Goal: Transaction & Acquisition: Purchase product/service

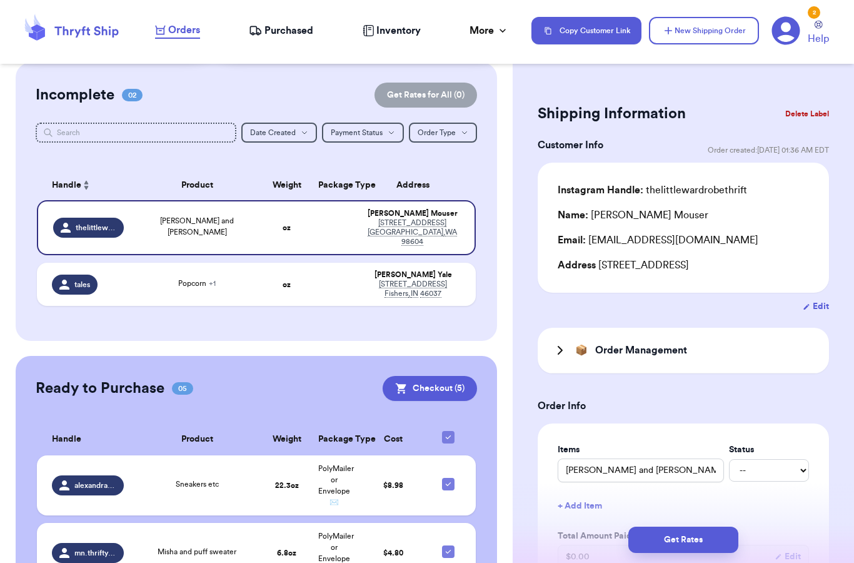
scroll to position [97, 0]
click at [226, 296] on td "Popcorn + 1" at bounding box center [197, 283] width 132 height 43
type input "Popcorn"
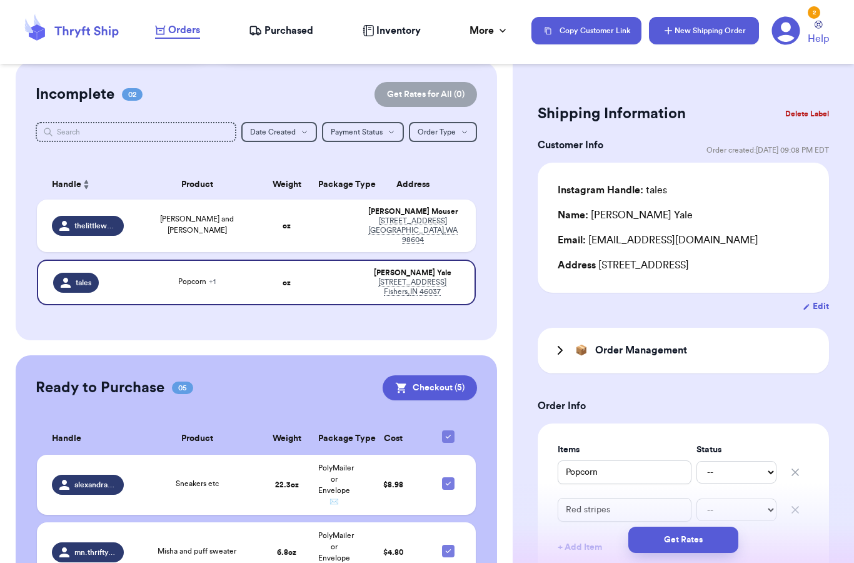
click at [714, 36] on button "New Shipping Order" at bounding box center [704, 31] width 110 height 28
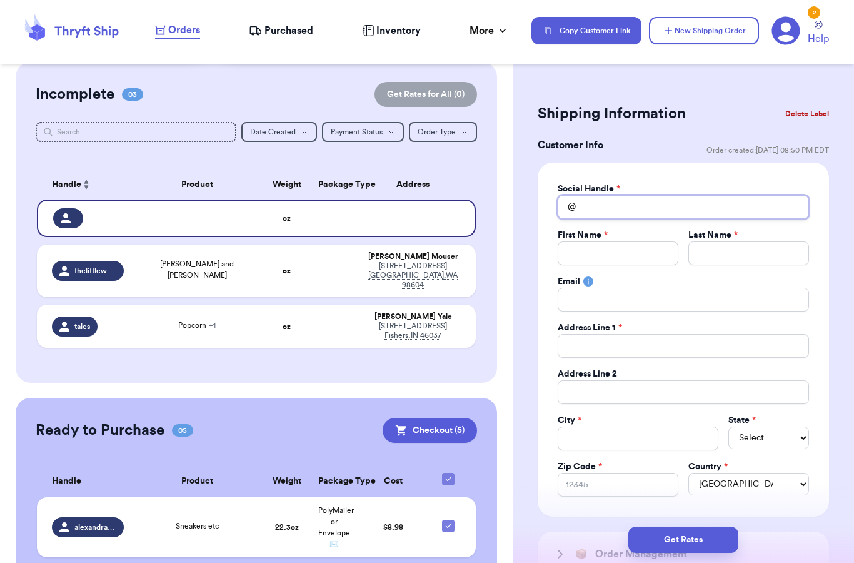
click at [771, 213] on input "Total Amount Paid" at bounding box center [683, 207] width 251 height 24
type input "."
type input ".."
type input "…"
type input "J"
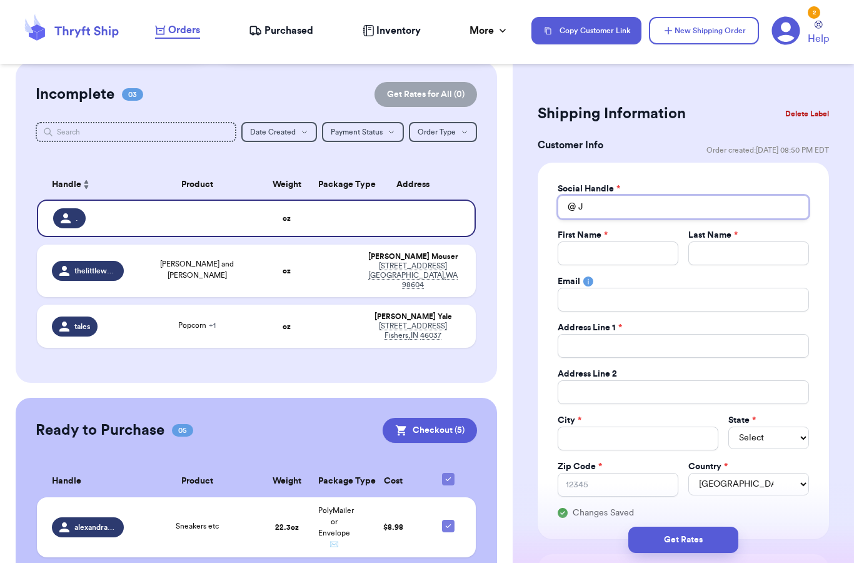
type input "Je"
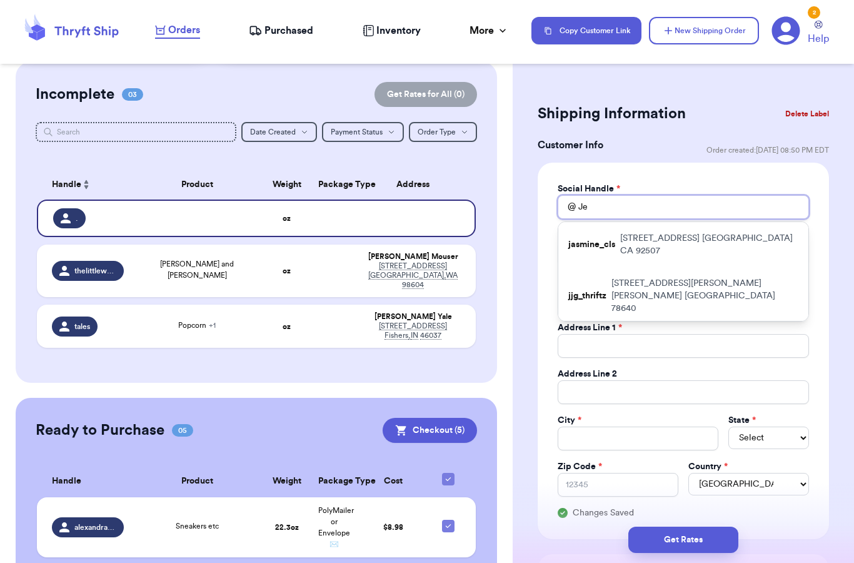
type input "Jee"
type input "Jees"
type input "Jee"
type input "Je"
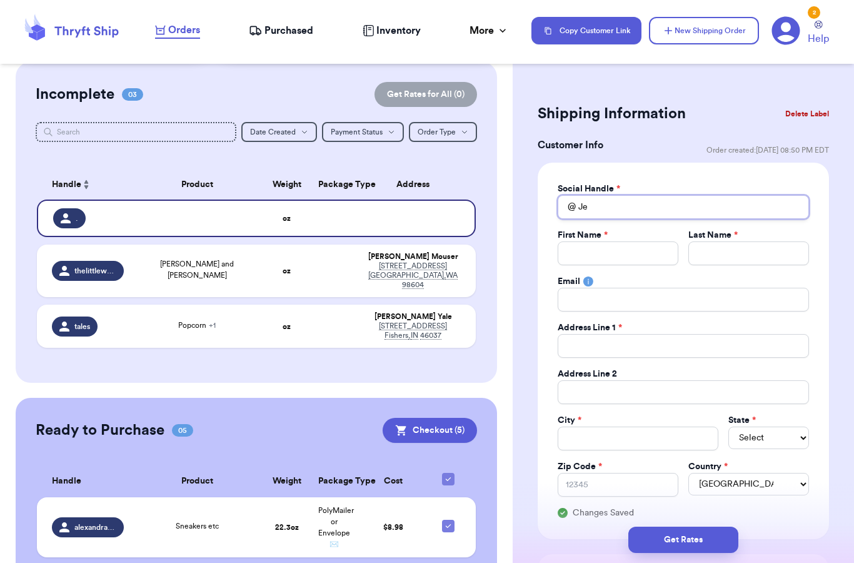
type input "Jes"
type input "Jess"
type input "Jessi"
type input "[PERSON_NAME]"
click at [647, 260] on input "Total Amount Paid" at bounding box center [618, 253] width 121 height 24
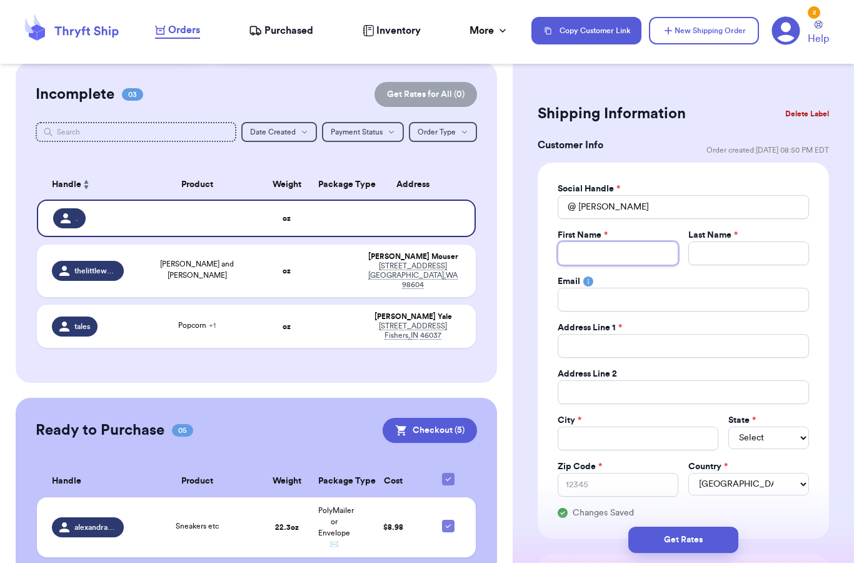
type input "J"
type input "Je"
type input "Jes"
type input "Jess"
type input "Jessi"
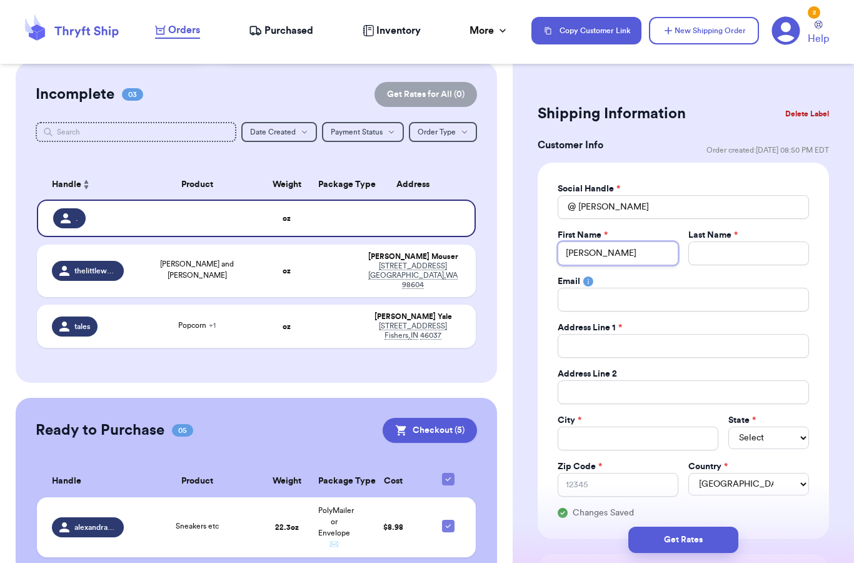
type input "[PERSON_NAME]"
click at [776, 252] on input "Total Amount Paid" at bounding box center [749, 253] width 121 height 24
type input "B"
type input "Br"
type input "Bro"
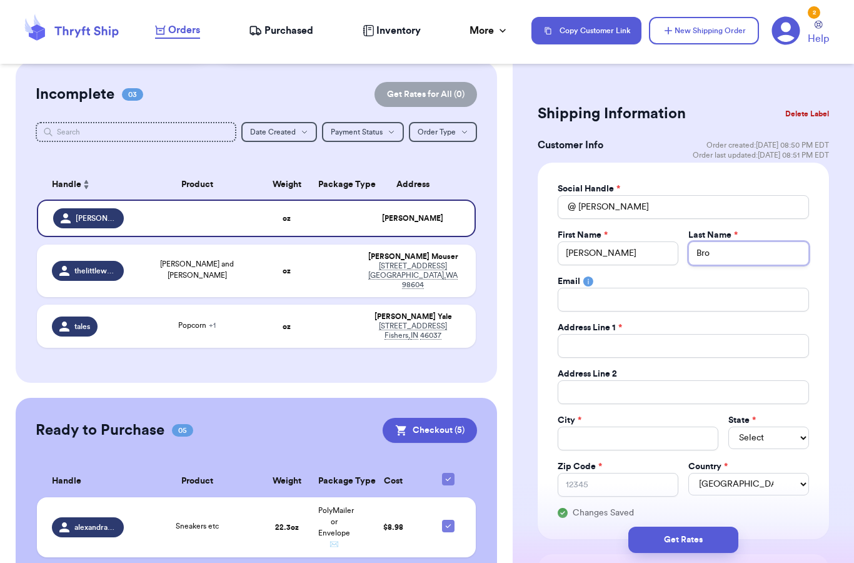
type input "Brow"
type input "Brown"
click at [705, 301] on input "Total Amount Paid" at bounding box center [683, 300] width 251 height 24
click at [712, 350] on input "Total Amount Paid" at bounding box center [683, 346] width 251 height 24
type input "4"
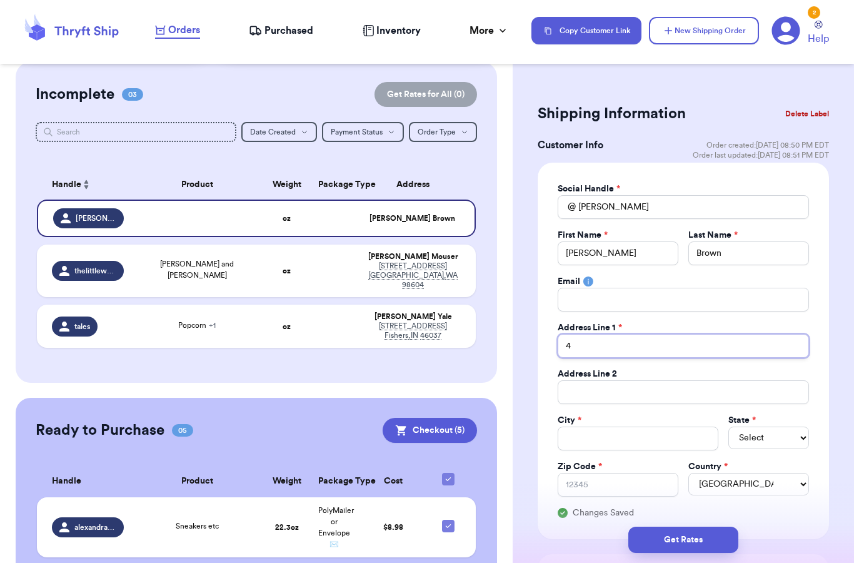
type input "40"
type input "407"
type input "407 N"
type input "407 N."
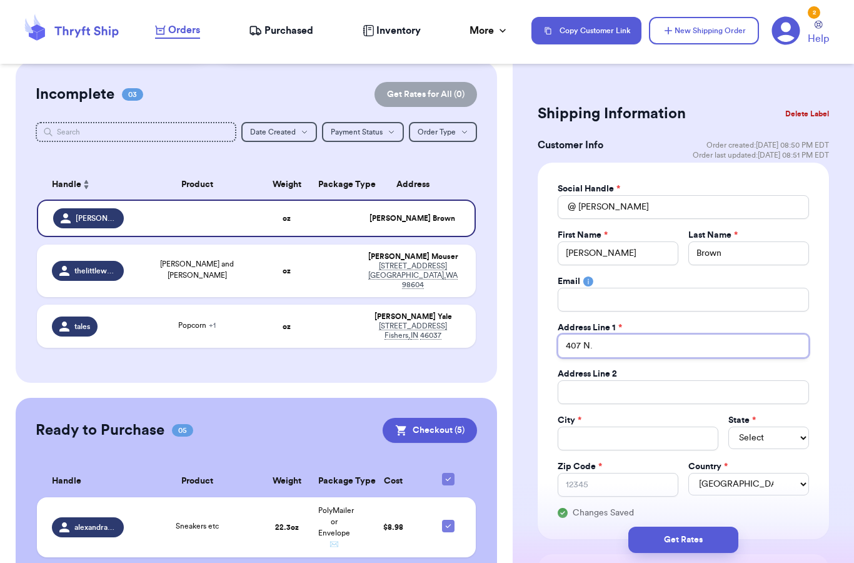
type input "407 N."
type input "407 N. P"
type input "407 N. Pa"
type input "407 N. Pac"
type input "407 N. Paci"
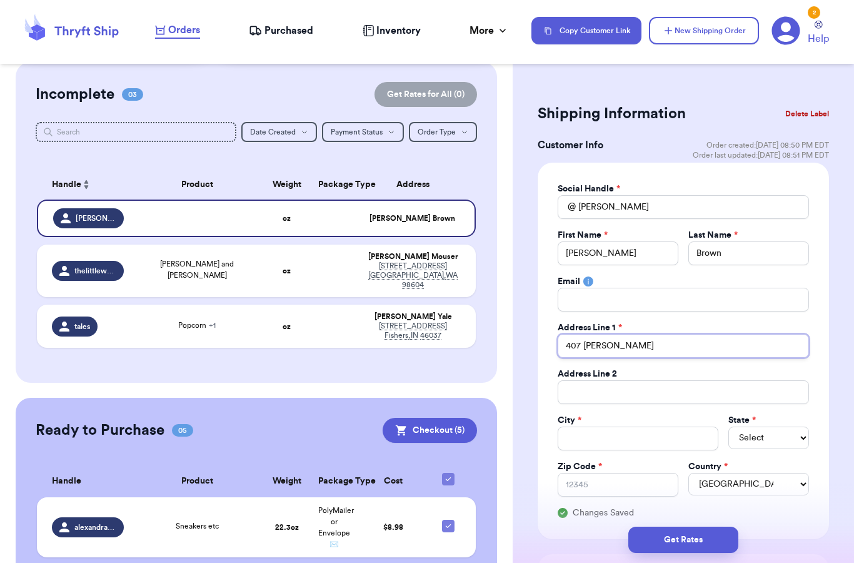
type input "407 N. Pacif"
type input "407 N. Pacifi"
type input "407 N. Pacific"
type input "407 N. Pacific C"
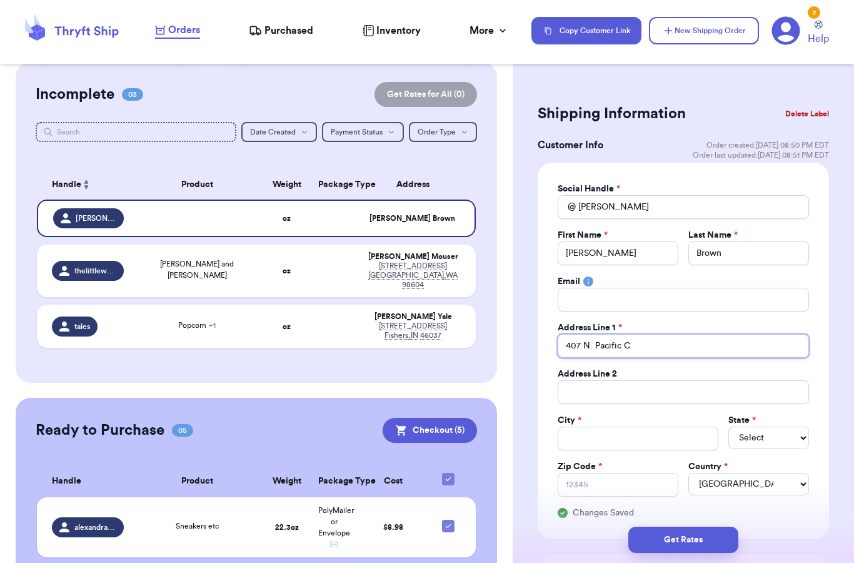
type input "407 N. Pacific Co"
type input "407 N. Pacific Coa"
type input "407 N. Pacific Coas"
type input "407 N. Pacific Coast"
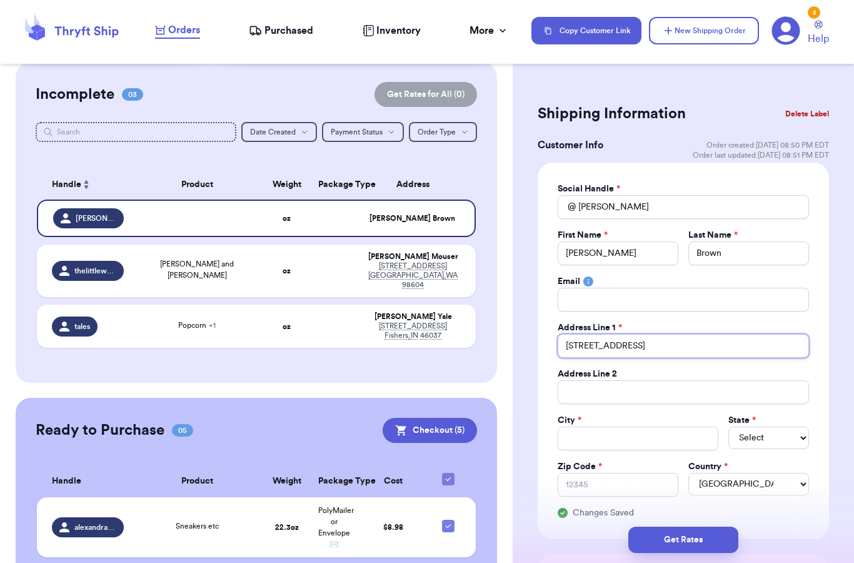
type input "407 N. Pacific Coast H"
type input "407 N. Pacific Coast Hw"
type input "407 N. Pacific Coast Hwy"
type input "407 N. Pacific Coast Hwy,"
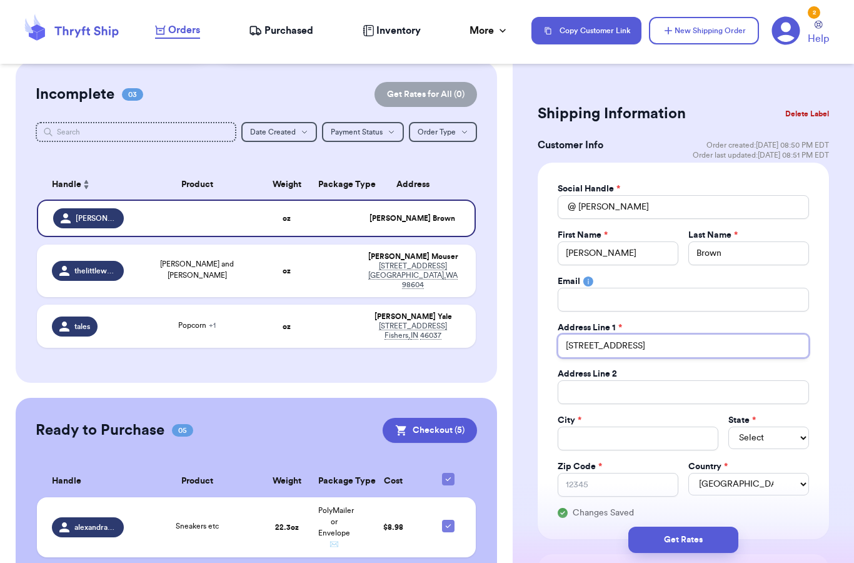
type input "407 N. Pacific Coast Hwy, P"
type input "407 N. Pacific Coast Hwy, PO"
type input "407 N. Pacific Coast Hwy, PO B"
type input "407 N. Pacific Coast Hwy, PO Bo"
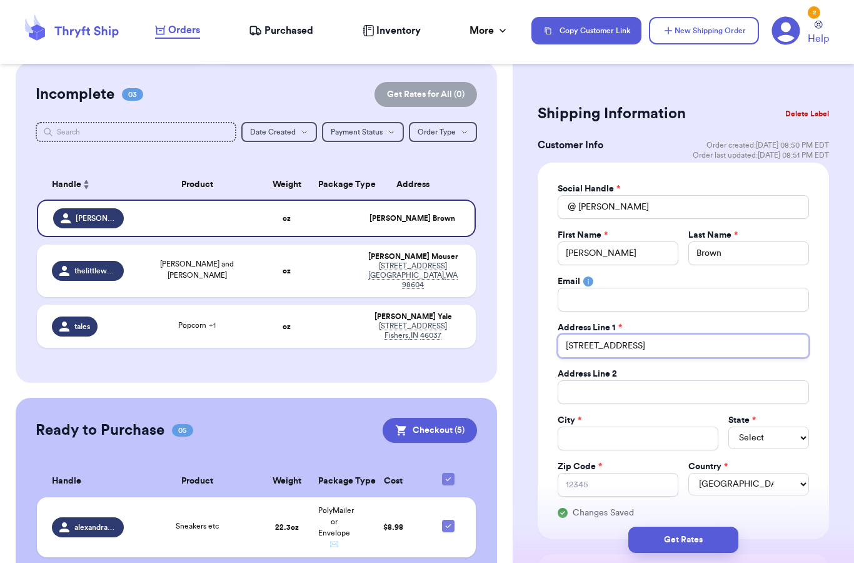
type input "407 N. Pacific Coast Hwy, PO Box"
type input "407 N. Pacific Coast Hwy, P.o. box"
type input "407 N. Pacific Coast Hwy, P.o. box 5"
type input "407 N. Pacific Coast Hwy, P.o. box 50"
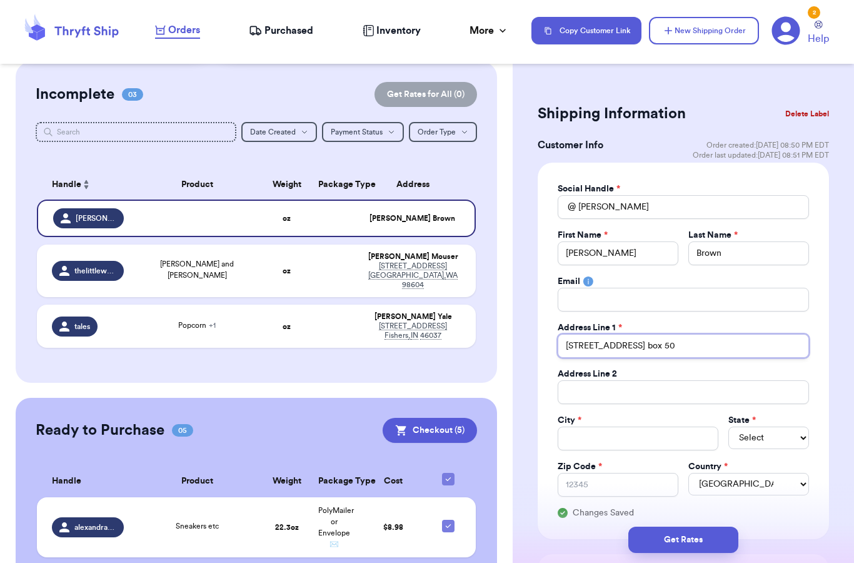
type input "407 N. Pacific Coast Hwy, P.o. box 506"
click at [684, 343] on input "407 N. Pacific Coast Hwy, P.o. box 506" at bounding box center [683, 346] width 251 height 24
type input "407 N. Pacific Coast Hwy, P.o box 506"
type input "407 N. Pacific Coast Hwy, P. box 506"
type input "407 N. Pacific Coast Hwy, P box 506"
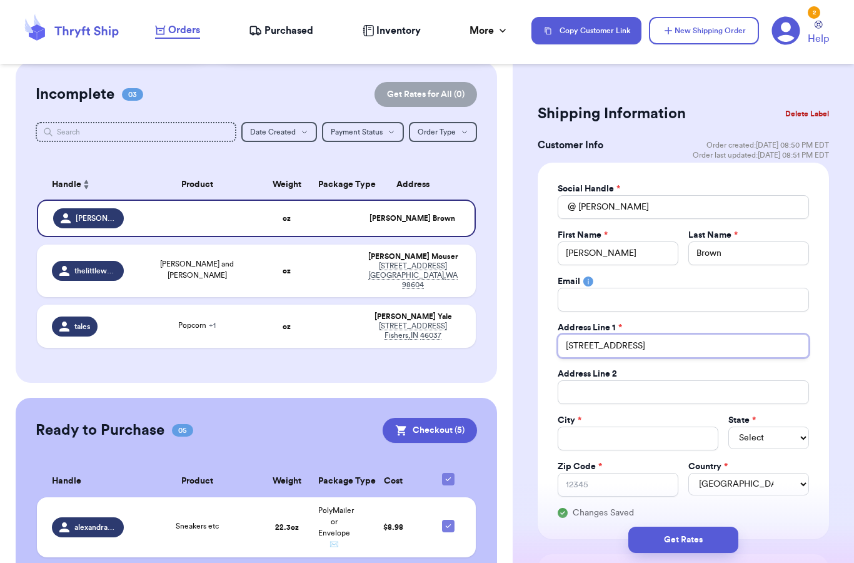
type input "407 N. Pacific Coast Hwy, PO box 506"
click at [699, 345] on input "407 N. Pacific Coast Hwy, PO box 506" at bounding box center [683, 346] width 251 height 24
click at [685, 341] on input "407 N. Pacific Coast Hwy, PO box 506" at bounding box center [683, 346] width 251 height 24
click at [685, 346] on input "407 N. Pacific Coast Hwy, PO box 506" at bounding box center [683, 346] width 251 height 24
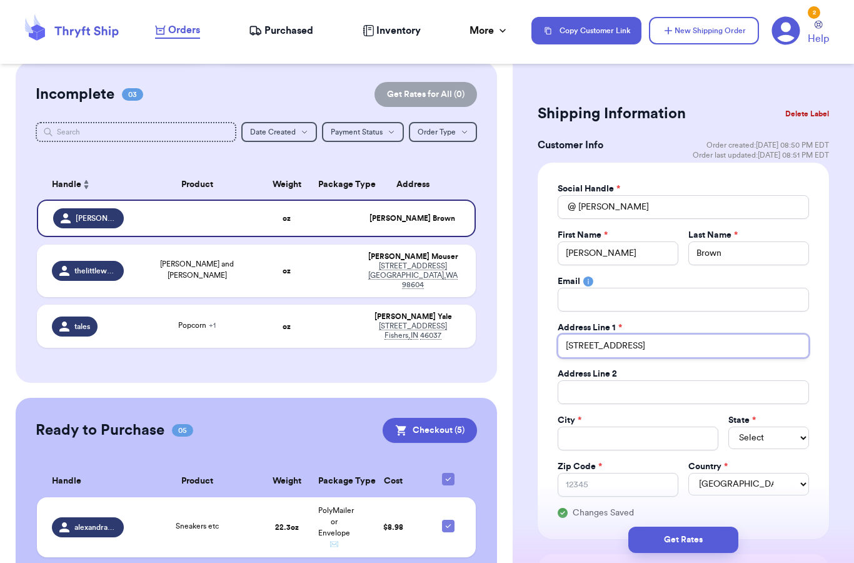
type input "407 N. Pacific Coast Hwy, PO B 506"
type input "407 N. Pacific Coast Hwy, PO Bo 506"
type input "407 N. Pacific Coast Hwy, PO Bow 506"
type input "407 N. Pacific Coast Hwy, PO Bo 506"
type input "[STREET_ADDRESS]"
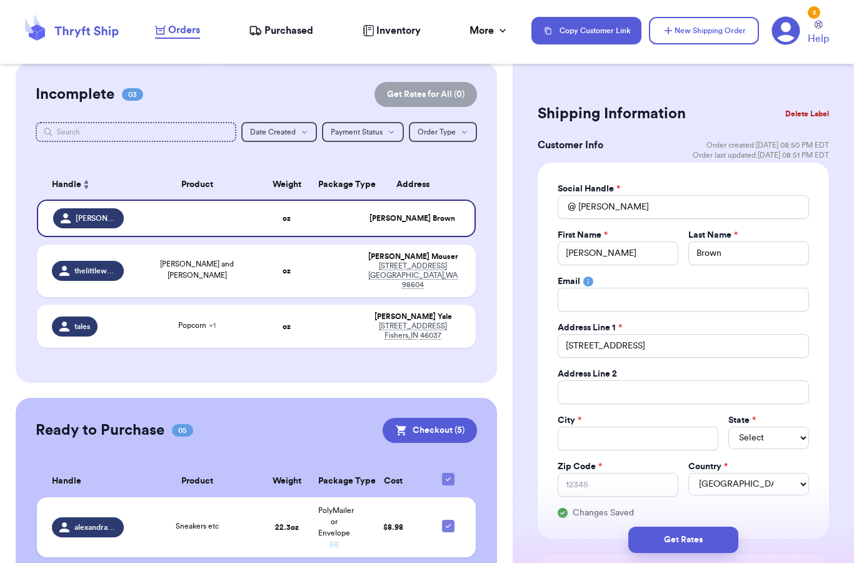
click at [675, 388] on input "Total Amount Paid" at bounding box center [683, 392] width 251 height 24
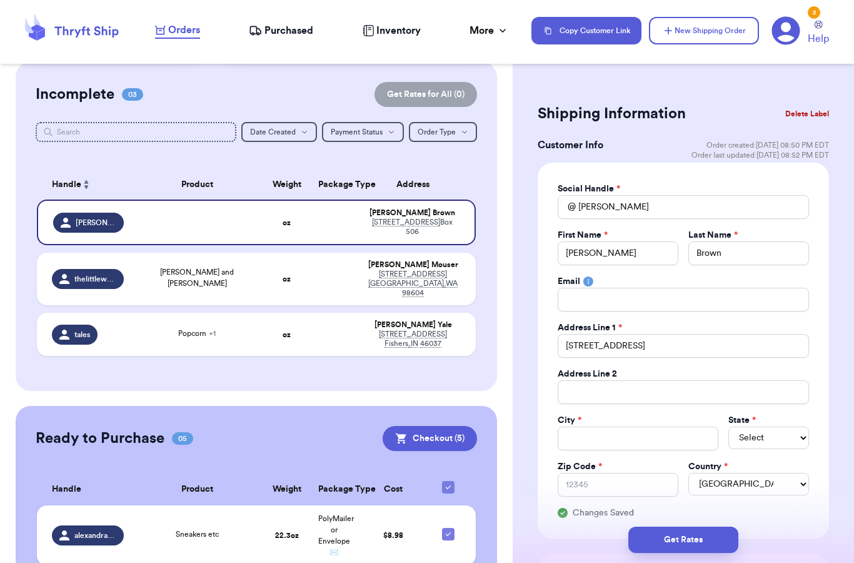
click at [634, 444] on input "Total Amount Paid" at bounding box center [638, 439] width 161 height 24
type input "R"
type input "Re"
type input "Red"
type input "Redo"
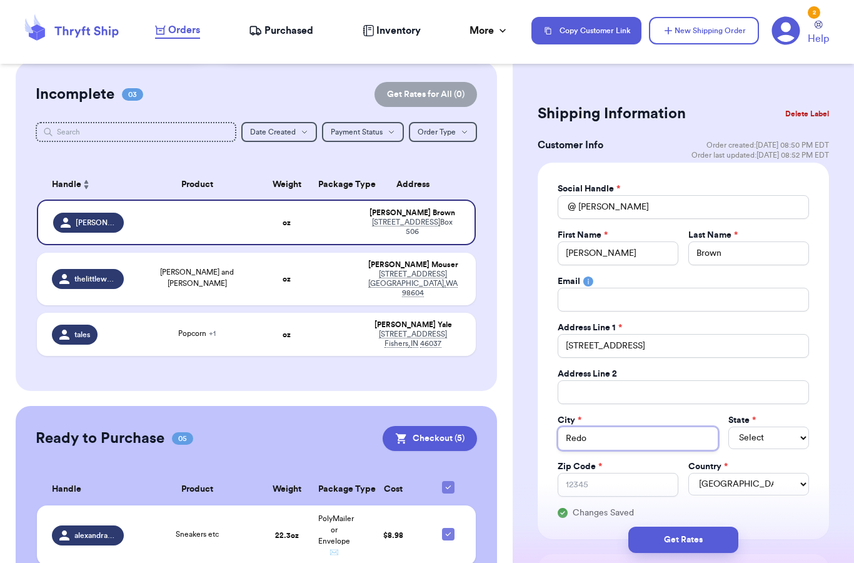
type input "Redon"
type input "Redond"
type input "Redondo"
type input "Redondo B"
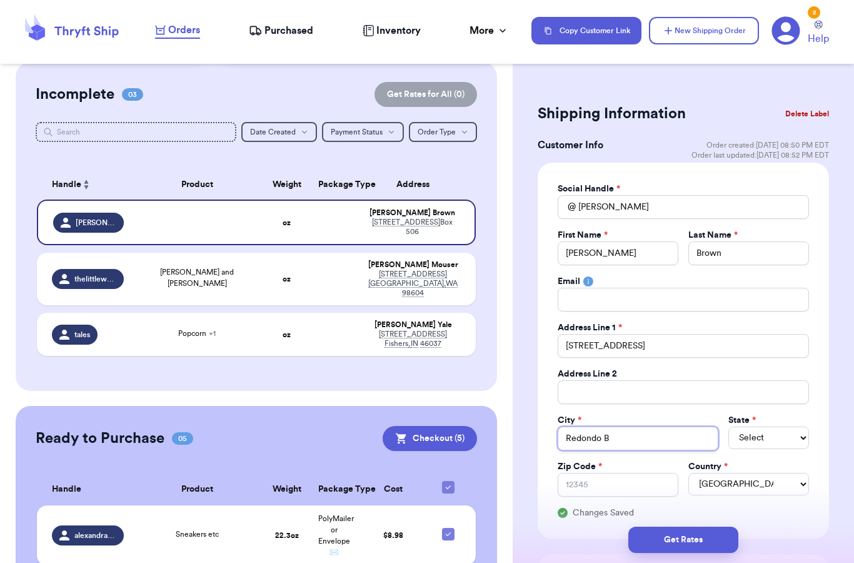
type input "Redondo Be"
type input "Redondo Bea"
type input "Redondo Beac"
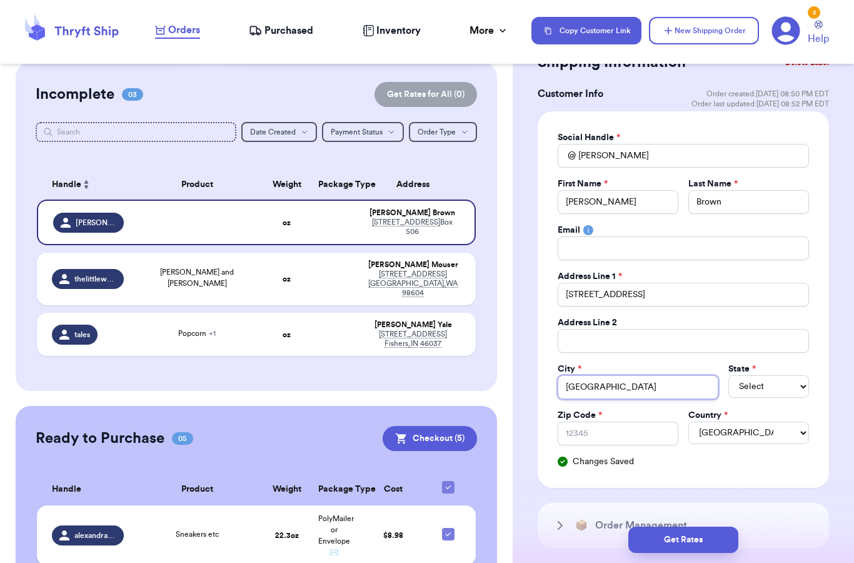
scroll to position [83, 0]
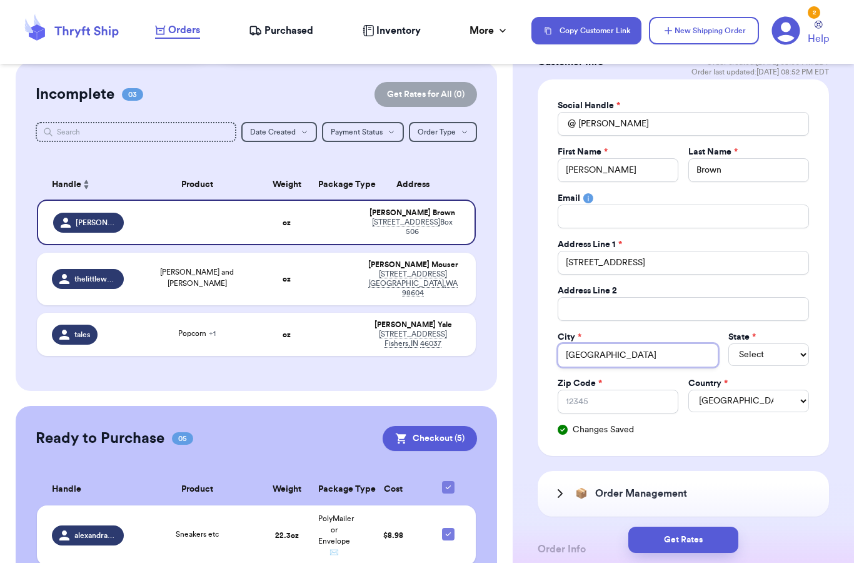
type input "Redondo Beach"
click at [779, 353] on select "Select AL AK AZ AR CA CO CT DE DC FL GA HI ID IL IN IA KS KY LA ME MD MA MI MN …" at bounding box center [769, 354] width 81 height 23
select select "CA"
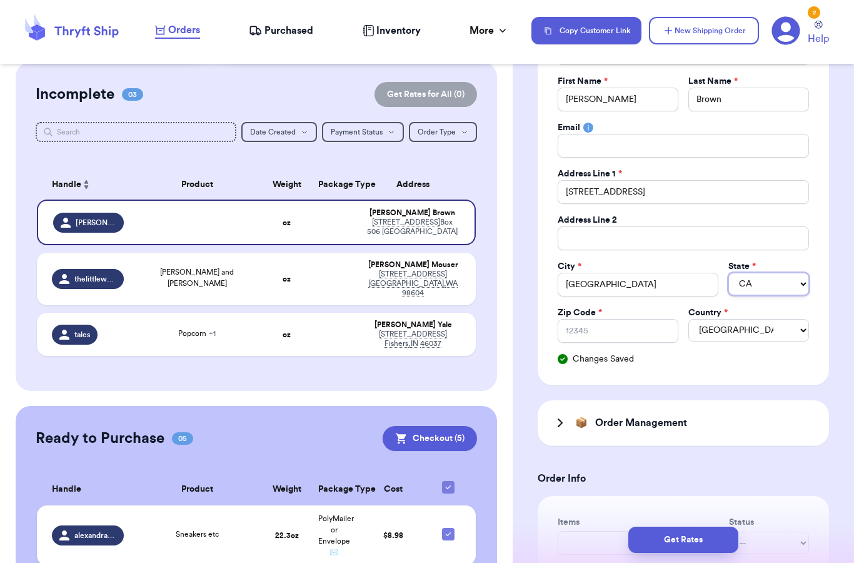
scroll to position [187, 0]
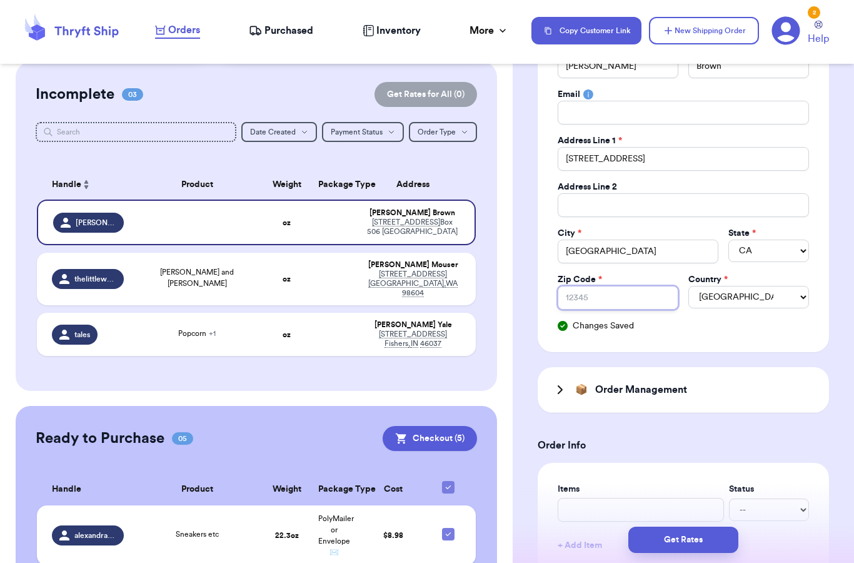
click at [630, 302] on input "Zip Code *" at bounding box center [618, 298] width 121 height 24
type input "9"
type input "90"
type input "902"
type input "9027"
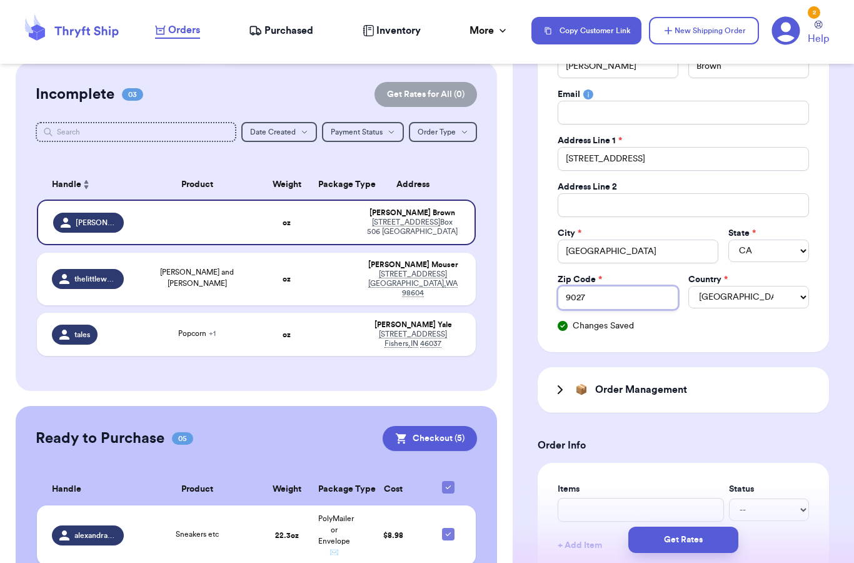
type input "90277"
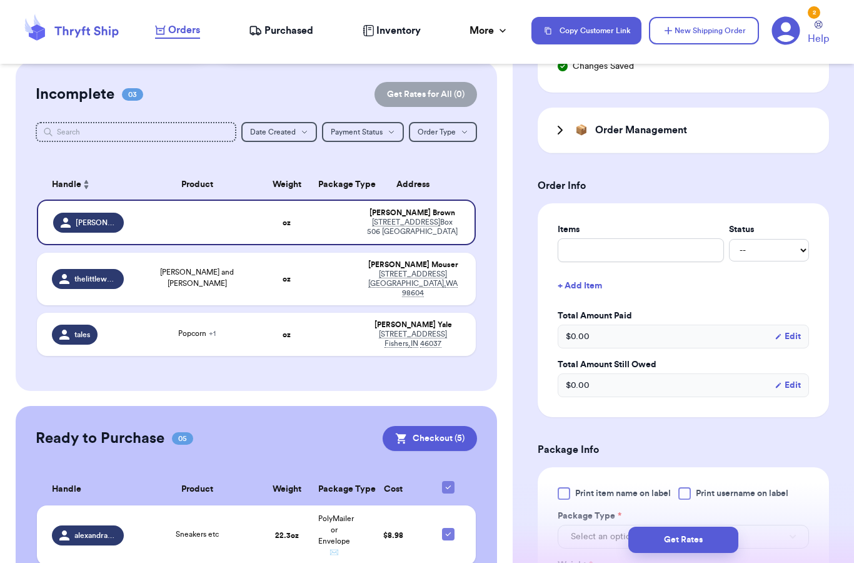
scroll to position [452, 0]
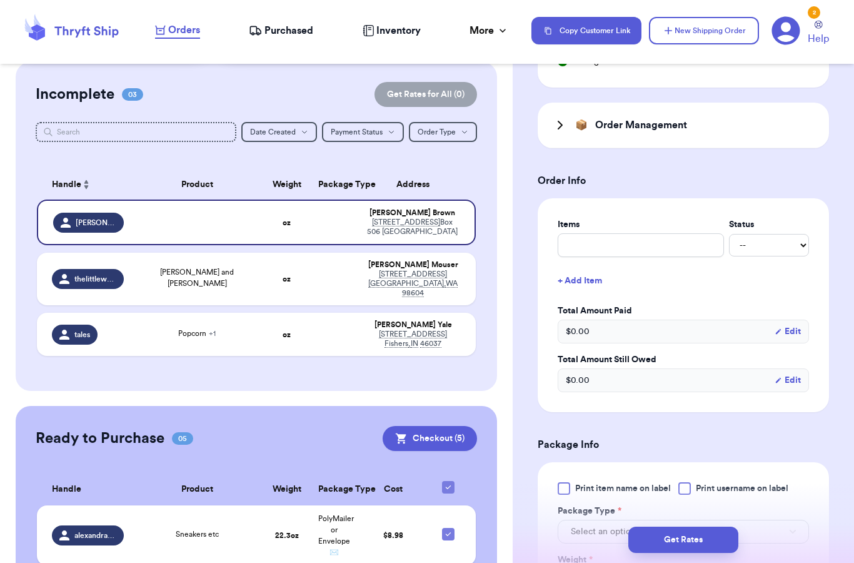
type input "90277"
click at [694, 248] on input "text" at bounding box center [641, 245] width 166 height 24
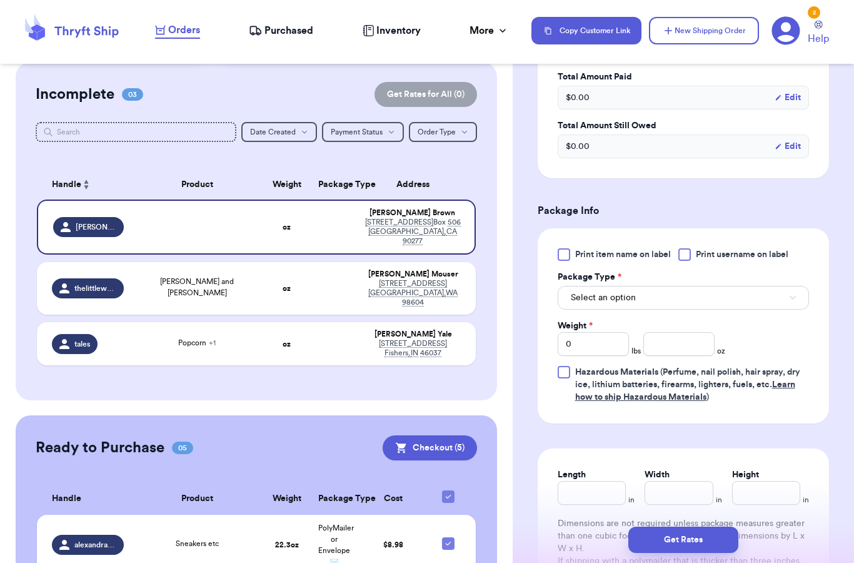
scroll to position [686, 0]
click at [763, 301] on button "Select an option" at bounding box center [683, 297] width 251 height 24
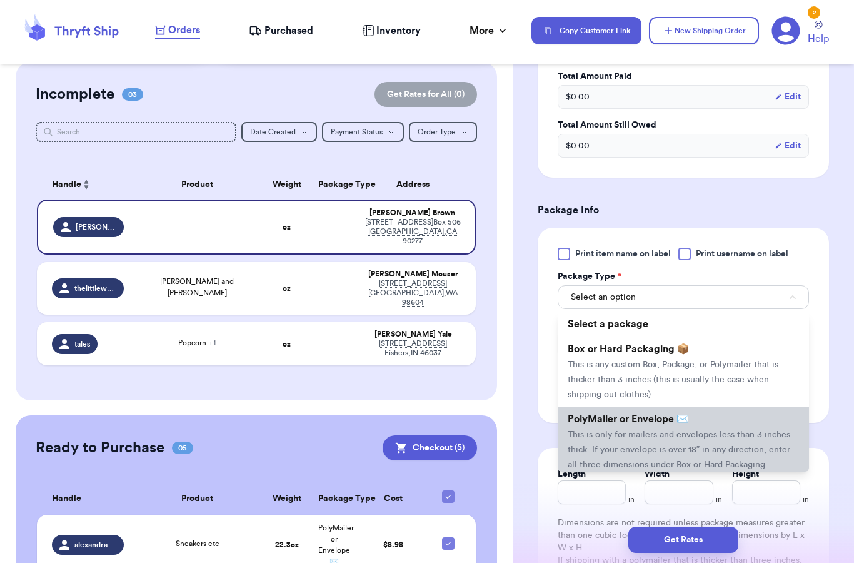
click at [678, 431] on span "This is only for mailers and envelopes less than 3 inches thick. If your envelo…" at bounding box center [679, 449] width 223 height 39
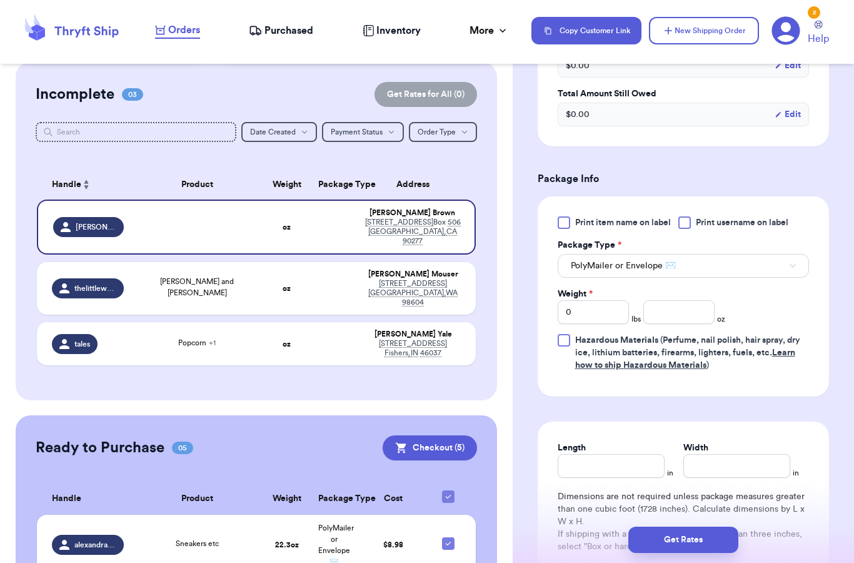
scroll to position [718, 0]
click at [589, 310] on input "0" at bounding box center [593, 312] width 71 height 24
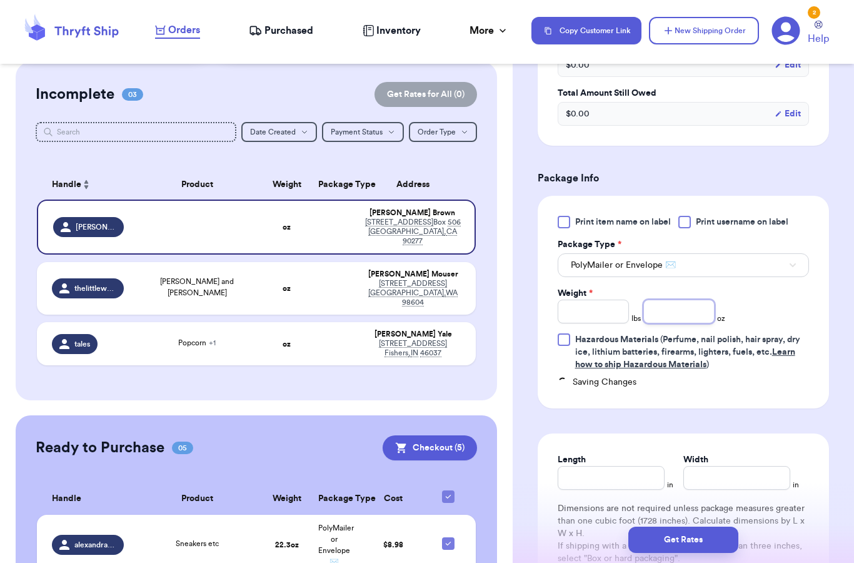
click at [687, 306] on input "number" at bounding box center [679, 312] width 71 height 24
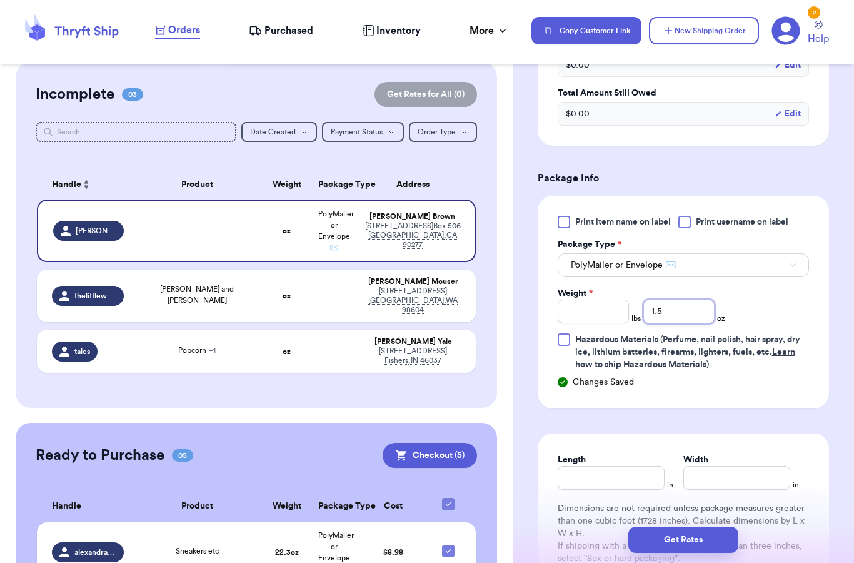
scroll to position [779, 0]
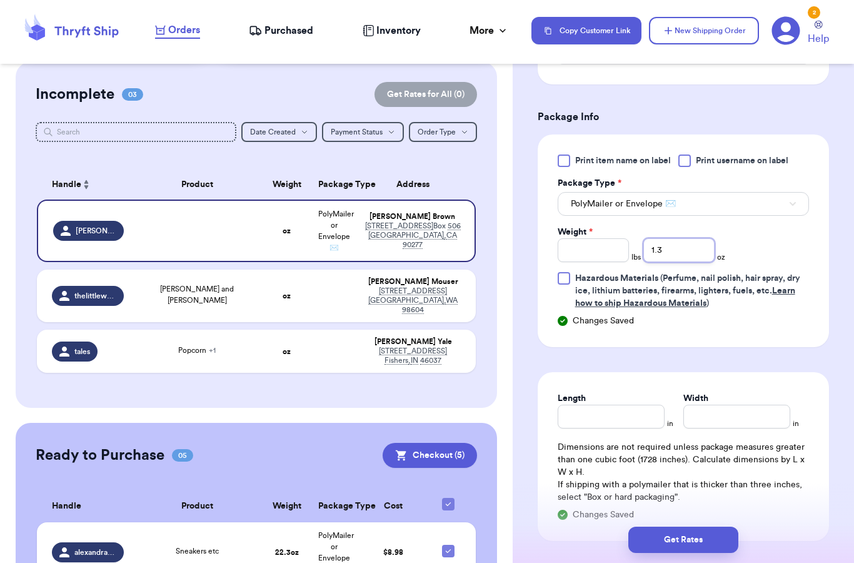
type input "1.3"
click at [599, 255] on input "Weight *" at bounding box center [593, 250] width 71 height 24
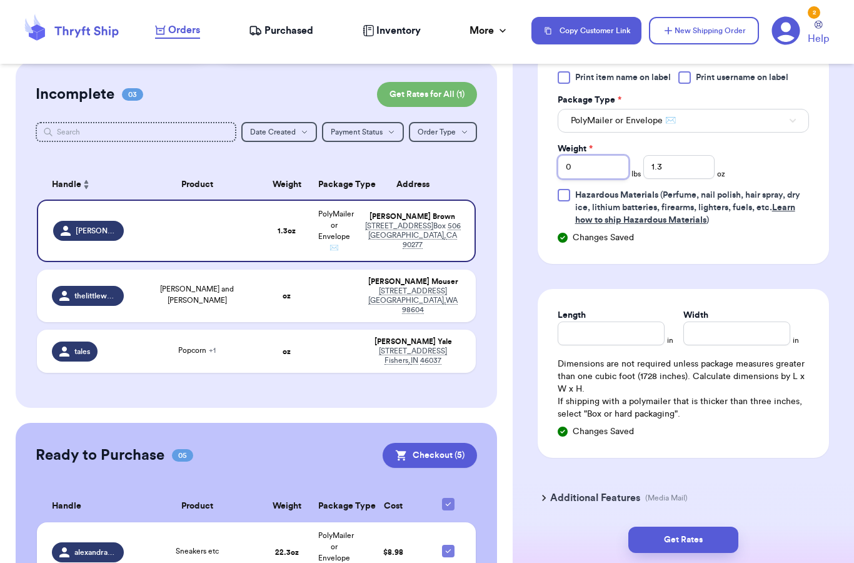
scroll to position [868, 0]
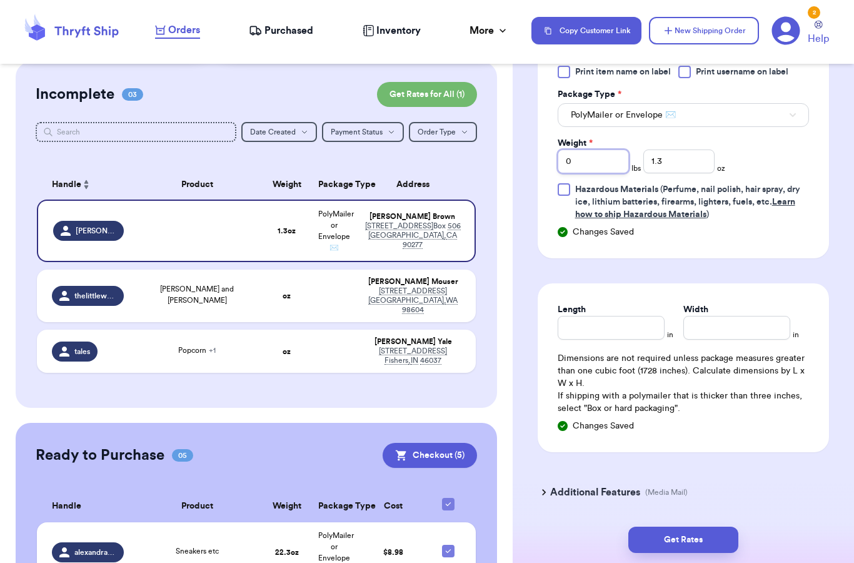
type input "0"
click at [687, 527] on button "Get Rates" at bounding box center [684, 540] width 110 height 26
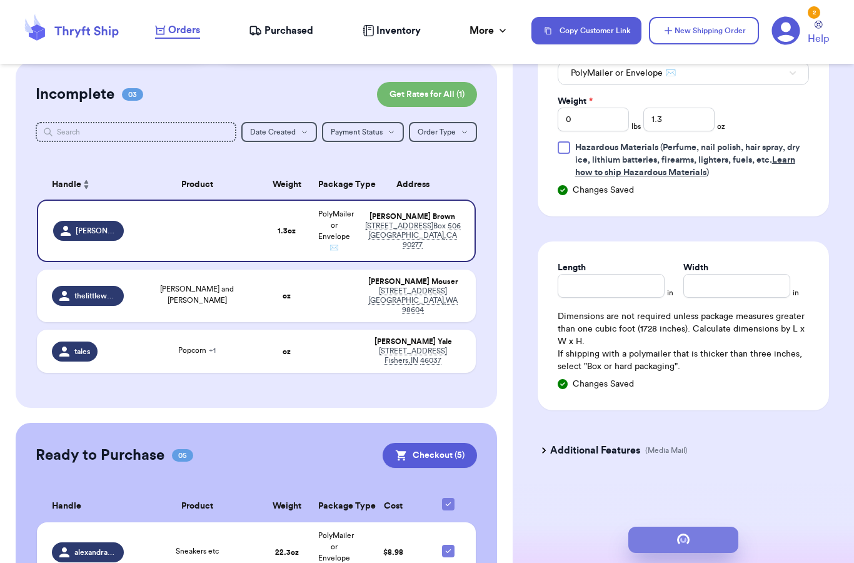
scroll to position [0, 0]
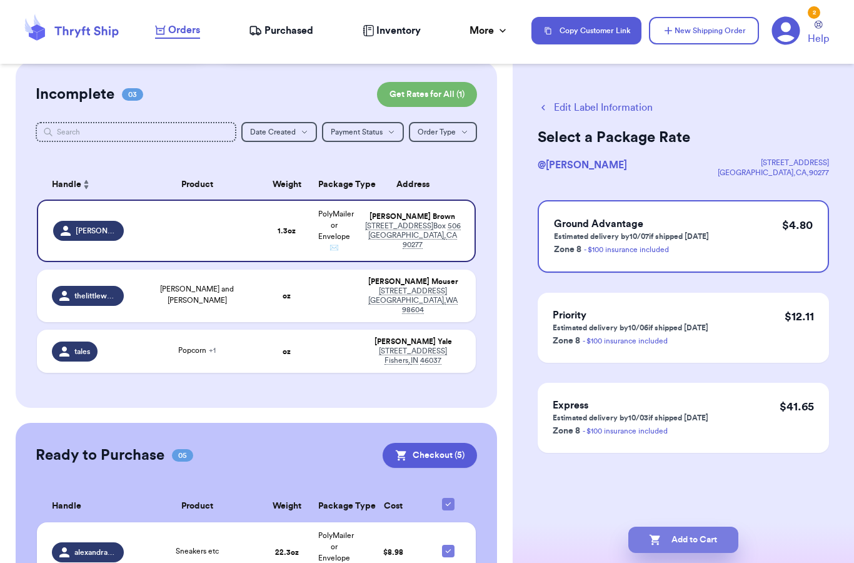
click at [706, 533] on button "Add to Cart" at bounding box center [684, 540] width 110 height 26
checkbox input "true"
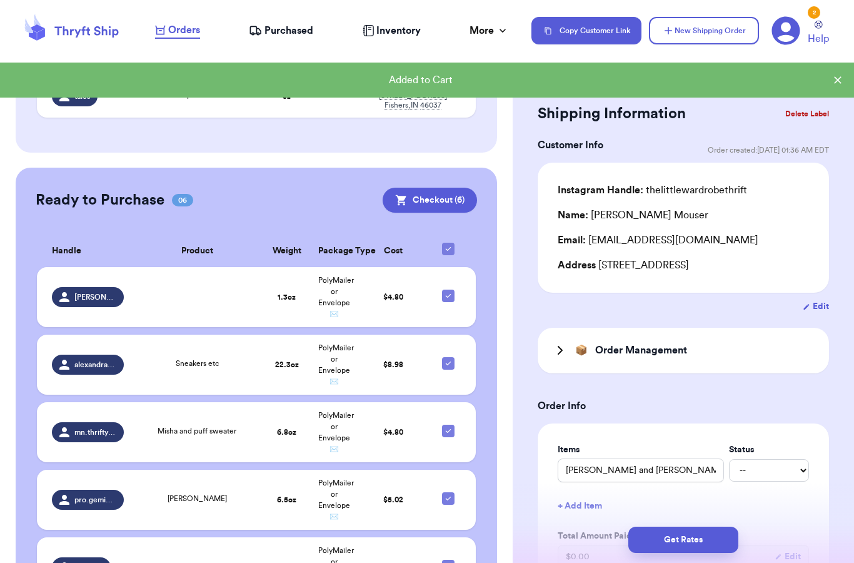
scroll to position [322, 0]
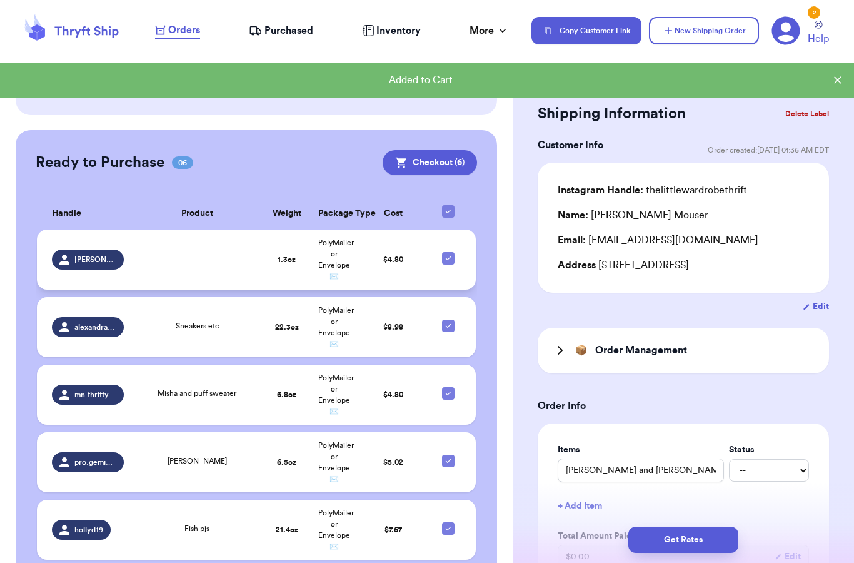
click at [158, 253] on td at bounding box center [197, 260] width 132 height 60
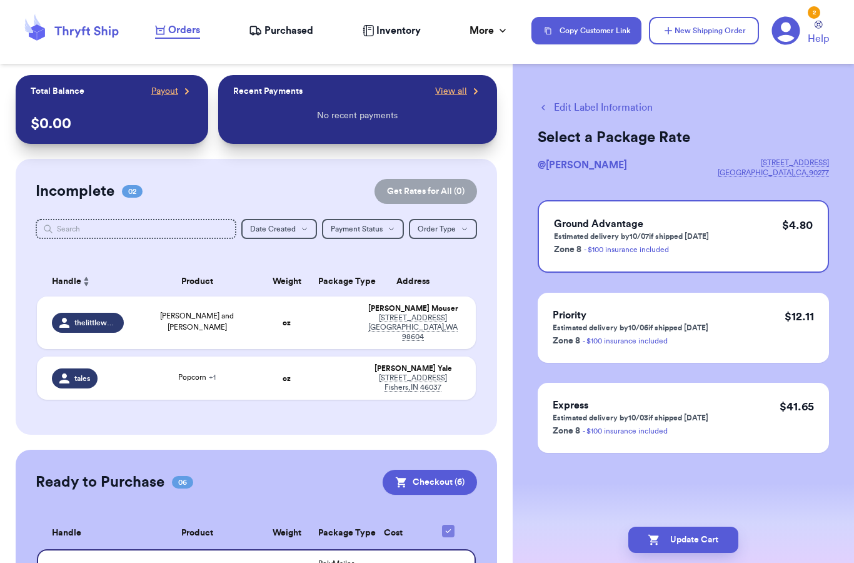
scroll to position [0, 0]
click at [223, 340] on td "[PERSON_NAME] and [PERSON_NAME]" at bounding box center [197, 322] width 132 height 53
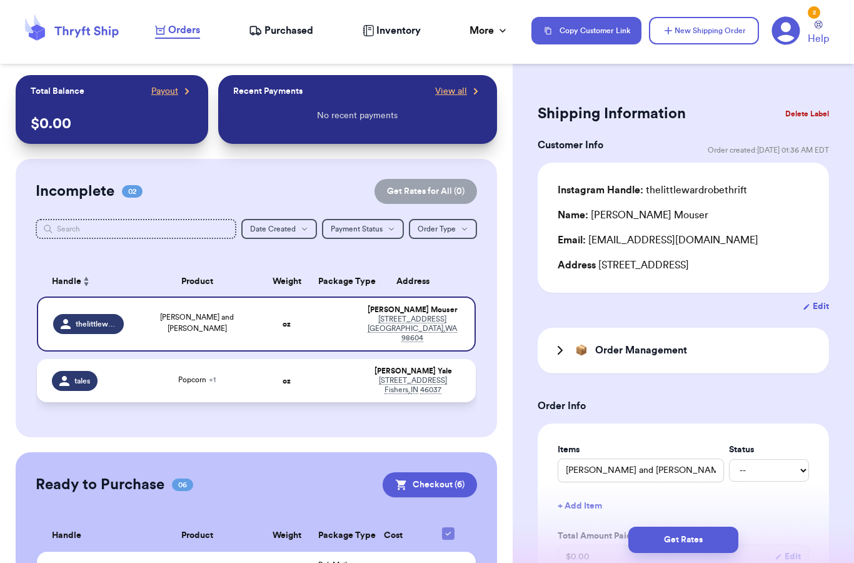
click at [354, 385] on td at bounding box center [335, 380] width 48 height 43
type input "Popcorn"
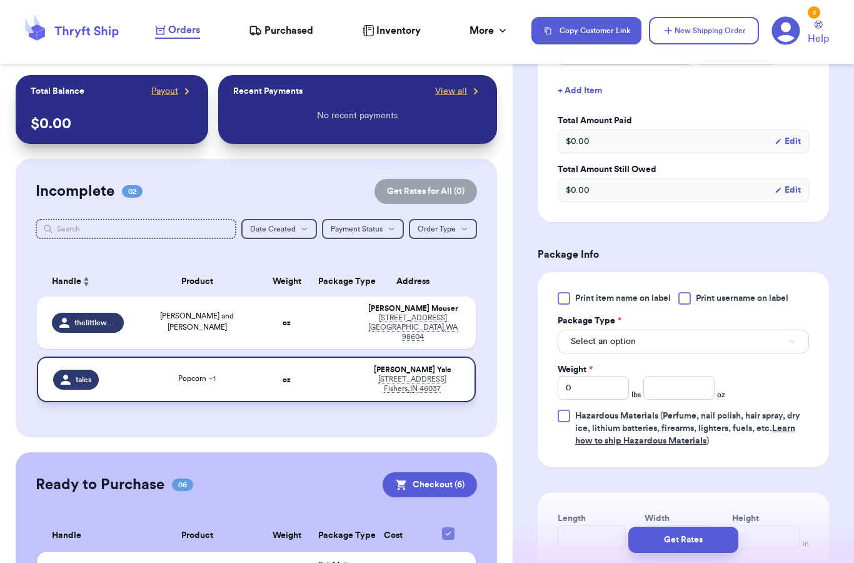
scroll to position [458, 0]
click at [735, 340] on button "Select an option" at bounding box center [683, 340] width 251 height 24
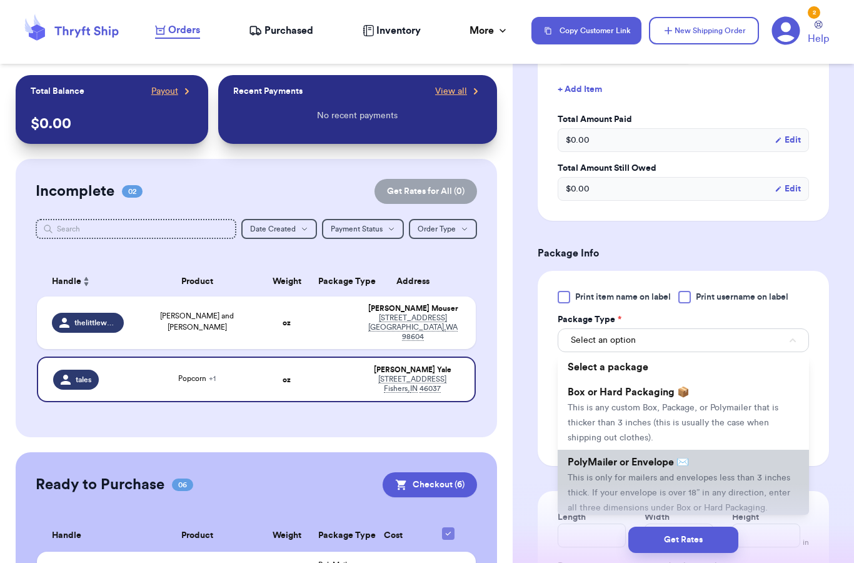
click at [644, 483] on li "PolyMailer or Envelope ✉️ This is only for mailers and envelopes less than 3 in…" at bounding box center [683, 485] width 251 height 70
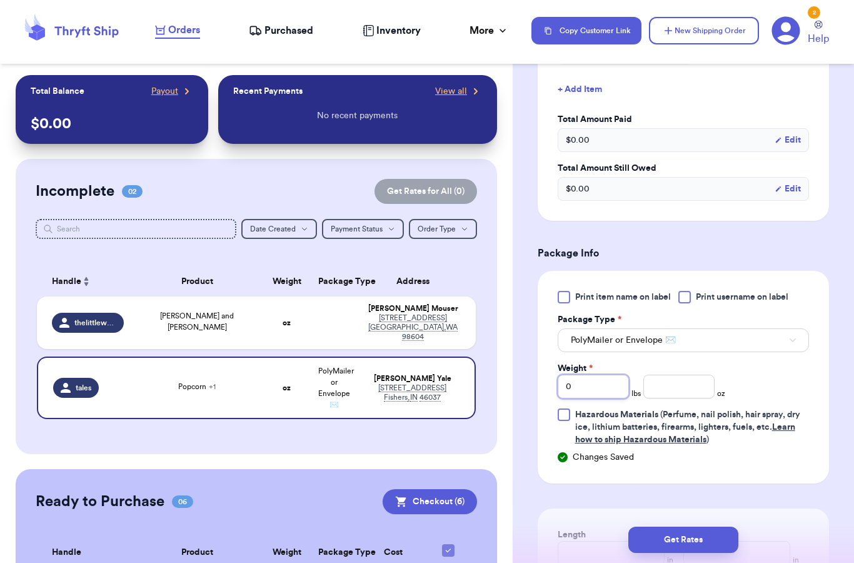
click at [600, 394] on input "0" at bounding box center [593, 387] width 71 height 24
type input "1"
click at [675, 377] on input "number" at bounding box center [679, 387] width 71 height 24
click at [766, 385] on div "Print item name on label Print username on label Package Type * PolyMailer or E…" at bounding box center [683, 368] width 251 height 155
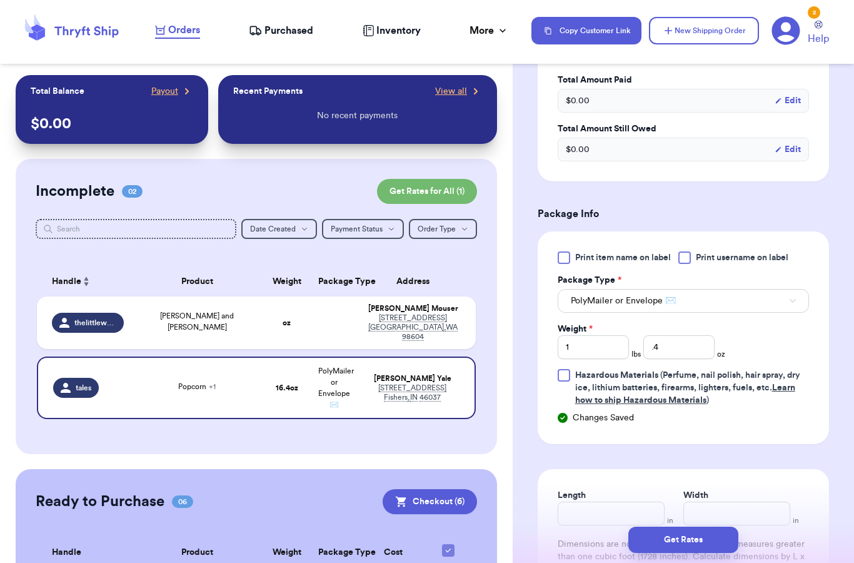
scroll to position [498, 0]
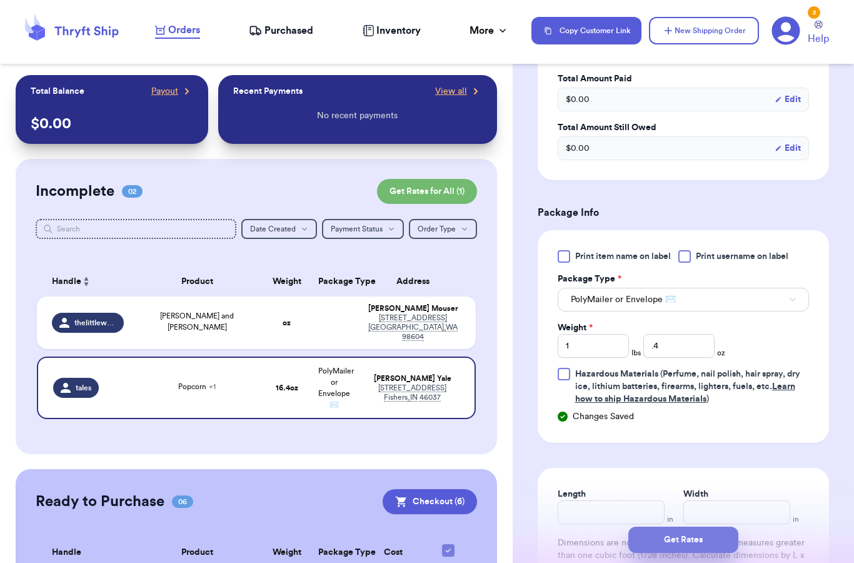
click at [681, 530] on button "Get Rates" at bounding box center [684, 540] width 110 height 26
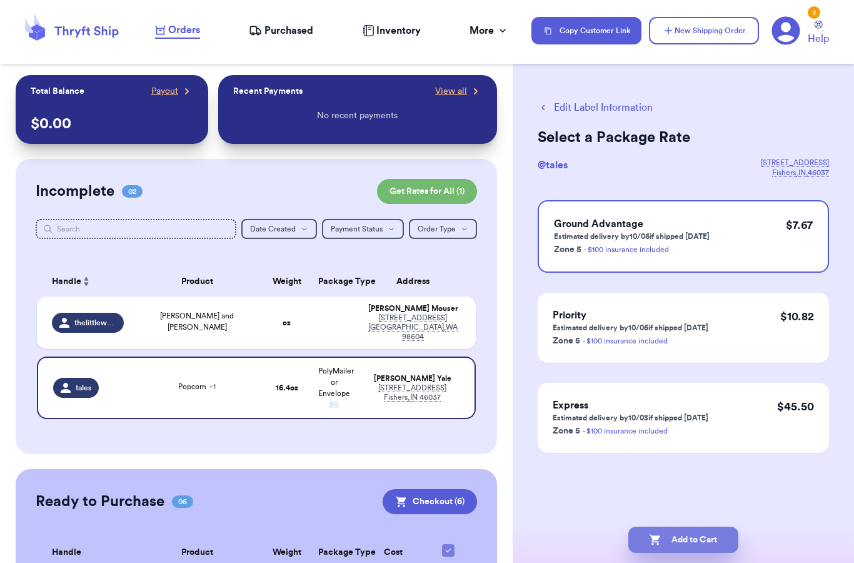
click at [647, 527] on button "Add to Cart" at bounding box center [684, 540] width 110 height 26
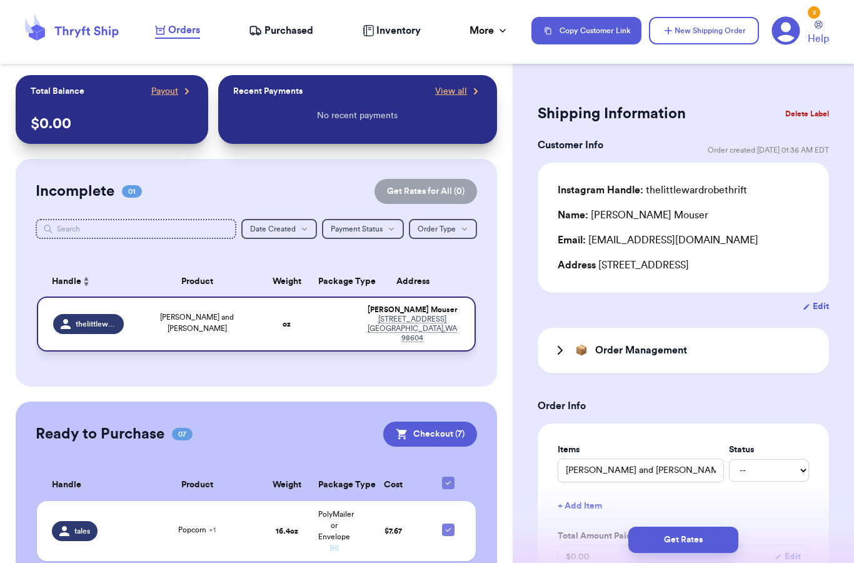
click at [256, 331] on td "[PERSON_NAME] and [PERSON_NAME]" at bounding box center [197, 323] width 132 height 55
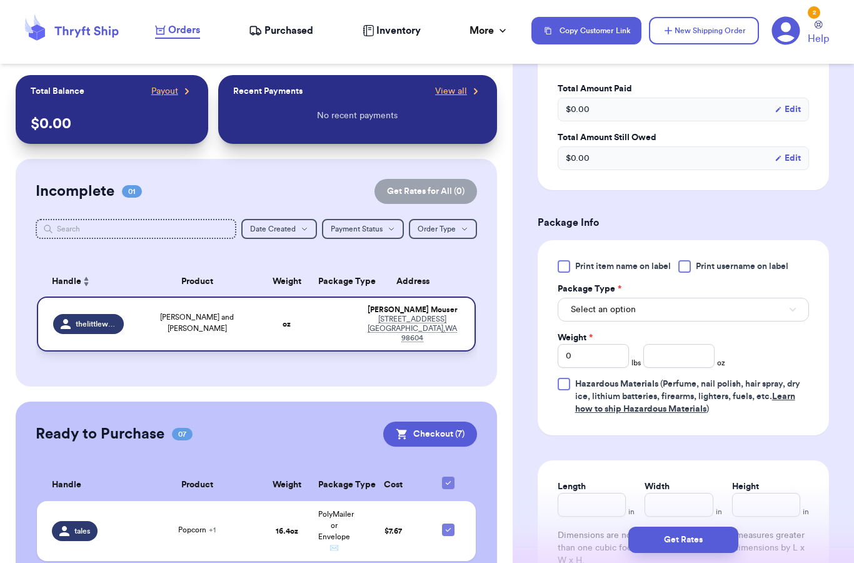
scroll to position [450, 0]
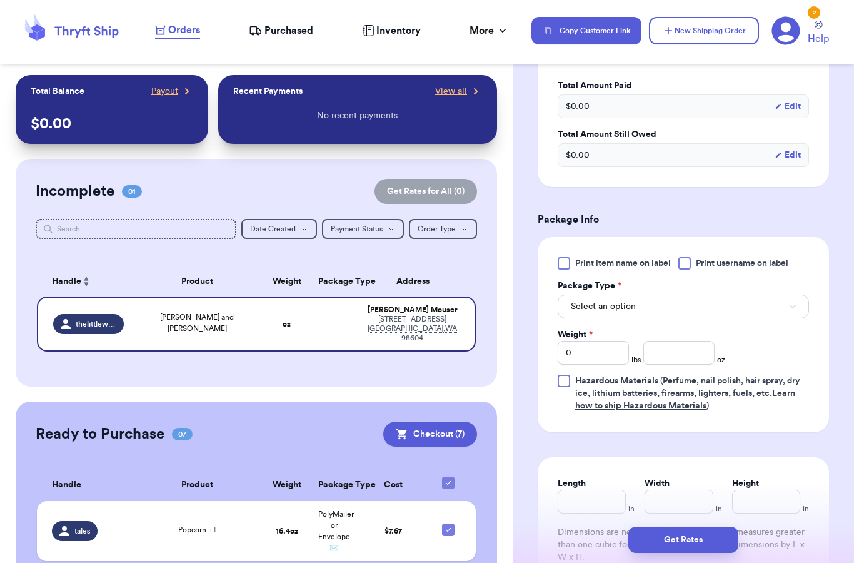
click at [704, 305] on button "Select an option" at bounding box center [683, 307] width 251 height 24
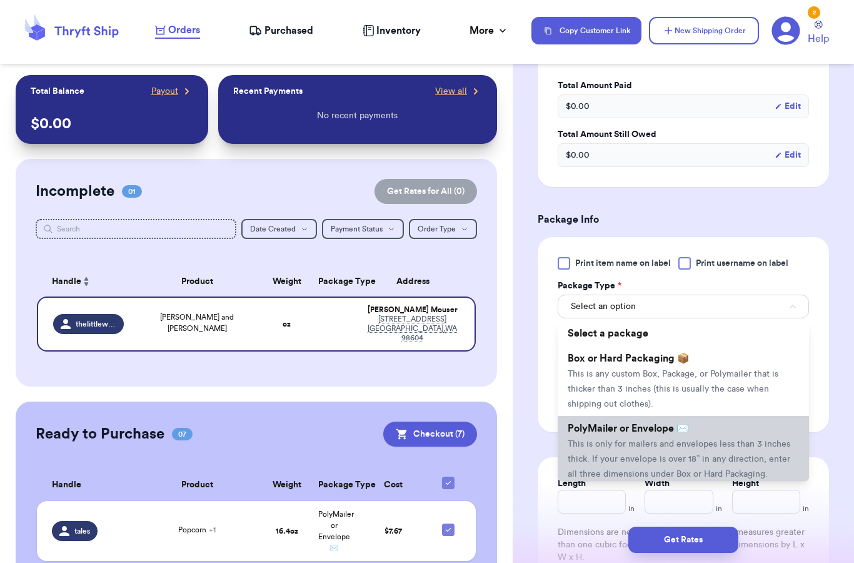
click at [669, 442] on span "This is only for mailers and envelopes less than 3 inches thick. If your envelo…" at bounding box center [679, 459] width 223 height 39
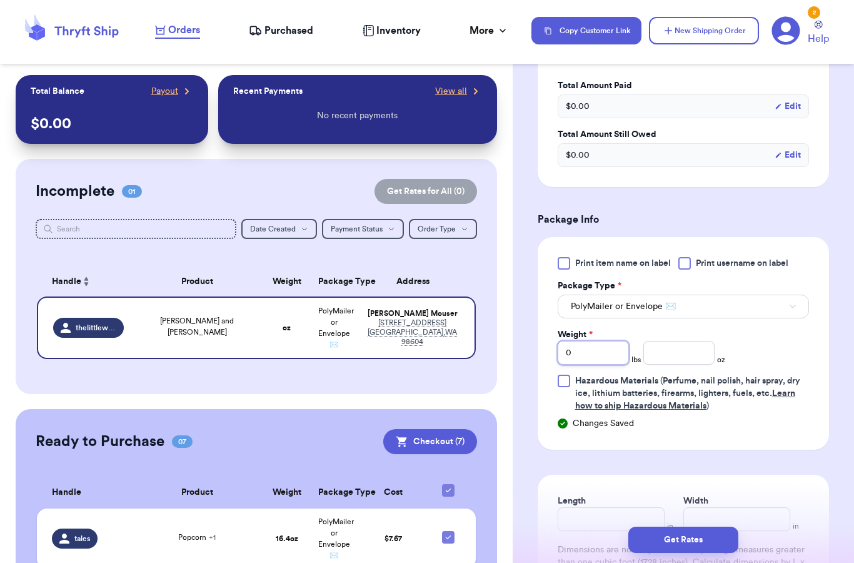
click at [589, 358] on input "0" at bounding box center [593, 353] width 71 height 24
click at [716, 364] on div "Weight * 1 lbs oz" at bounding box center [642, 346] width 168 height 36
click at [714, 364] on div at bounding box center [679, 353] width 71 height 24
click at [702, 362] on input "number" at bounding box center [679, 353] width 71 height 24
click at [798, 332] on div "Print item name on label Print username on label Package Type * PolyMailer or E…" at bounding box center [683, 334] width 251 height 155
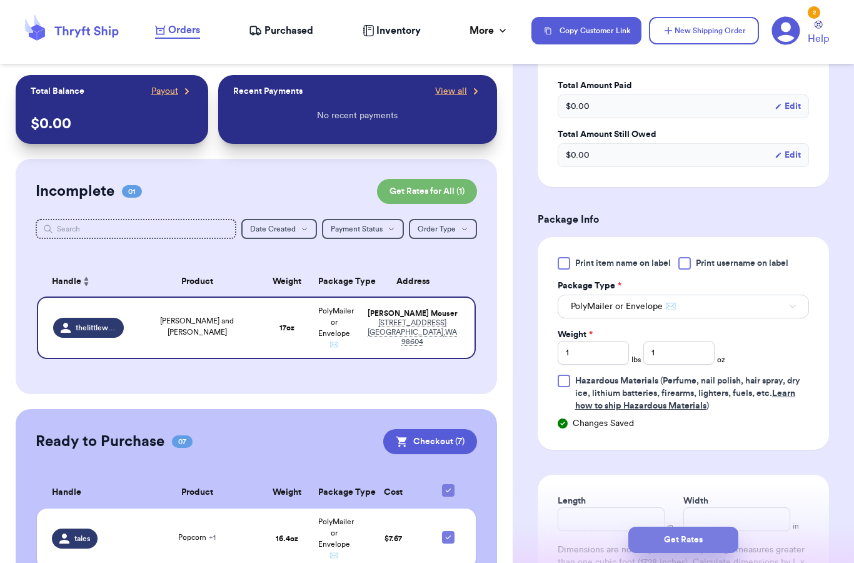
click at [660, 533] on button "Get Rates" at bounding box center [684, 540] width 110 height 26
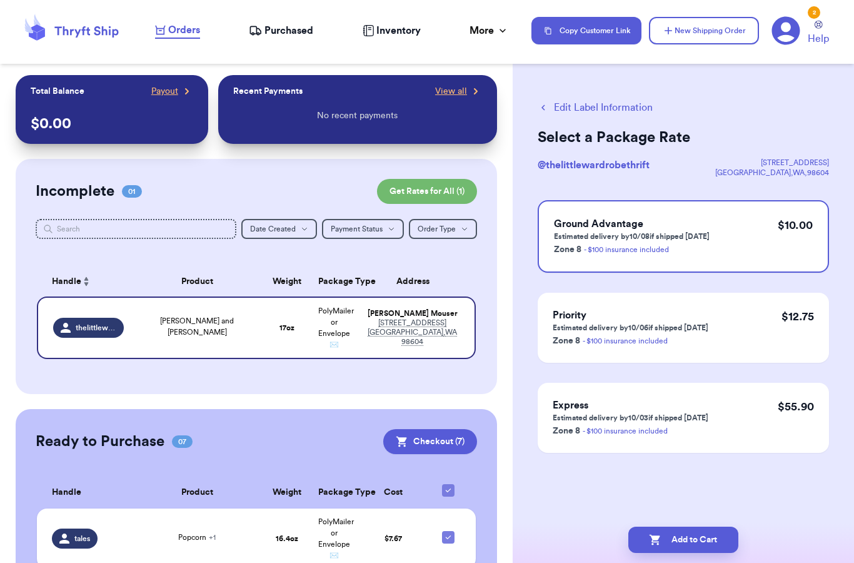
scroll to position [0, 0]
click at [705, 527] on button "Add to Cart" at bounding box center [684, 540] width 110 height 26
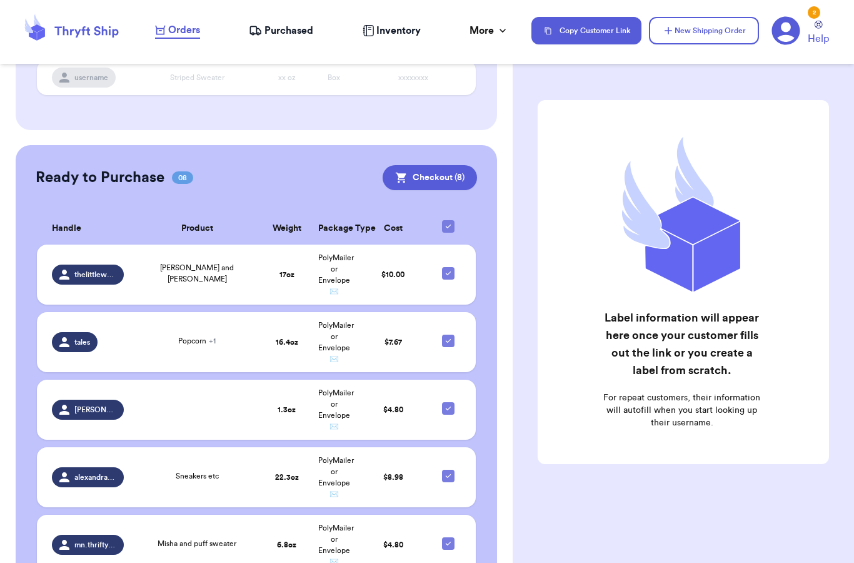
scroll to position [243, 0]
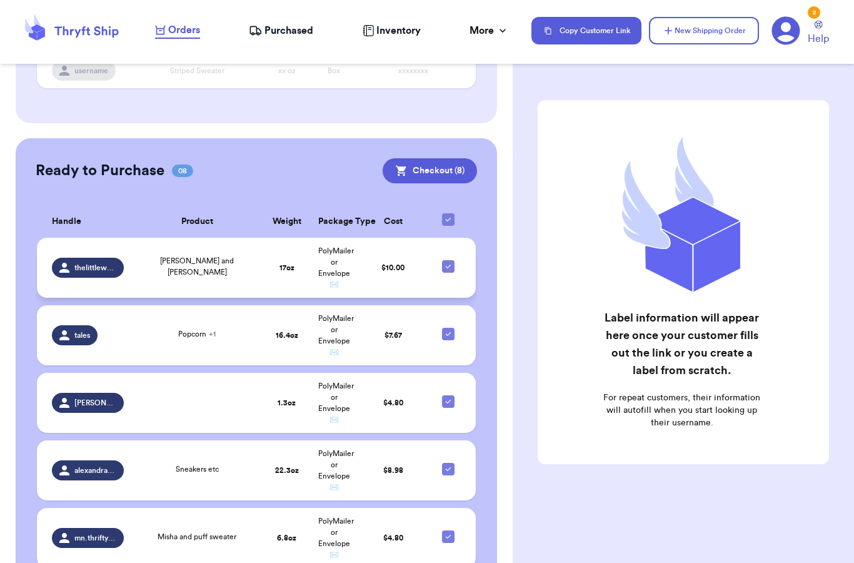
click at [138, 265] on td "[PERSON_NAME] and [PERSON_NAME]" at bounding box center [197, 268] width 132 height 60
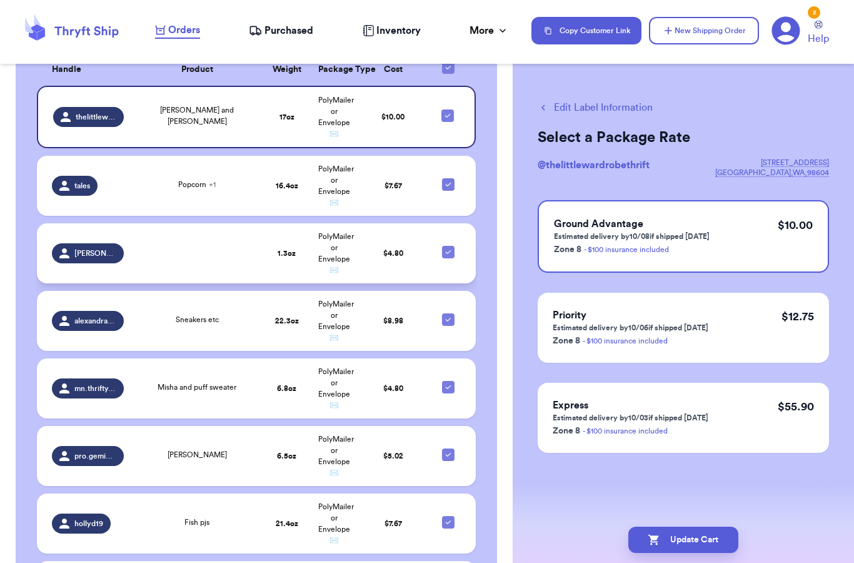
scroll to position [379, 0]
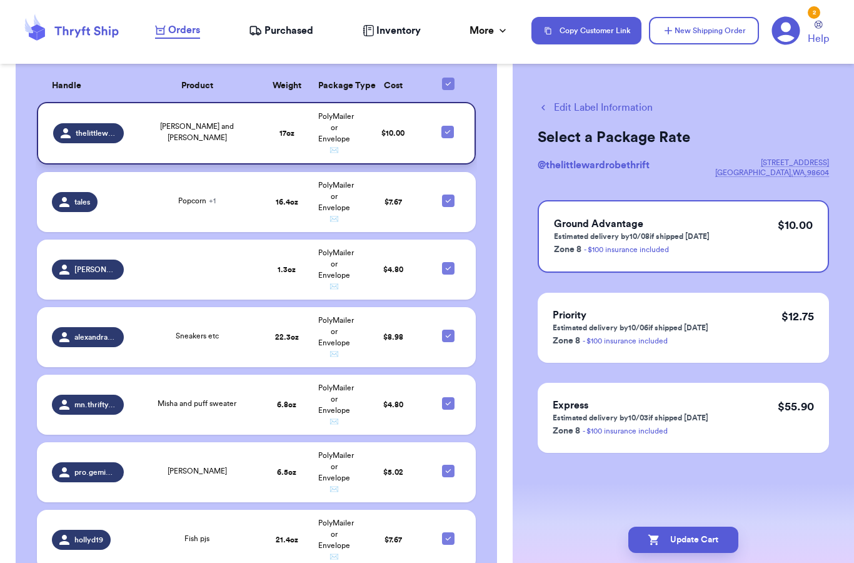
click at [449, 137] on icon at bounding box center [448, 132] width 10 height 10
click at [448, 126] on input "checkbox" at bounding box center [447, 125] width 1 height 1
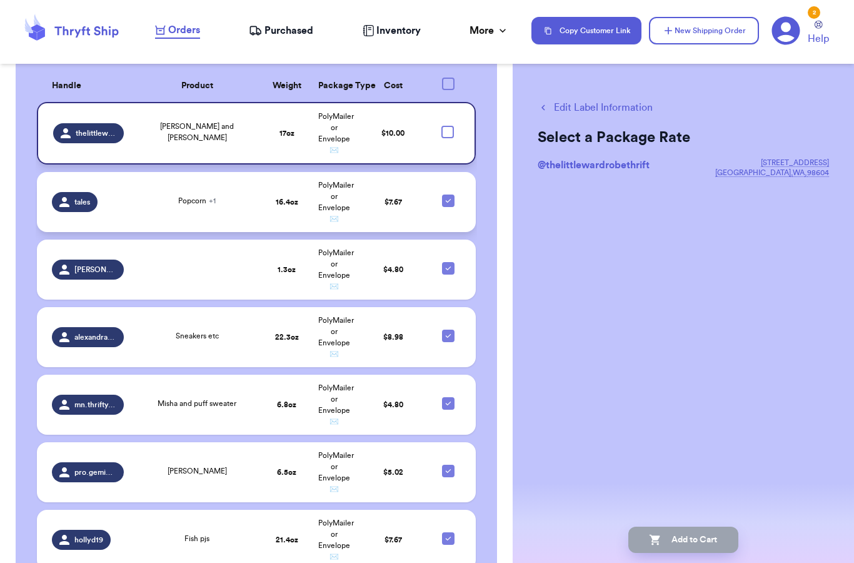
click at [454, 205] on div at bounding box center [448, 201] width 13 height 13
click at [448, 195] on input "checkbox" at bounding box center [448, 194] width 1 height 1
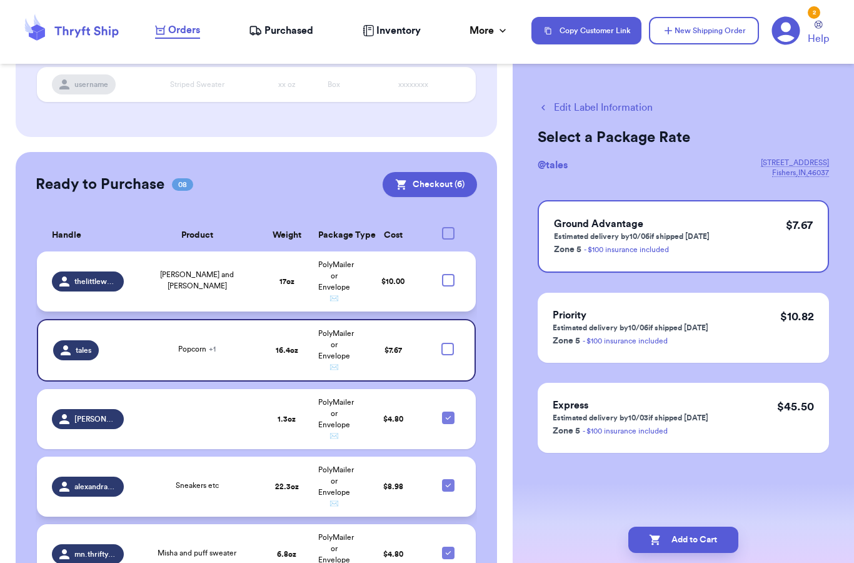
scroll to position [228, 0]
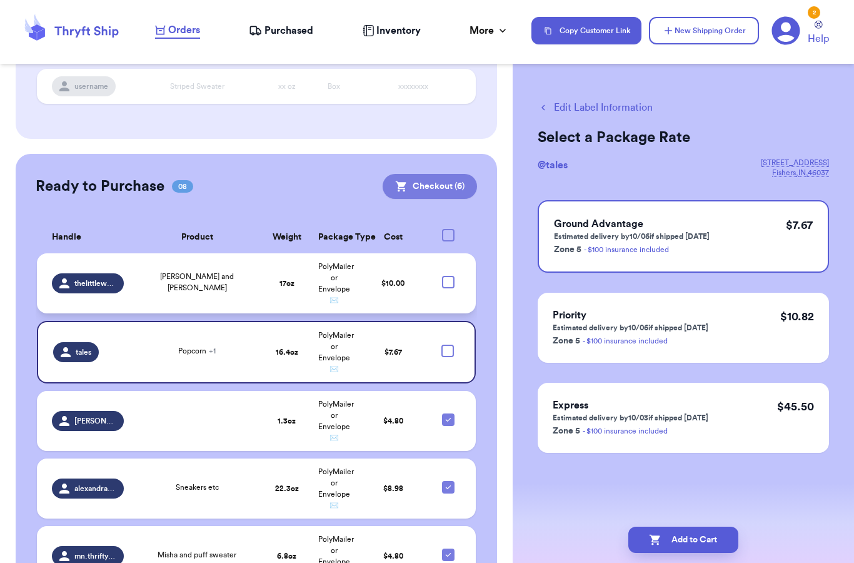
click at [440, 174] on button "Checkout ( 6 )" at bounding box center [430, 186] width 94 height 25
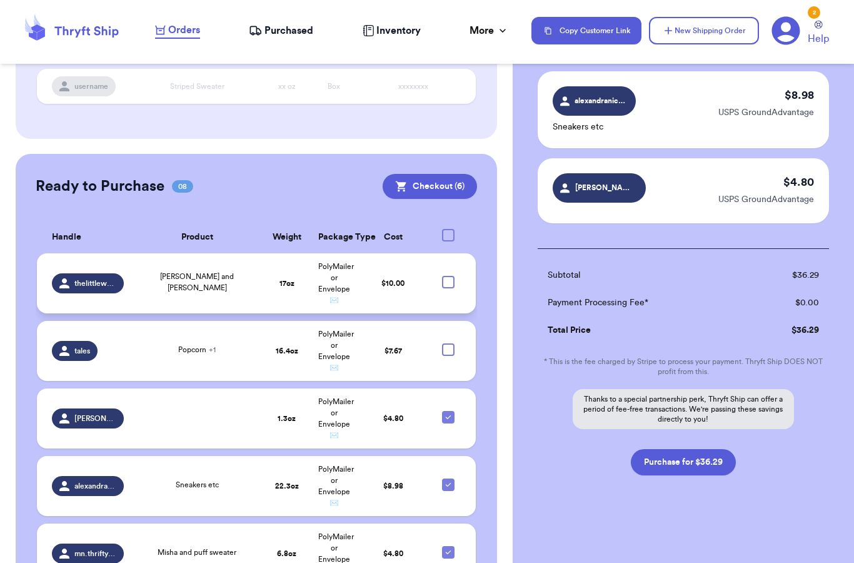
scroll to position [432, 0]
click at [679, 470] on button "Purchase for $36.29" at bounding box center [683, 462] width 105 height 26
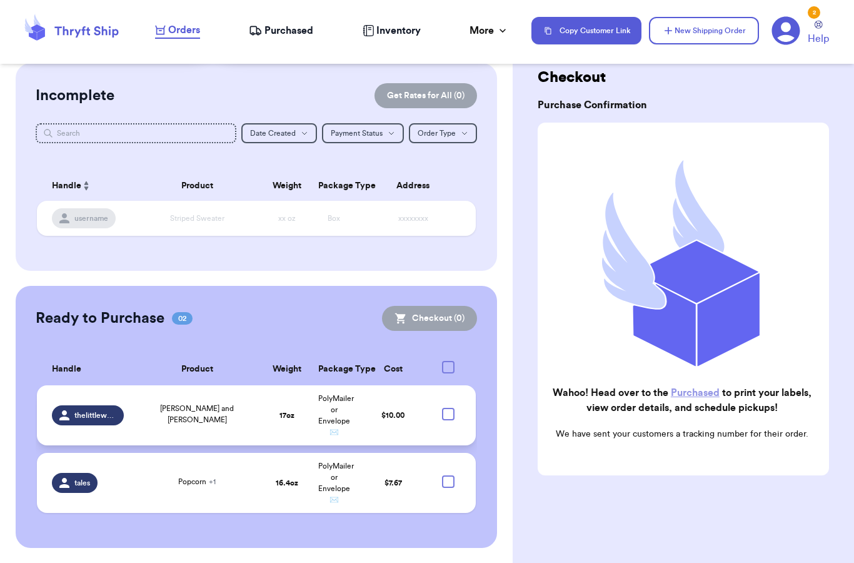
scroll to position [45, 0]
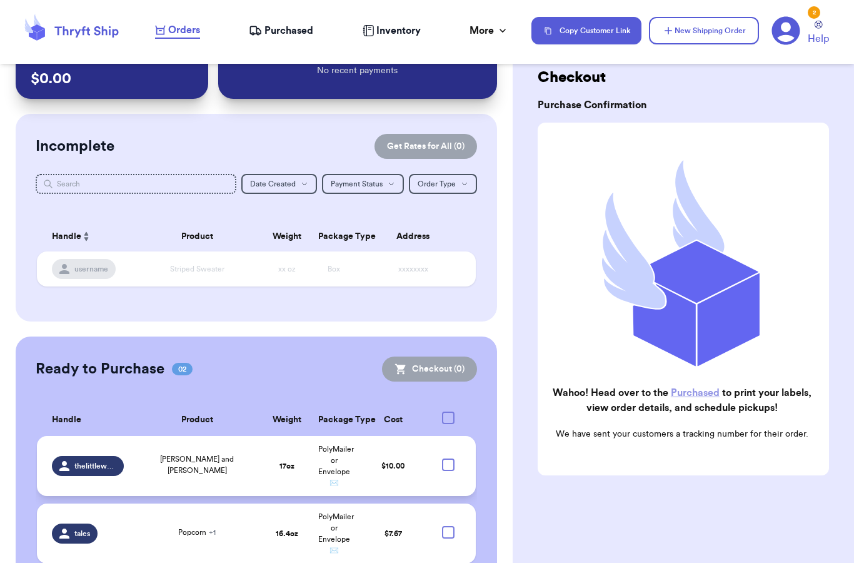
click at [284, 26] on span "Purchased" at bounding box center [289, 30] width 49 height 15
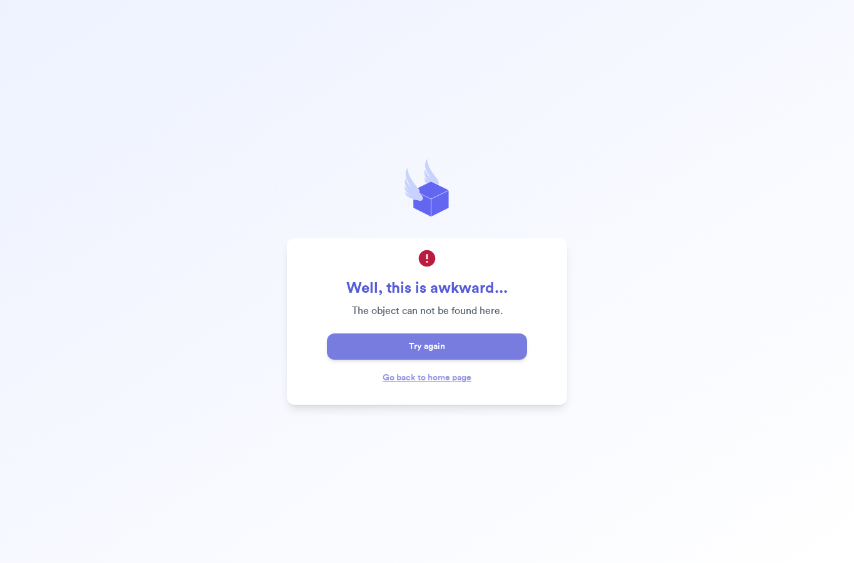
click at [425, 360] on button "Try again" at bounding box center [427, 346] width 200 height 26
click at [413, 360] on button "Try again" at bounding box center [427, 346] width 200 height 26
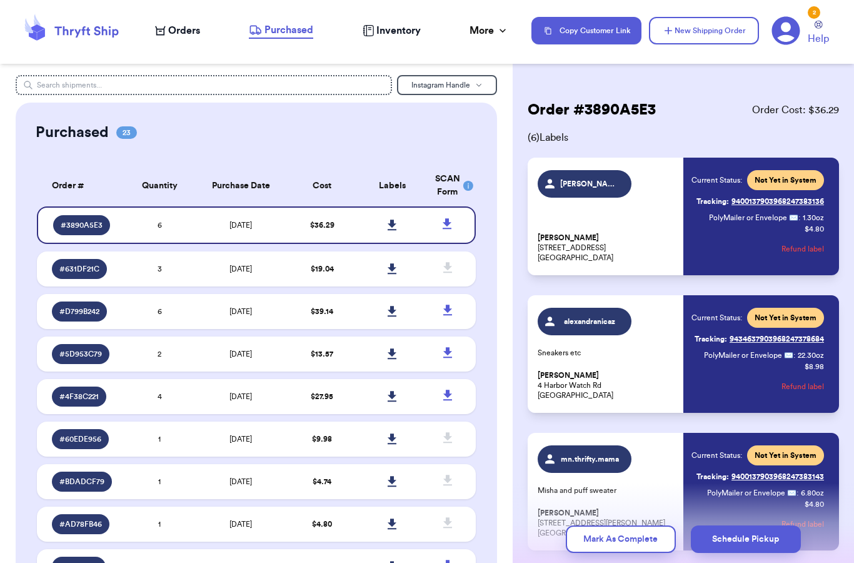
drag, startPoint x: 727, startPoint y: 557, endPoint x: 756, endPoint y: 579, distance: 36.1
click at [756, 562] on html "Orders Purchased Inventory More Stats Completed Orders Payments Payouts Copy Cu…" at bounding box center [427, 281] width 854 height 563
click at [726, 562] on html "Orders Purchased Inventory More Stats Completed Orders Payments Payouts Copy Cu…" at bounding box center [427, 281] width 854 height 563
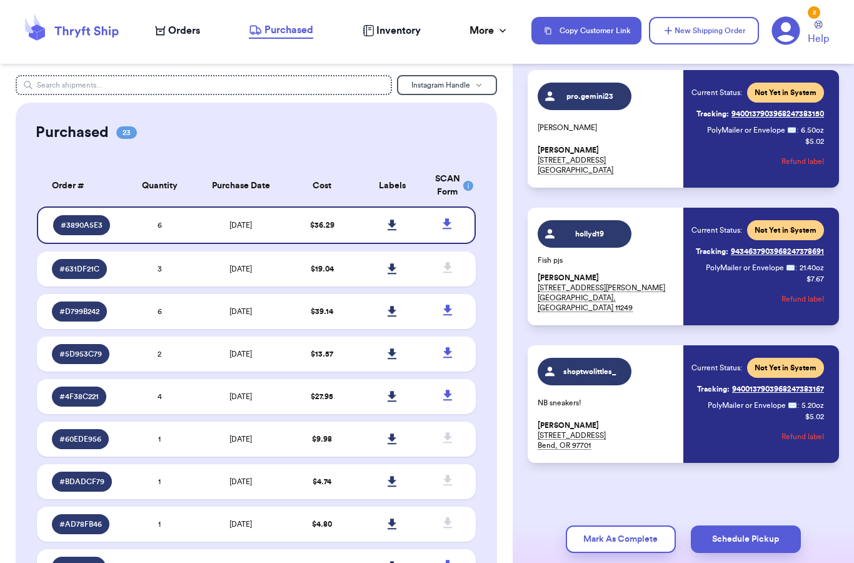
scroll to position [500, 0]
drag, startPoint x: 730, startPoint y: 558, endPoint x: 746, endPoint y: 578, distance: 25.8
click at [746, 562] on html "Orders Purchased Inventory More Stats Completed Orders Payments Payouts Copy Cu…" at bounding box center [427, 281] width 854 height 563
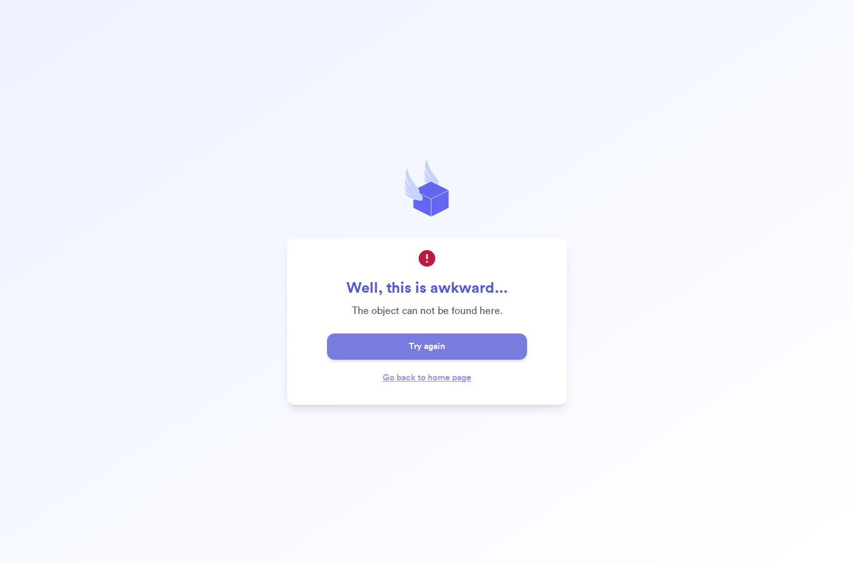
click at [441, 360] on button "Try again" at bounding box center [427, 346] width 200 height 26
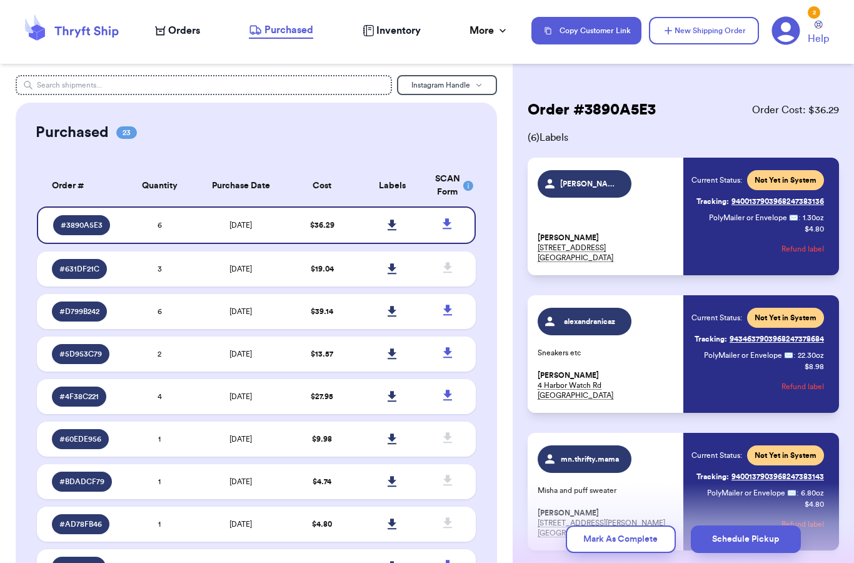
drag, startPoint x: 737, startPoint y: 562, endPoint x: 727, endPoint y: 568, distance: 11.8
click at [727, 562] on html "Orders Purchased Inventory More Stats Completed Orders Payments Payouts Copy Cu…" at bounding box center [427, 281] width 854 height 563
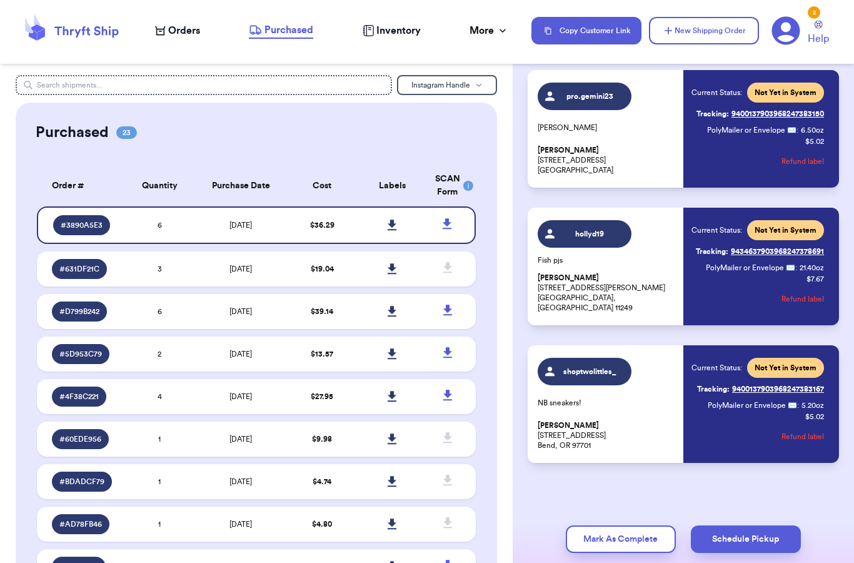
drag, startPoint x: 721, startPoint y: 559, endPoint x: 734, endPoint y: 576, distance: 21.0
click at [734, 562] on html "Orders Purchased Inventory More Stats Completed Orders Payments Payouts Copy Cu…" at bounding box center [427, 281] width 854 height 563
click at [764, 562] on html "Orders Purchased Inventory More Stats Completed Orders Payments Payouts Copy Cu…" at bounding box center [427, 281] width 854 height 563
click at [780, 562] on div "Mark As Complete Schedule Pickup" at bounding box center [683, 539] width 341 height 48
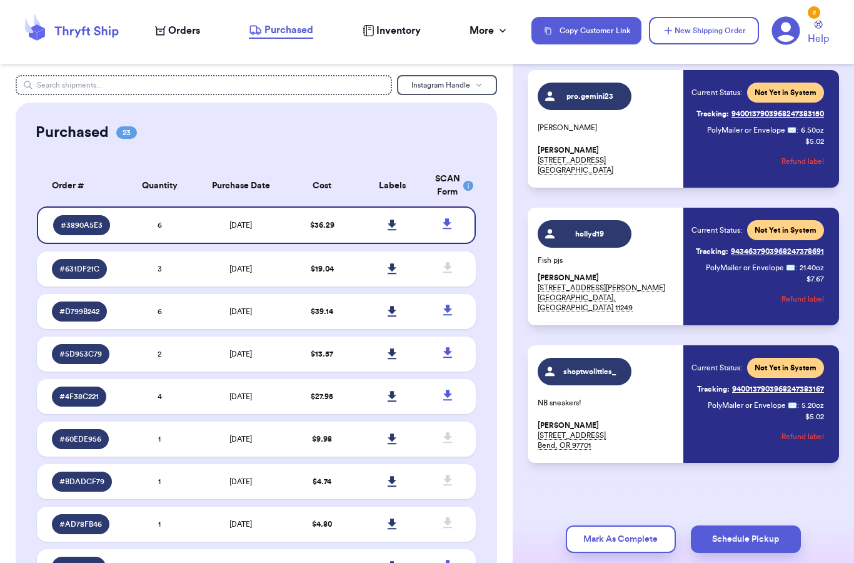
click at [780, 561] on div "Mark As Complete Schedule Pickup" at bounding box center [683, 539] width 341 height 48
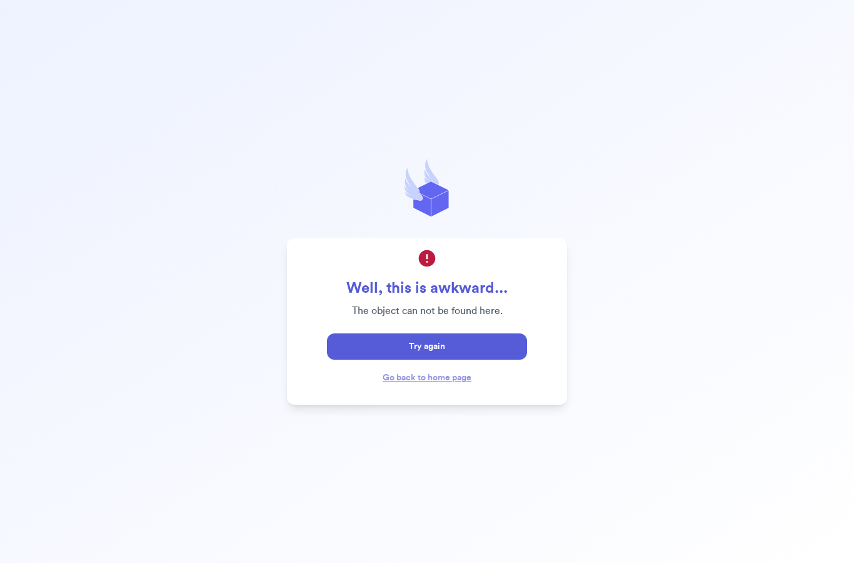
click at [762, 561] on div "Well, this is awkward... The object can not be found here. Try again Go back to…" at bounding box center [427, 281] width 854 height 563
click at [773, 561] on div "Well, this is awkward... The object can not be found here. Try again Go back to…" at bounding box center [427, 281] width 854 height 563
click at [399, 382] on link "Go back to home page" at bounding box center [427, 377] width 89 height 9
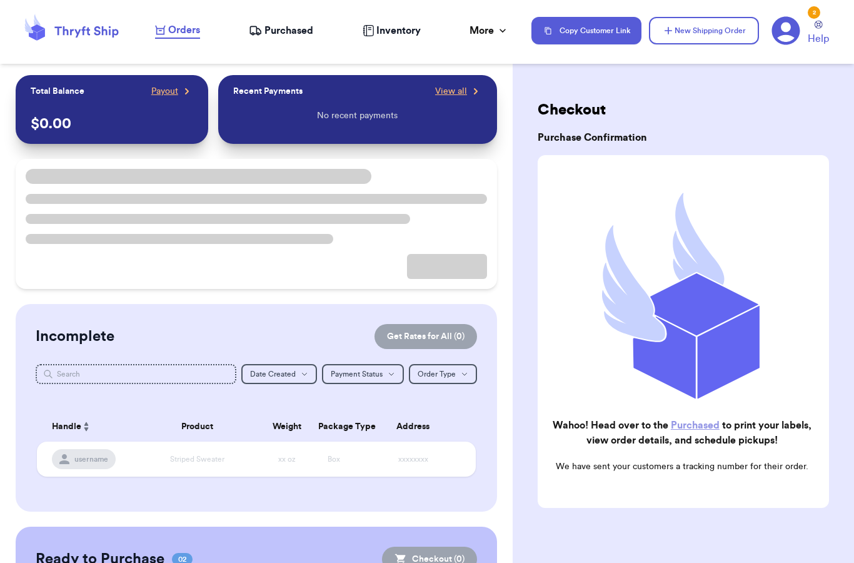
click at [813, 57] on header "Orders Purchased Inventory More Stats Completed Orders Payments Payouts Copy Cu…" at bounding box center [427, 32] width 854 height 64
click at [814, 73] on div "Checkout Purchase Confirmation Wahoo! Head over to the Purchased to print your …" at bounding box center [683, 281] width 341 height 563
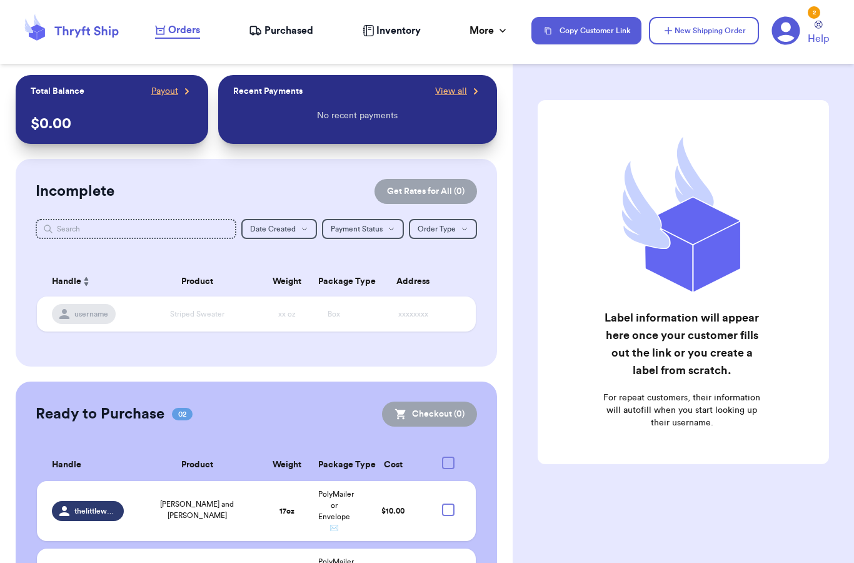
click at [280, 34] on span "Purchased" at bounding box center [289, 30] width 49 height 15
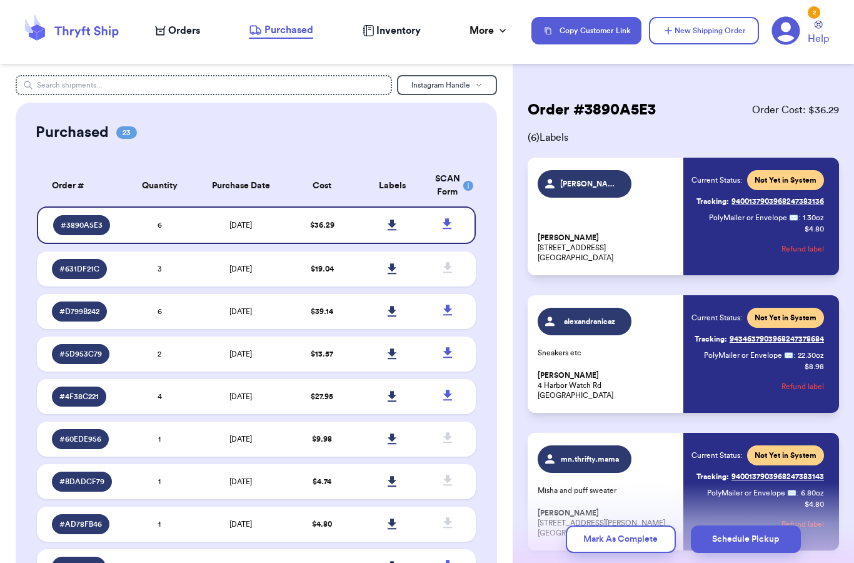
click at [762, 530] on button "Schedule Pickup" at bounding box center [746, 539] width 110 height 28
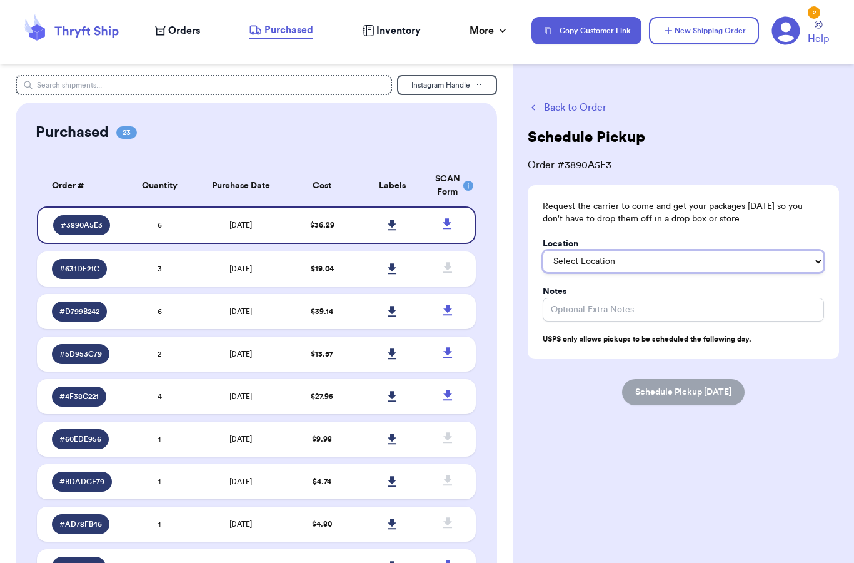
select select "Front Door"
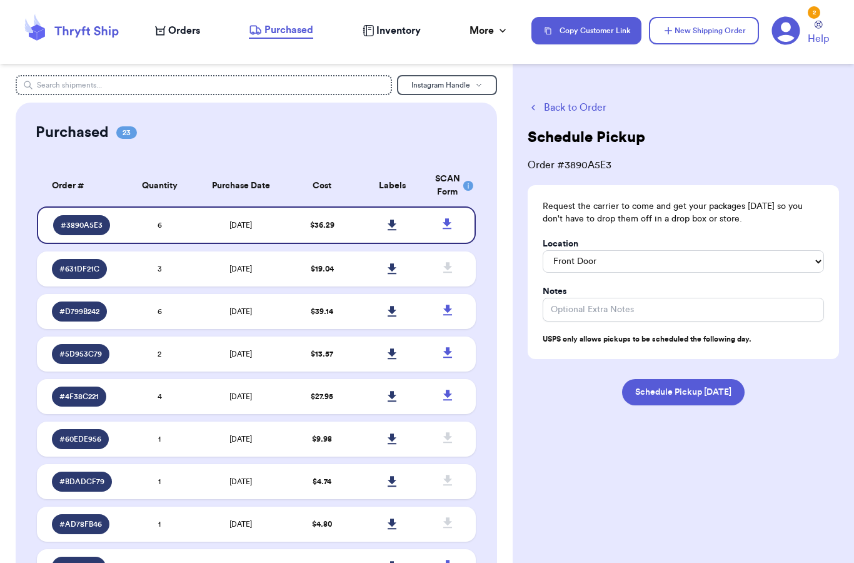
drag, startPoint x: 660, startPoint y: 388, endPoint x: 650, endPoint y: 380, distance: 13.8
click at [660, 388] on button "Schedule Pickup [DATE]" at bounding box center [683, 392] width 123 height 26
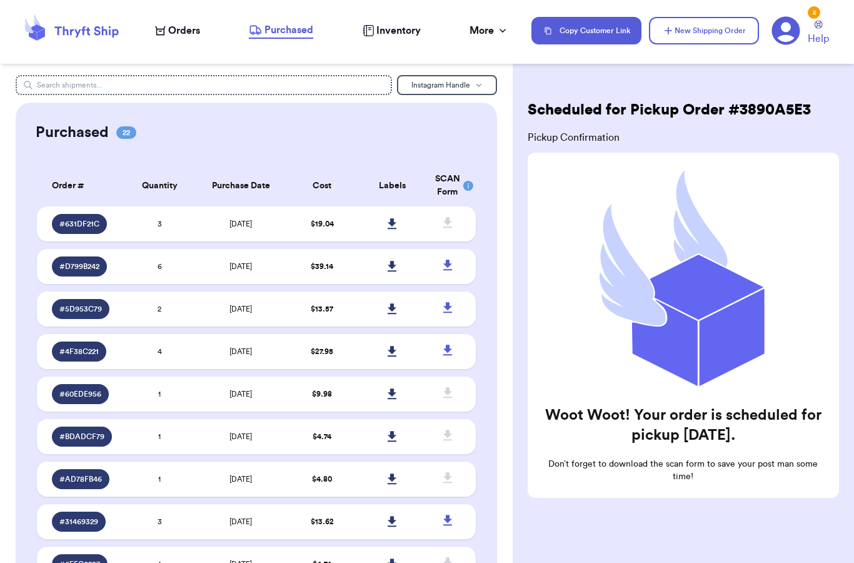
click at [494, 43] on nav "Orders Purchased Inventory More Stats Completed Orders Payments Payouts Copy Cu…" at bounding box center [499, 30] width 712 height 41
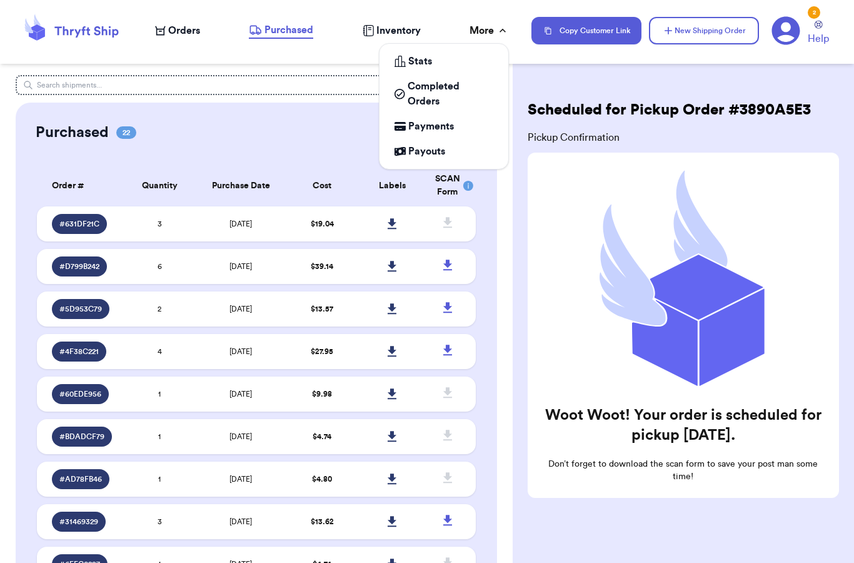
click at [485, 29] on div "More" at bounding box center [489, 30] width 39 height 15
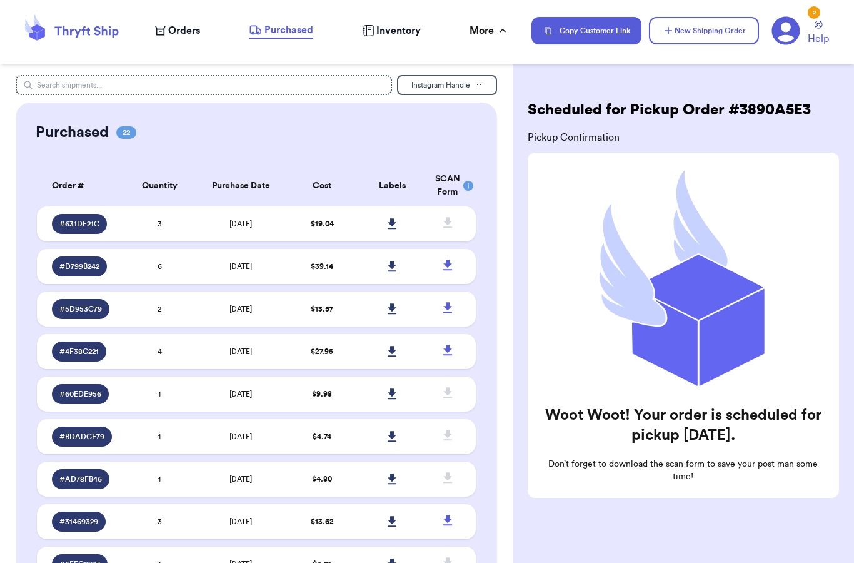
click at [392, 229] on icon at bounding box center [392, 223] width 9 height 11
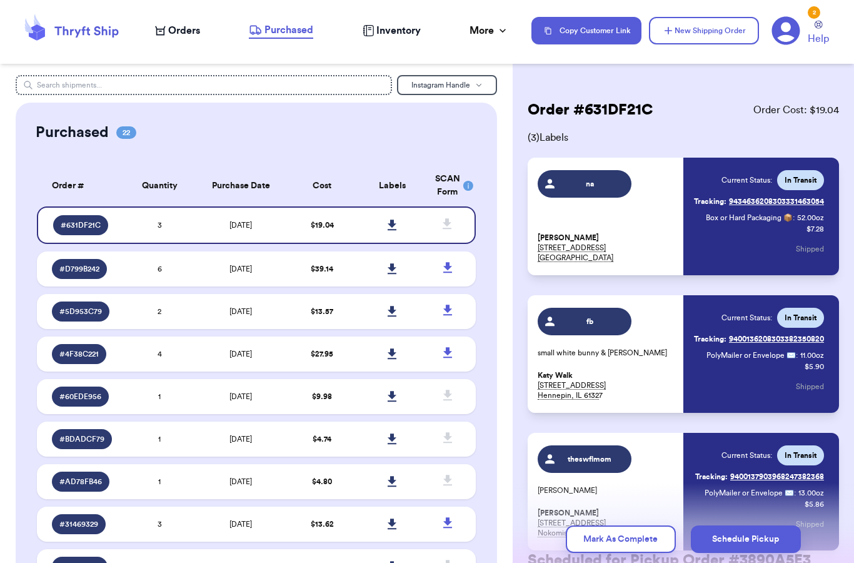
scroll to position [51, 0]
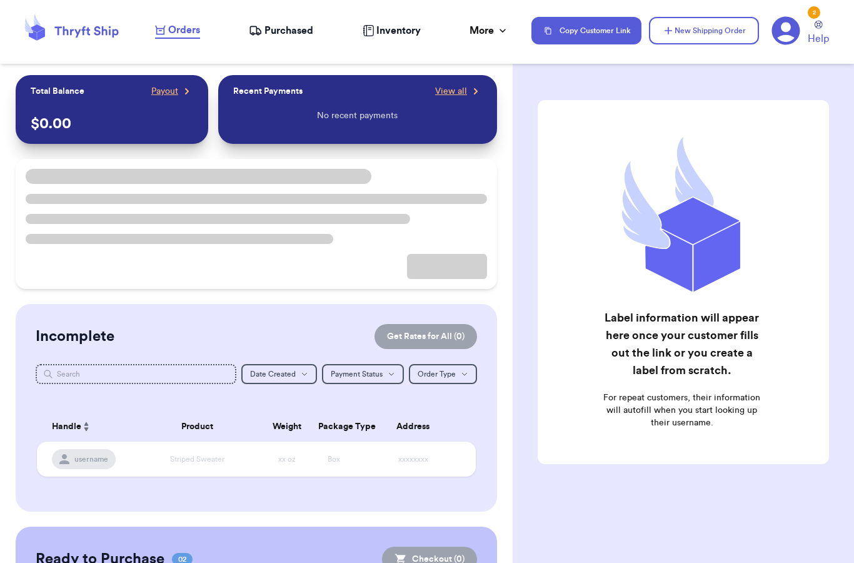
click at [270, 31] on span "Purchased" at bounding box center [289, 30] width 49 height 15
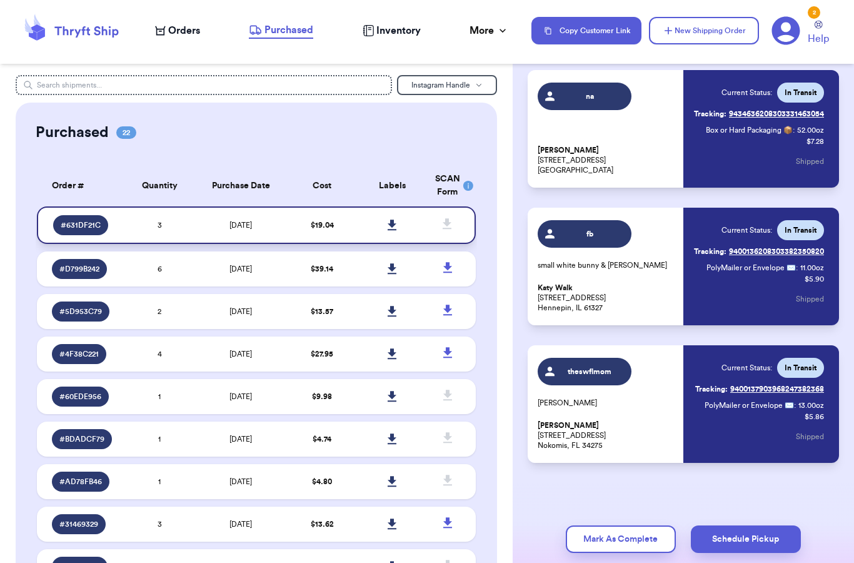
scroll to position [88, 0]
click at [430, 88] on span "Instagram Handle" at bounding box center [441, 85] width 59 height 8
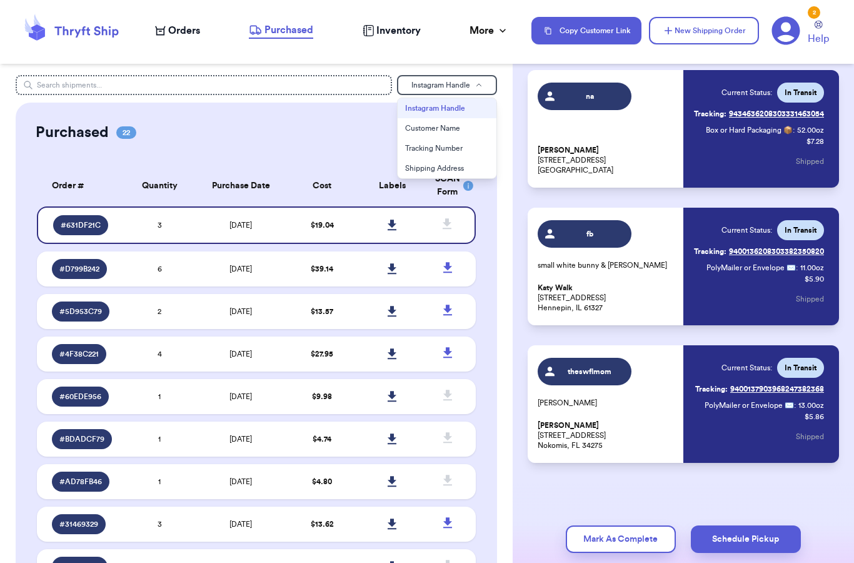
click at [430, 88] on span "Instagram Handle" at bounding box center [441, 85] width 59 height 8
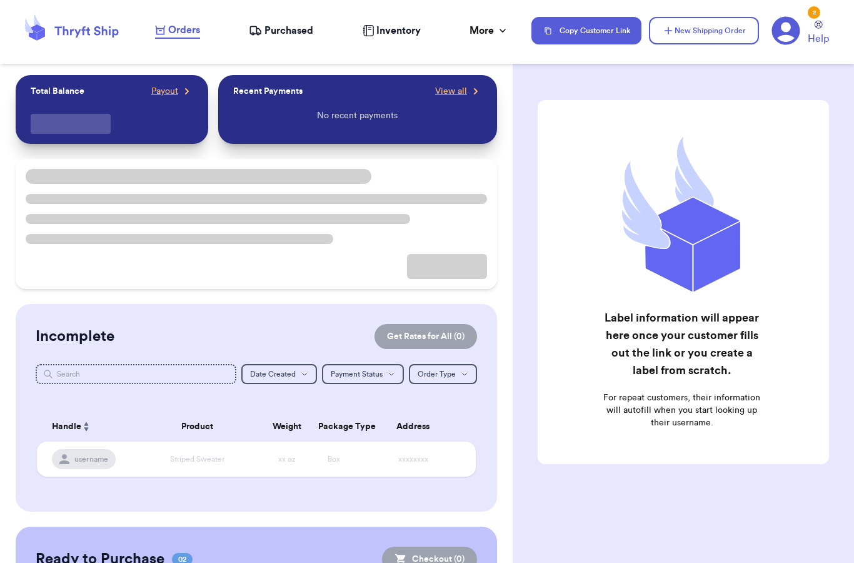
checkbox input "false"
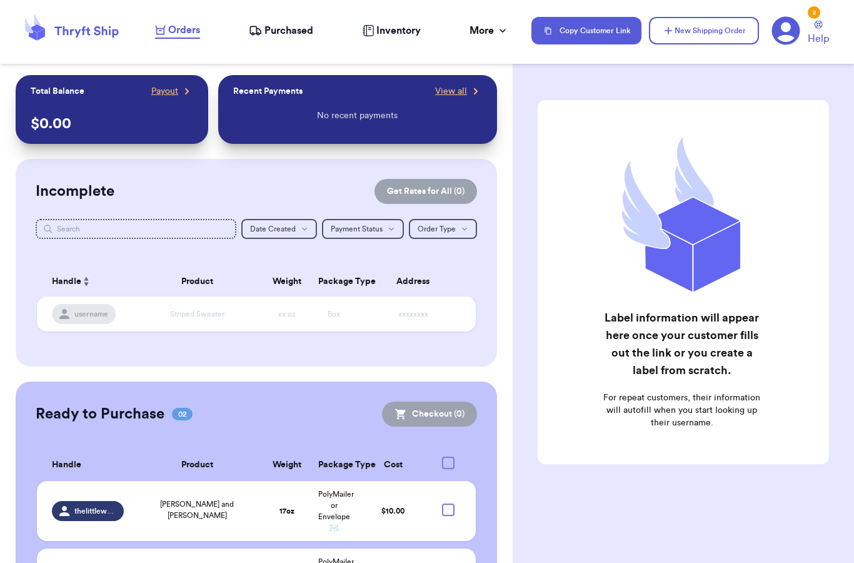
click at [277, 67] on div "Customer Link New Order Total Balance Payout $ 0.00 Recent Payments View all No…" at bounding box center [256, 281] width 513 height 563
click at [241, 37] on div "Orders Purchased Inventory More Stats Completed Orders Payments Payouts" at bounding box center [337, 31] width 364 height 16
click at [268, 37] on span "Purchased" at bounding box center [289, 30] width 49 height 15
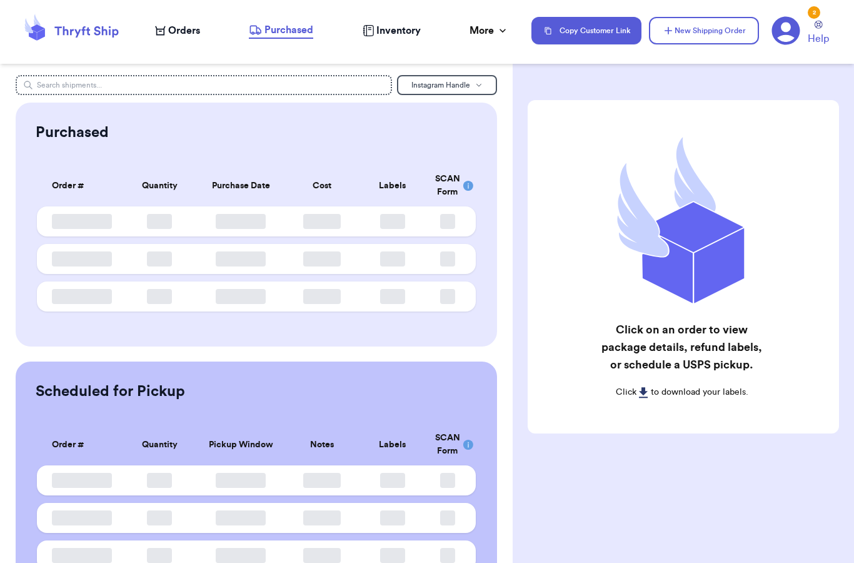
click at [278, 27] on span "Purchased" at bounding box center [289, 30] width 49 height 15
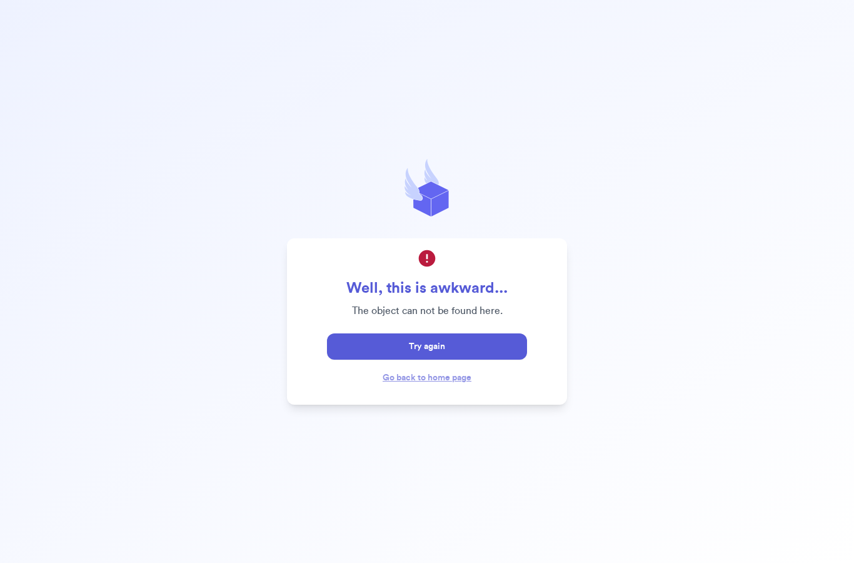
click at [350, 360] on button "Try again" at bounding box center [427, 346] width 200 height 26
click at [335, 360] on button "Try again" at bounding box center [427, 346] width 200 height 26
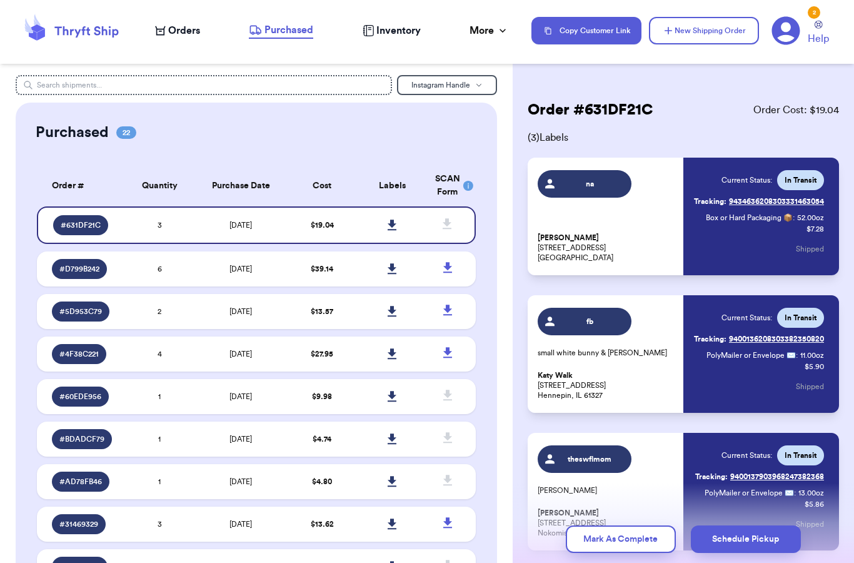
click at [154, 53] on header "Orders Purchased Inventory More Stats Completed Orders Payments Payouts Copy Cu…" at bounding box center [427, 32] width 854 height 64
click at [181, 28] on span "Orders" at bounding box center [184, 30] width 32 height 15
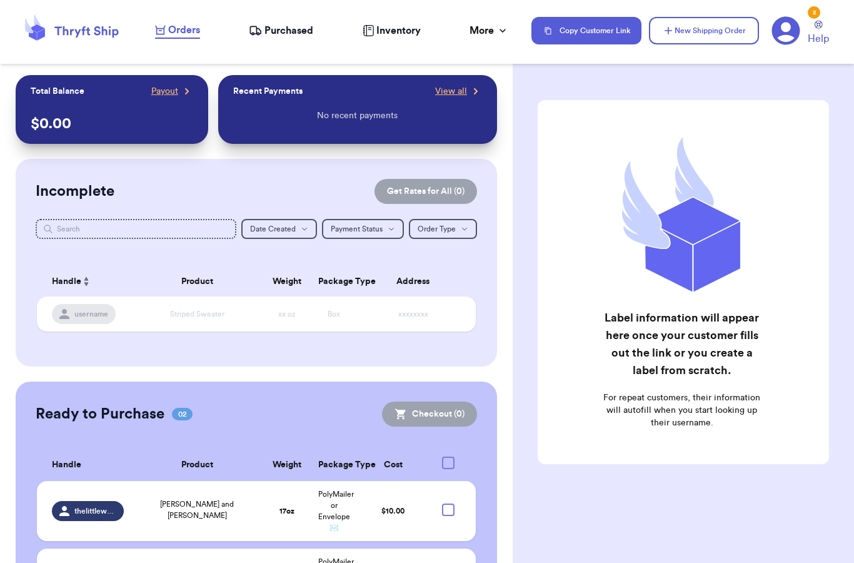
click at [285, 31] on span "Purchased" at bounding box center [289, 30] width 49 height 15
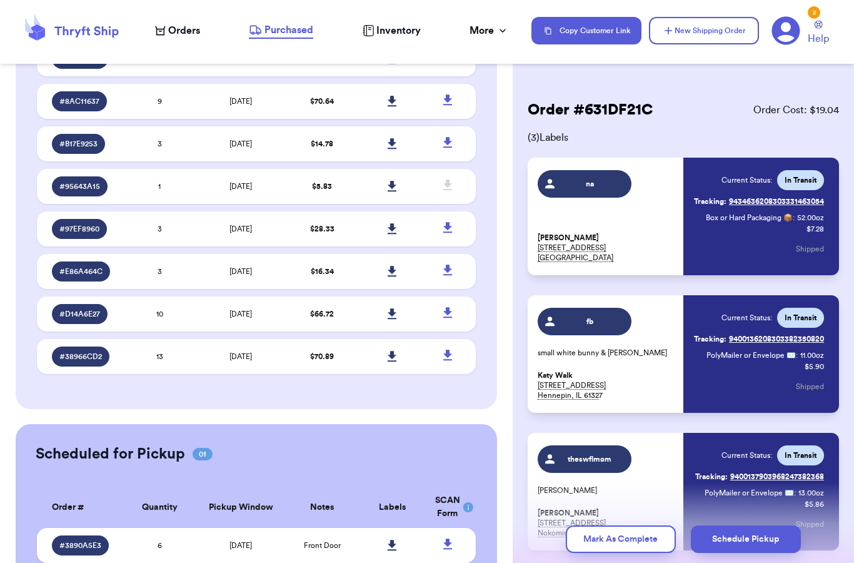
scroll to position [50, 0]
click at [313, 542] on span "Front Door" at bounding box center [322, 546] width 37 height 8
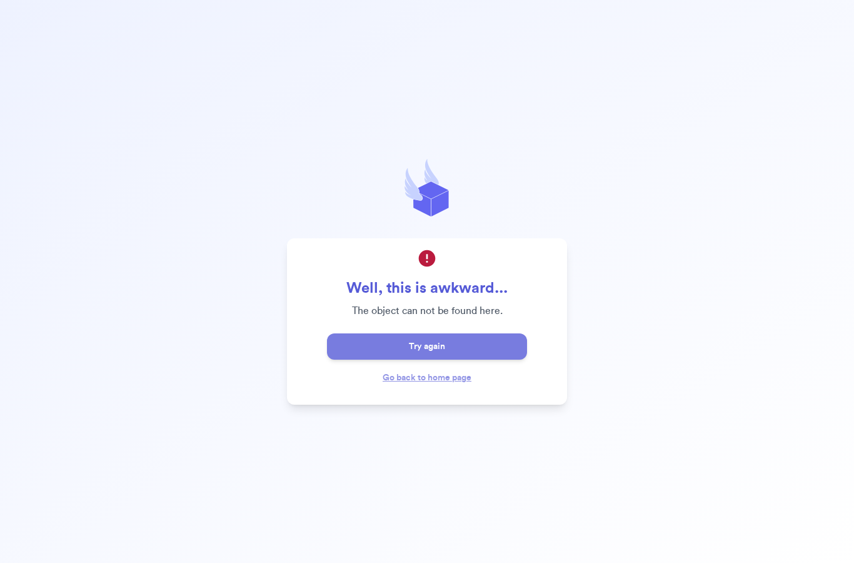
click at [465, 333] on button "Try again" at bounding box center [427, 346] width 200 height 26
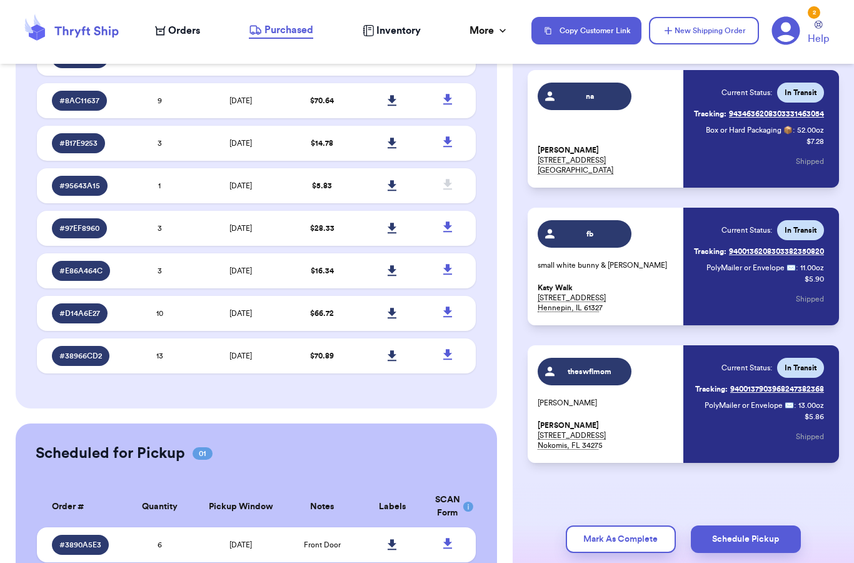
scroll to position [763, 0]
click at [252, 542] on span "[DATE]" at bounding box center [241, 546] width 23 height 8
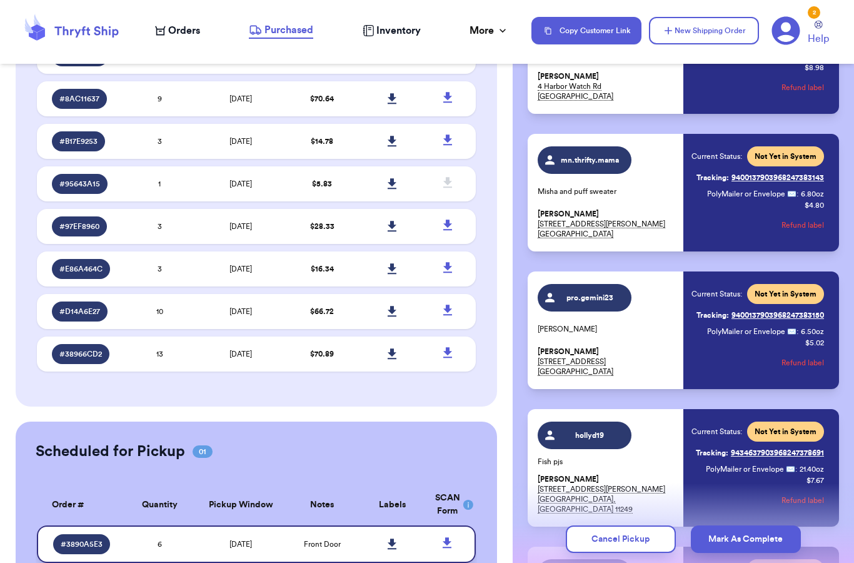
scroll to position [310, 0]
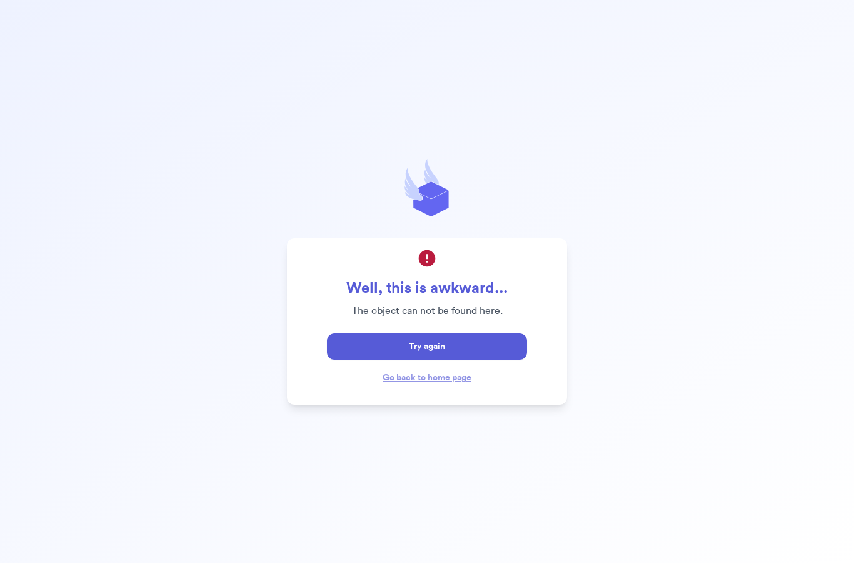
click at [345, 296] on div "Well, this is awkward... The object can not be found here. Try again Go back to…" at bounding box center [427, 321] width 280 height 166
click at [373, 333] on button "Try again" at bounding box center [427, 346] width 200 height 26
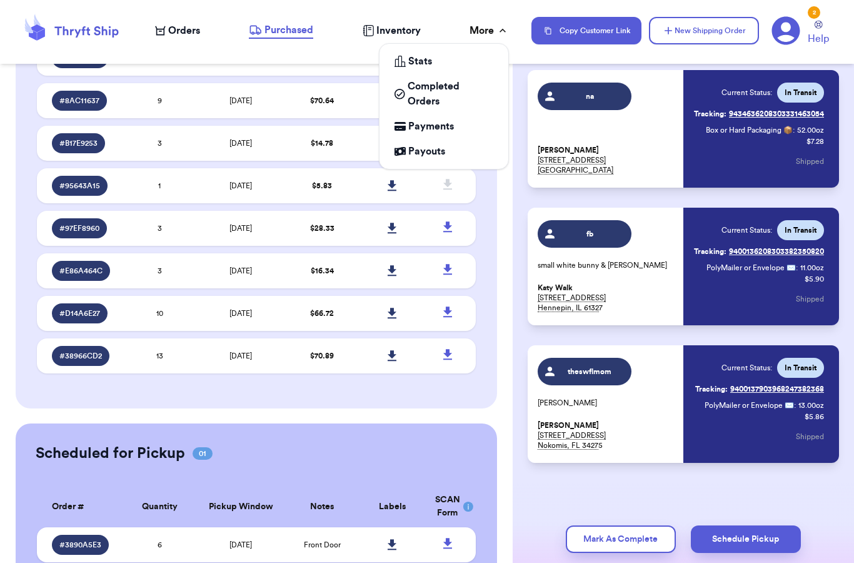
scroll to position [763, 0]
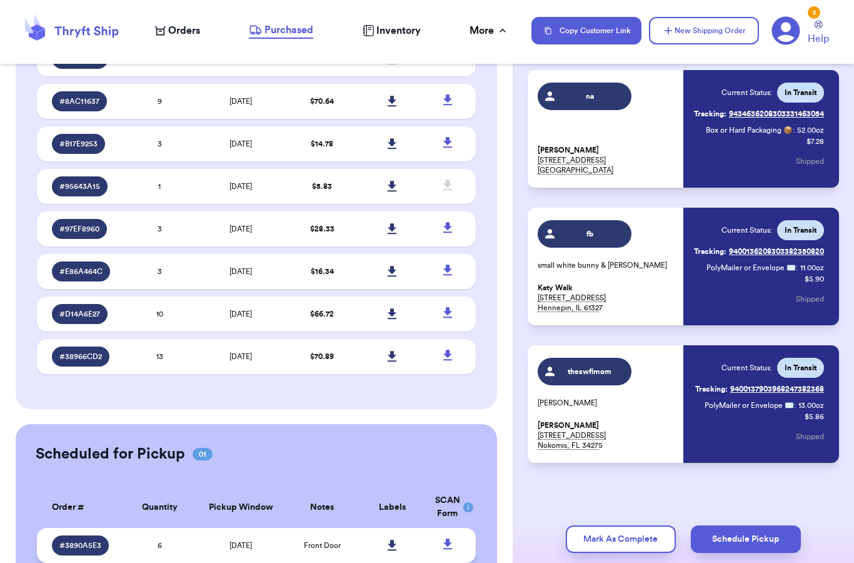
click at [153, 528] on td "6" at bounding box center [159, 545] width 70 height 35
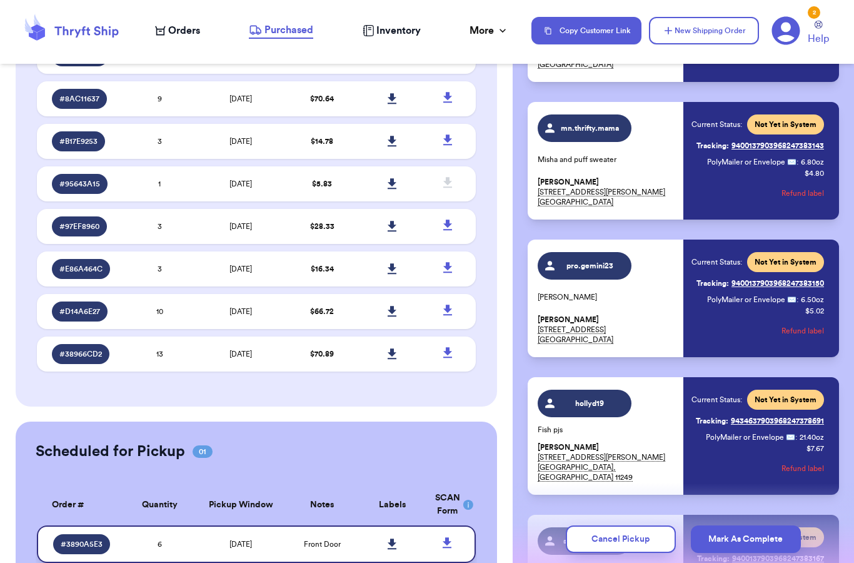
scroll to position [330, 0]
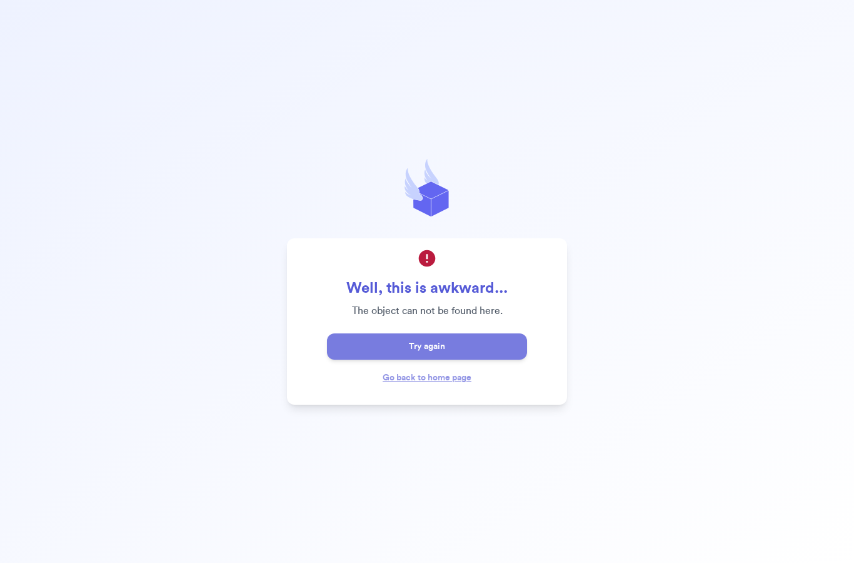
click at [378, 333] on button "Try again" at bounding box center [427, 346] width 200 height 26
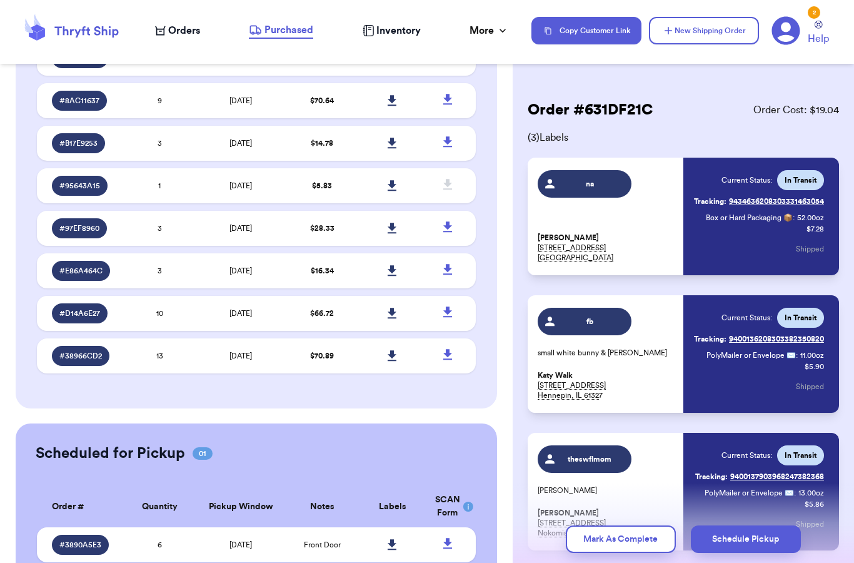
scroll to position [763, 0]
click at [215, 528] on td "[DATE]" at bounding box center [241, 545] width 93 height 35
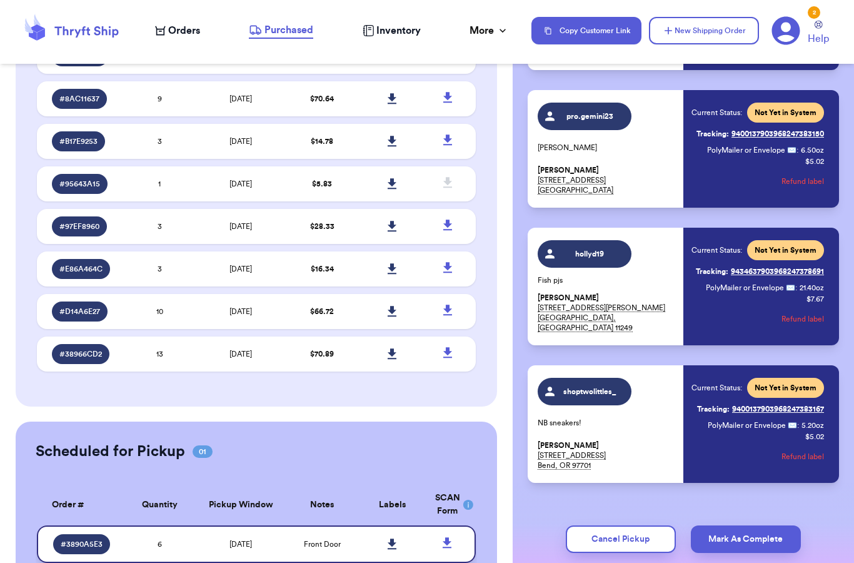
scroll to position [477, 0]
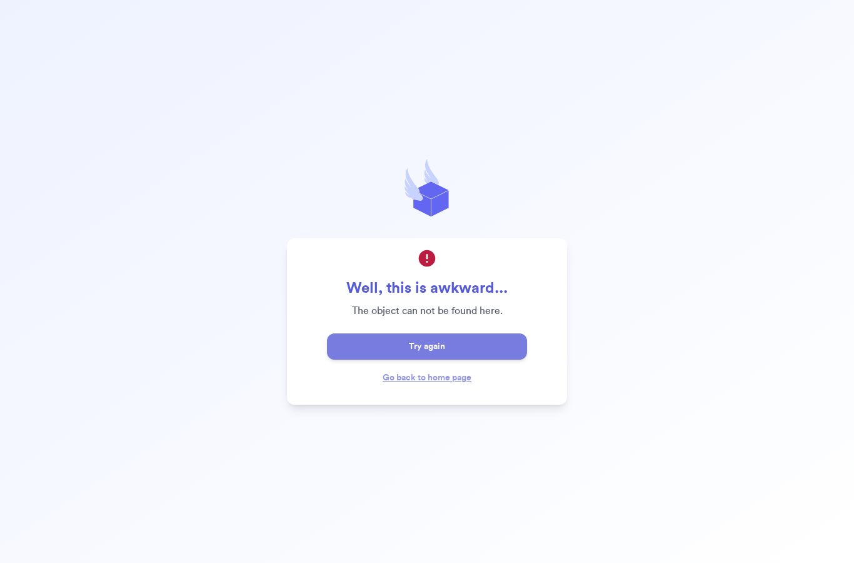
click at [466, 333] on button "Try again" at bounding box center [427, 346] width 200 height 26
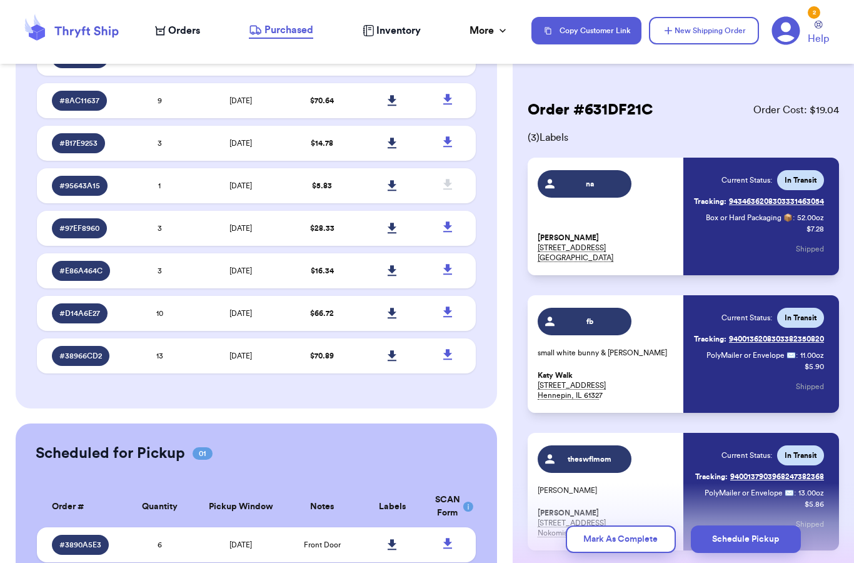
scroll to position [763, 0]
click at [230, 542] on span "[DATE]" at bounding box center [241, 546] width 23 height 8
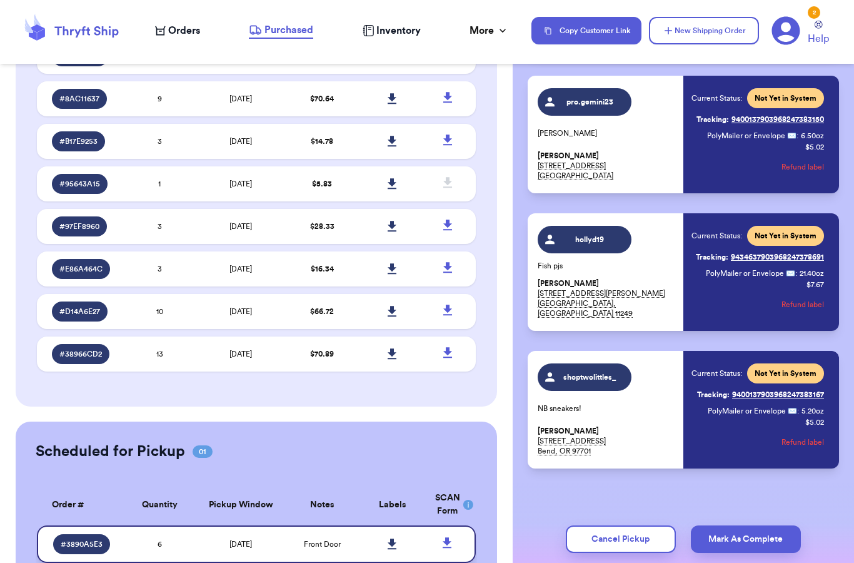
scroll to position [495, 0]
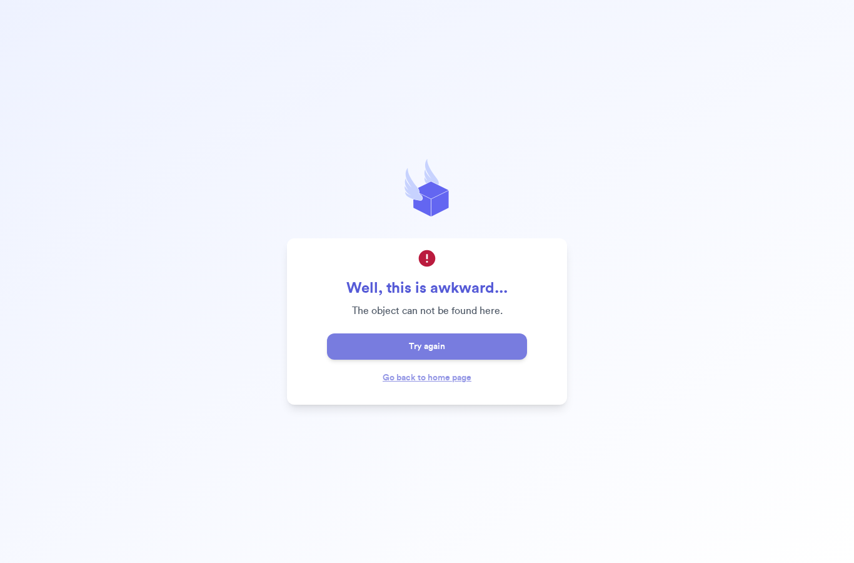
click at [527, 333] on button "Try again" at bounding box center [427, 346] width 200 height 26
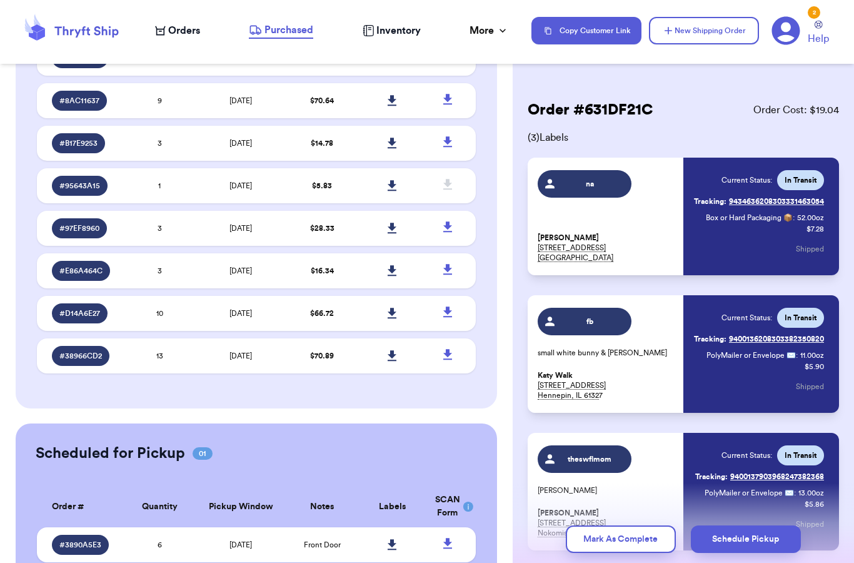
scroll to position [763, 0]
click at [202, 528] on td "[DATE]" at bounding box center [241, 545] width 93 height 35
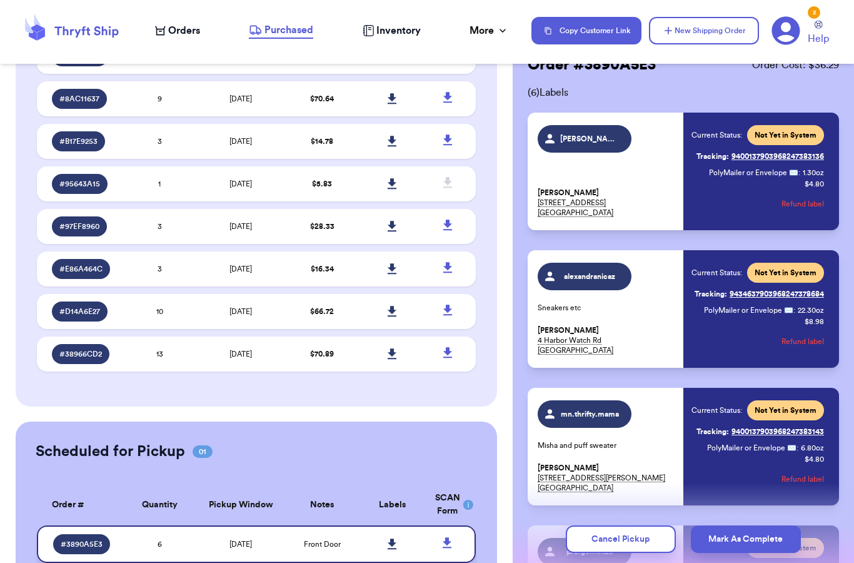
scroll to position [44, 0]
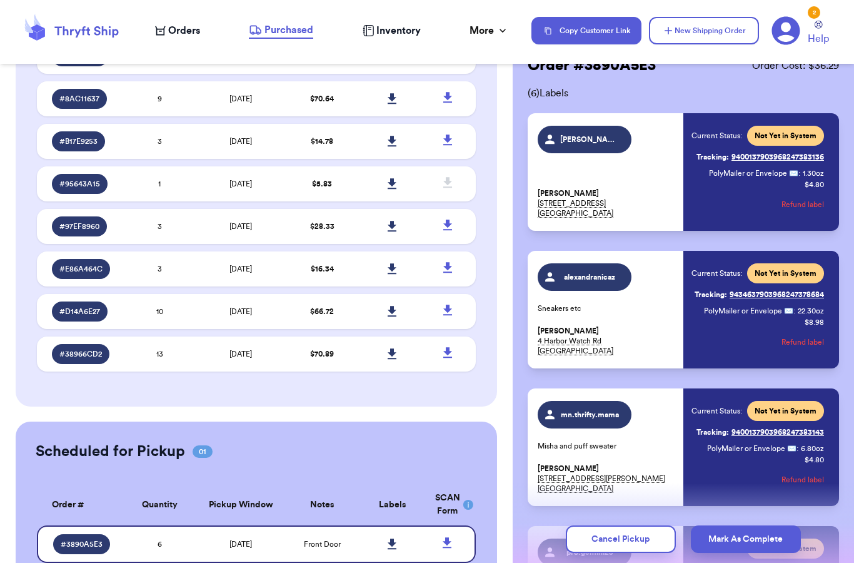
click at [678, 139] on div "Jessie Jessie Brown 407 N. Pacific Coast Hwy, PO Box 506 Redondo Beach, CA 9027…" at bounding box center [681, 172] width 286 height 93
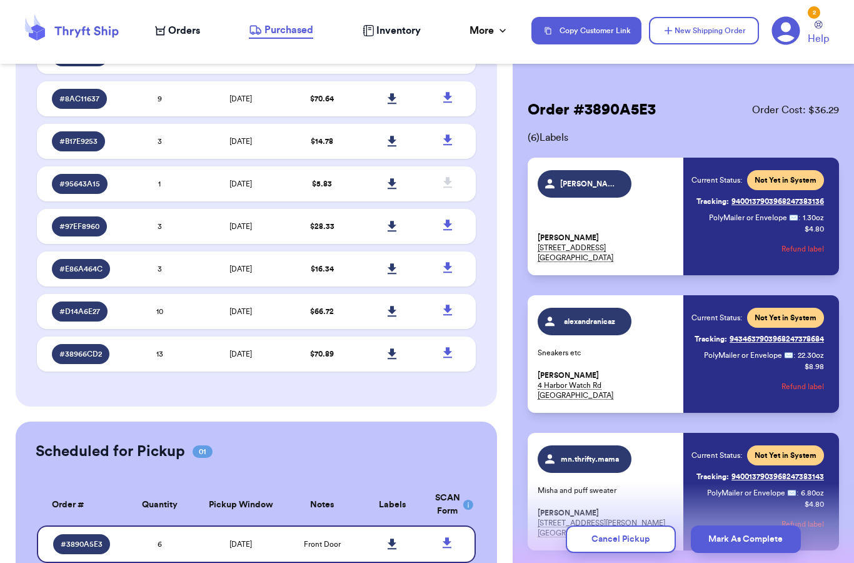
scroll to position [0, 0]
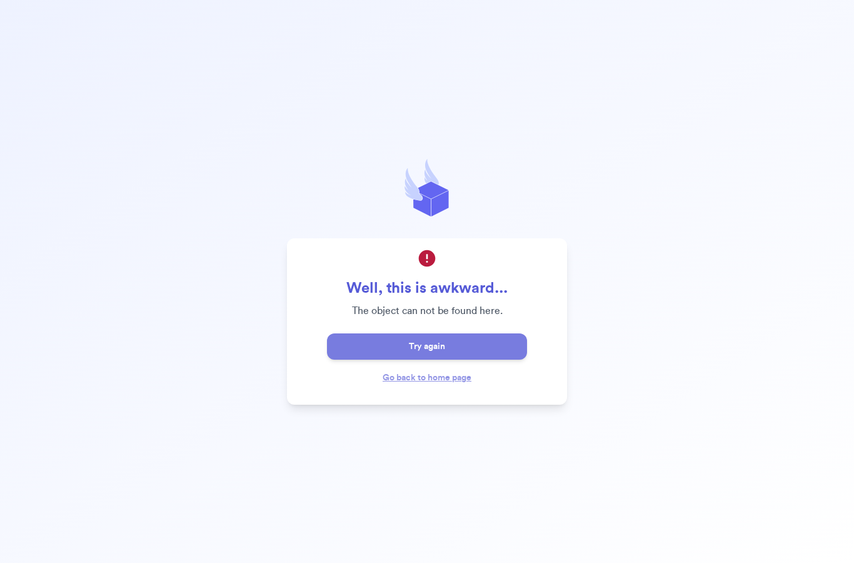
click at [517, 333] on button "Try again" at bounding box center [427, 346] width 200 height 26
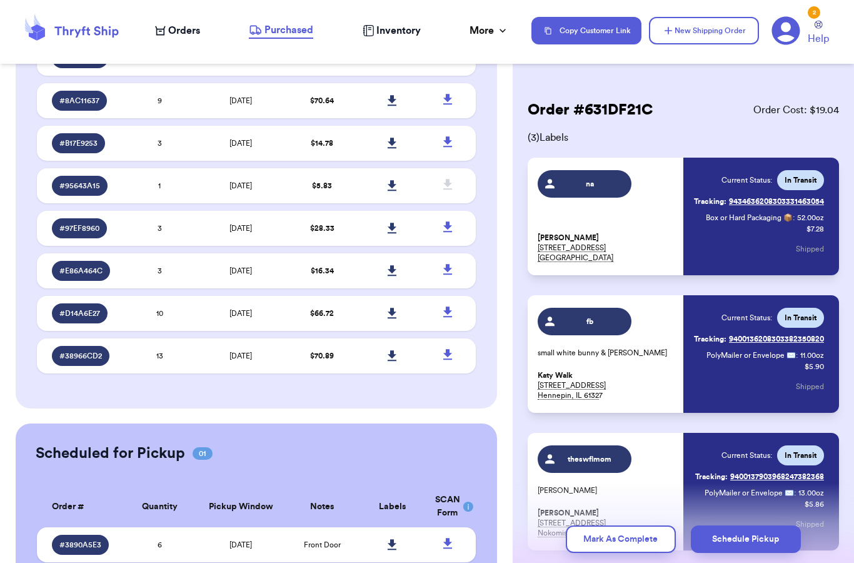
scroll to position [763, 0]
click at [88, 540] on span "# 3890A5E3" at bounding box center [80, 545] width 42 height 10
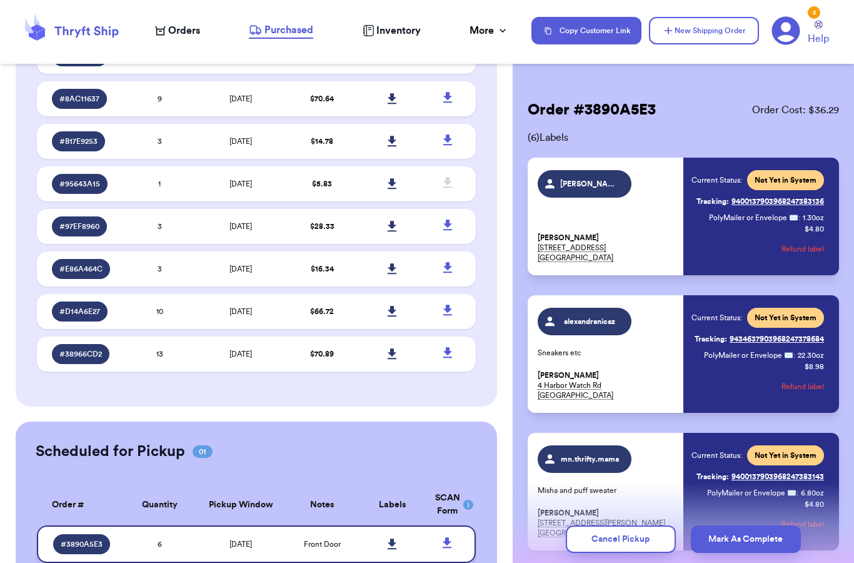
scroll to position [0, 0]
click at [799, 106] on span "Order Cost: $ 36.29" at bounding box center [795, 110] width 87 height 15
click at [798, 106] on span "Order Cost: $ 36.29" at bounding box center [795, 110] width 87 height 15
click at [809, 99] on div "Order # 3890A5E3 Order Cost: $ 36.29 ( 6 ) Labels Jessie Jessie Brown 407 N. Pa…" at bounding box center [683, 569] width 341 height 988
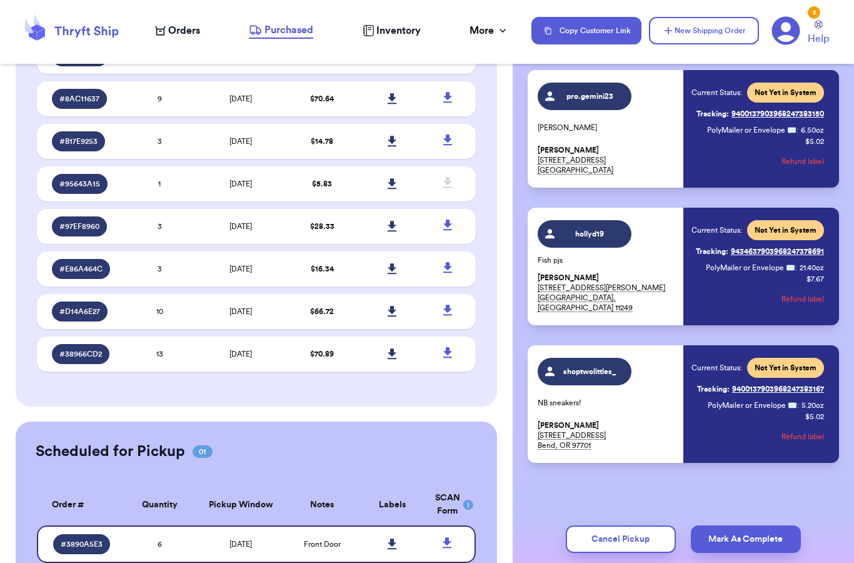
scroll to position [500, 0]
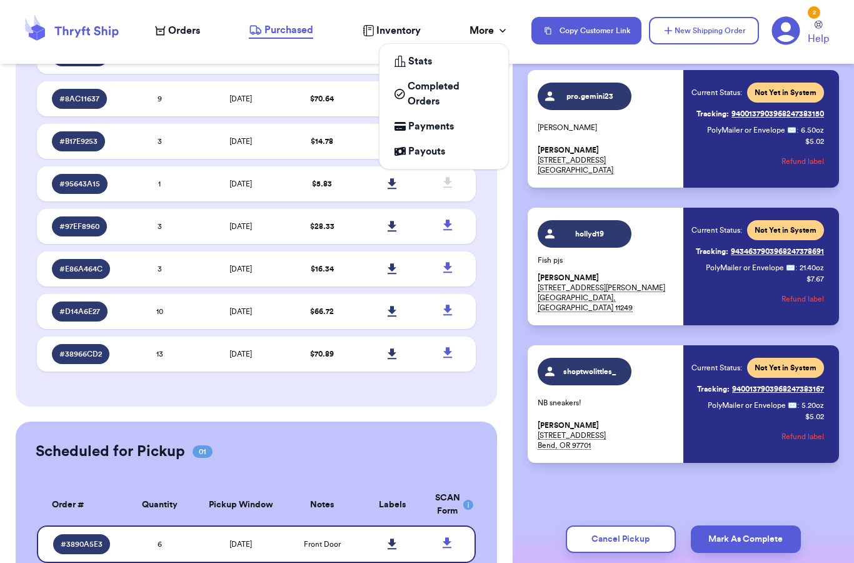
click at [479, 26] on div "More" at bounding box center [489, 30] width 39 height 15
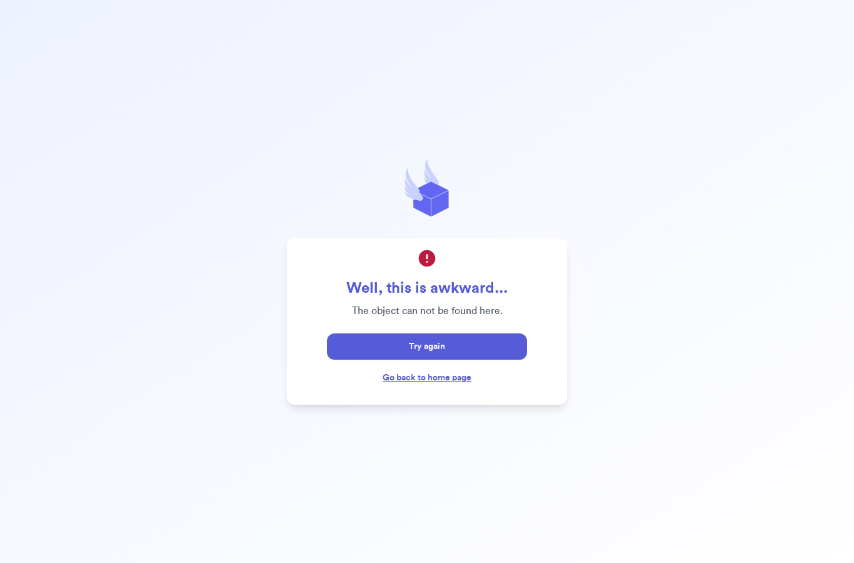
click at [436, 373] on link "Go back to home page" at bounding box center [427, 377] width 89 height 9
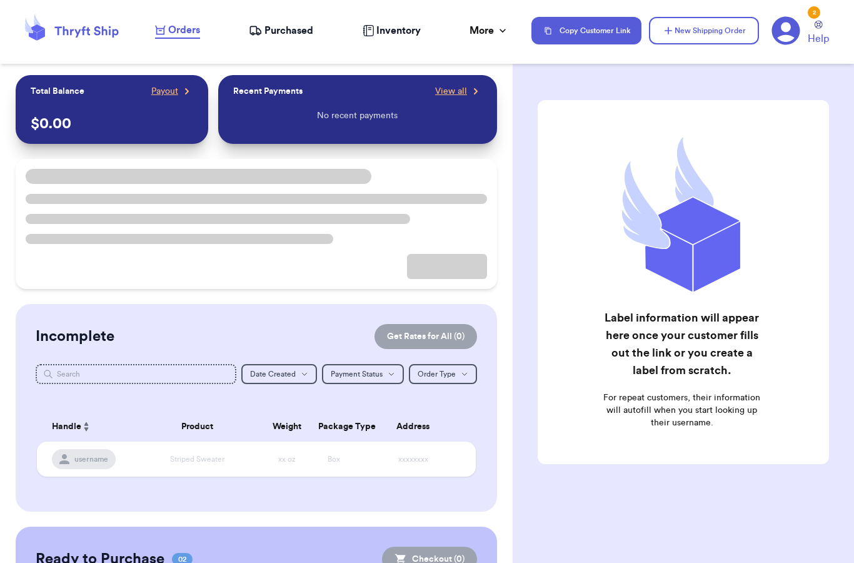
click at [486, 83] on div "Recent Payments View all No recent payments" at bounding box center [357, 109] width 279 height 69
click at [487, 89] on div "Recent Payments View all No recent payments" at bounding box center [357, 109] width 279 height 69
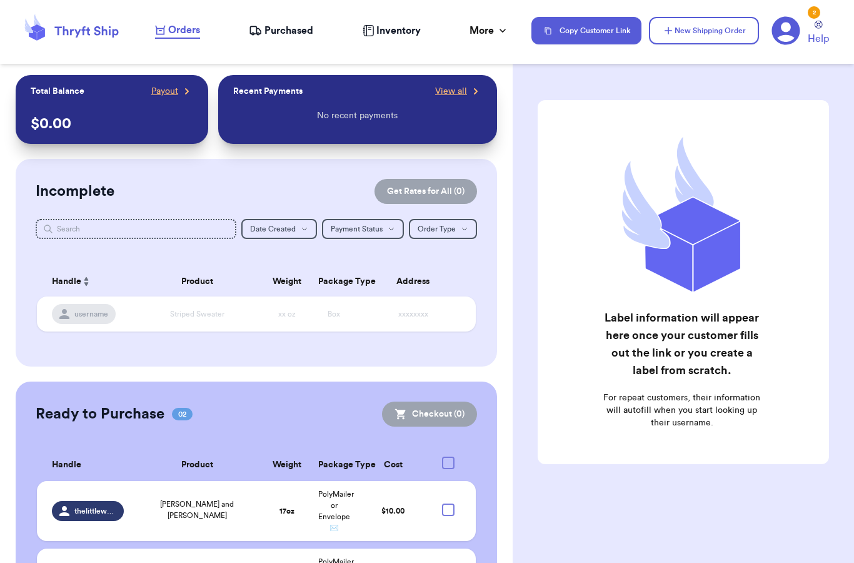
click at [487, 80] on div "Recent Payments View all No recent payments" at bounding box center [357, 109] width 279 height 69
click at [488, 73] on div "Customer Link New Order Total Balance Payout $ 0.00 Recent Payments View all No…" at bounding box center [256, 281] width 513 height 563
click at [489, 74] on div "Customer Link New Order Total Balance Payout $ 0.00 Recent Payments View all No…" at bounding box center [256, 281] width 513 height 563
click at [495, 75] on div "Recent Payments View all No recent payments" at bounding box center [357, 109] width 279 height 69
click at [495, 74] on div "Customer Link New Order Total Balance Payout $ 0.00 Recent Payments View all No…" at bounding box center [256, 281] width 513 height 563
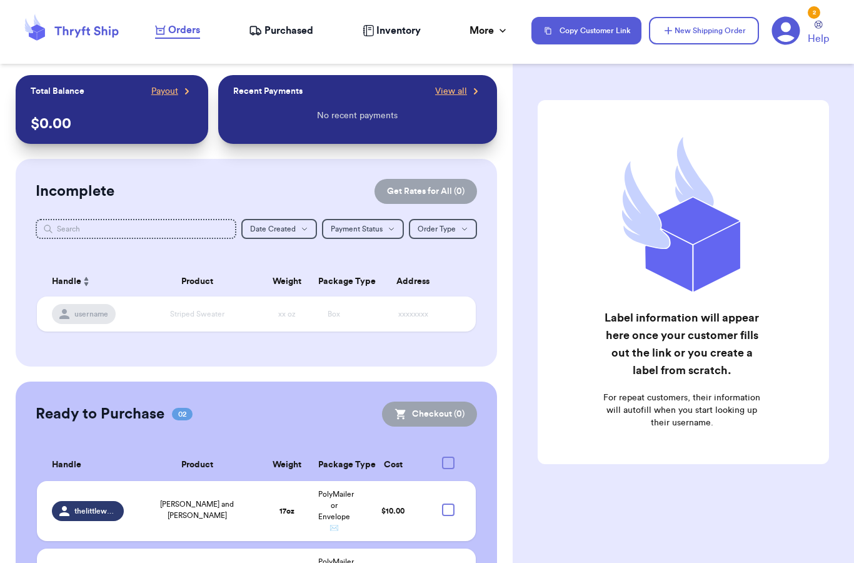
click at [508, 83] on div "Customer Link New Order Total Balance Payout $ 0.00 Recent Payments View all No…" at bounding box center [256, 367] width 513 height 584
click at [308, 94] on div "Recent Payments View all" at bounding box center [357, 91] width 249 height 13
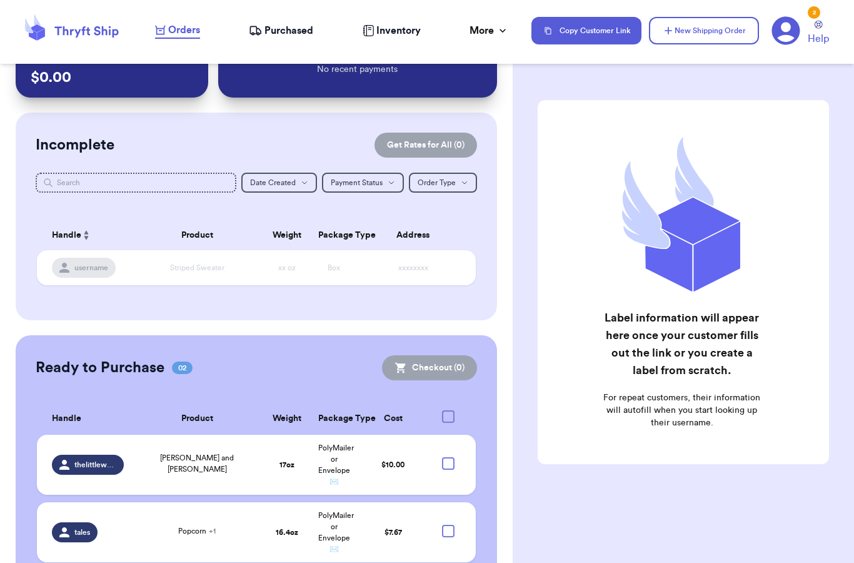
scroll to position [45, 0]
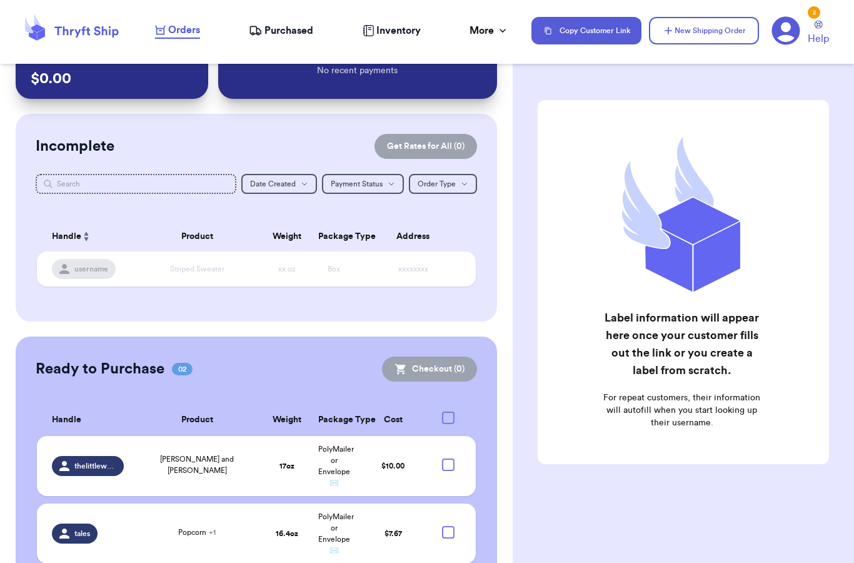
click at [470, 74] on div "No recent payments" at bounding box center [357, 71] width 249 height 36
click at [469, 73] on div "No recent payments" at bounding box center [357, 71] width 249 height 36
click at [490, 79] on div "Recent Payments View all No recent payments" at bounding box center [357, 64] width 279 height 69
click at [500, 84] on div "Customer Link New Order Total Balance Payout $ 0.00 Recent Payments View all No…" at bounding box center [256, 322] width 513 height 584
click at [791, 80] on div "Label information will appear here once your customer fills out the link or you…" at bounding box center [683, 313] width 341 height 477
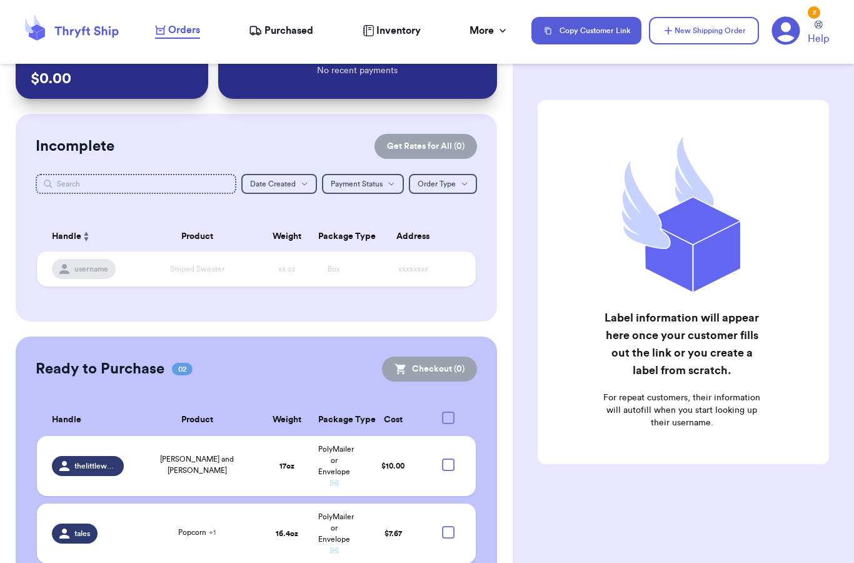
scroll to position [50, 0]
click at [300, 31] on span "Purchased" at bounding box center [289, 30] width 49 height 15
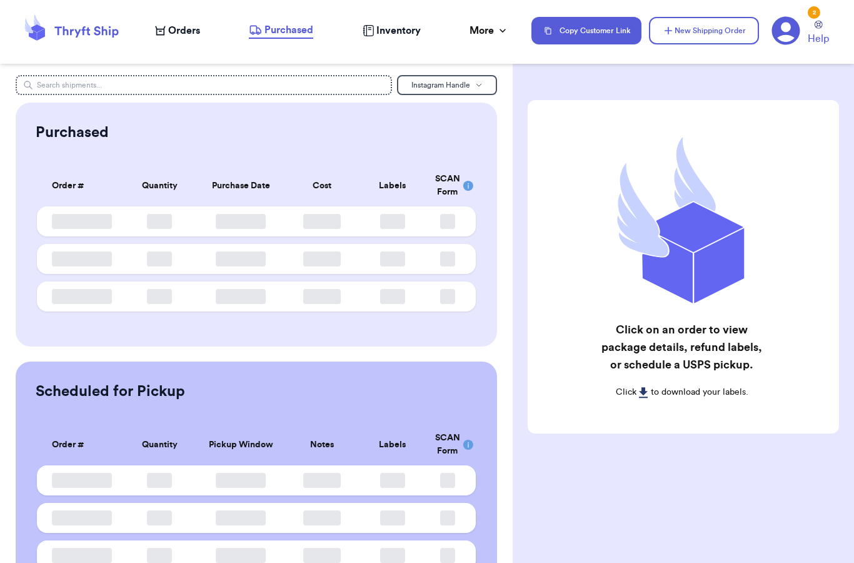
scroll to position [50, 0]
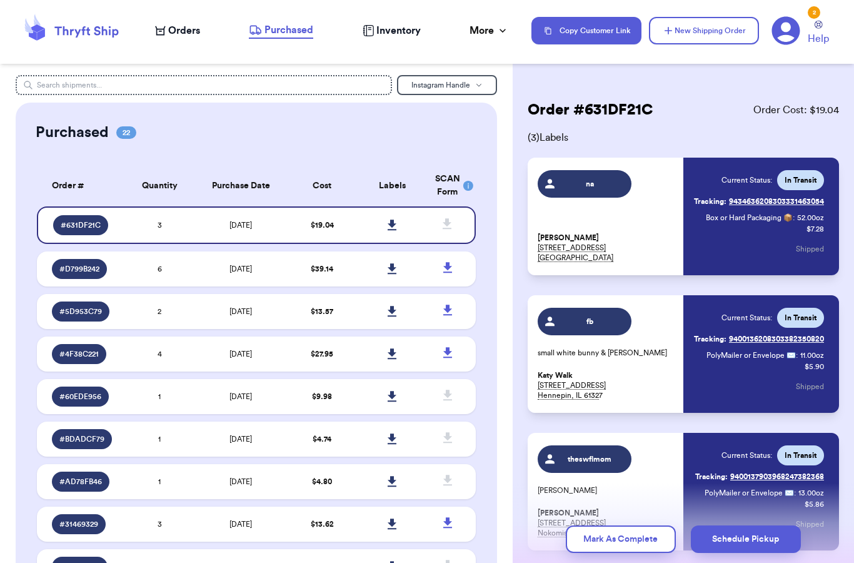
click at [769, 36] on div "Copy Customer Link New Shipping Order 2 Help" at bounding box center [686, 31] width 308 height 31
click at [789, 26] on icon at bounding box center [786, 30] width 29 height 29
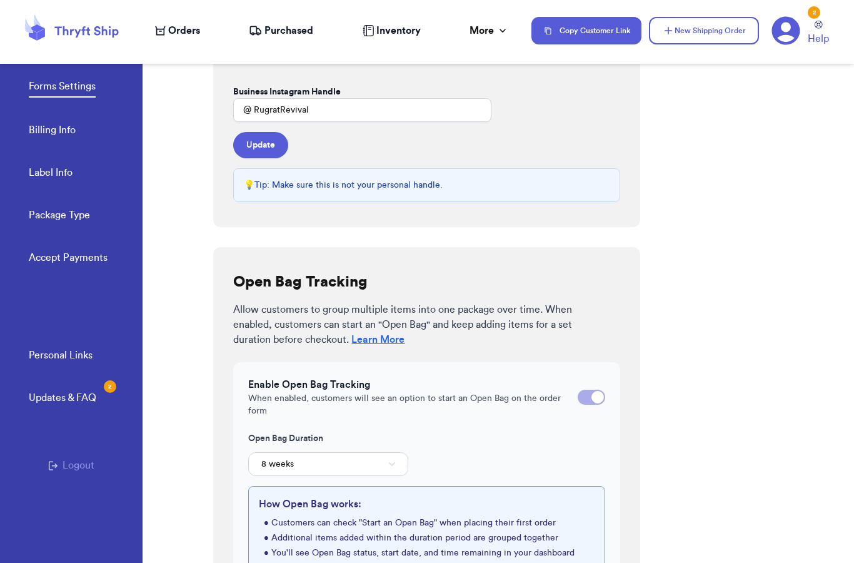
scroll to position [255, 0]
click at [102, 134] on div "Forms Settings Billing Info Label Info Package Type Accept Payments" at bounding box center [86, 168] width 114 height 249
click at [53, 136] on link "Billing Info" at bounding box center [52, 132] width 47 height 18
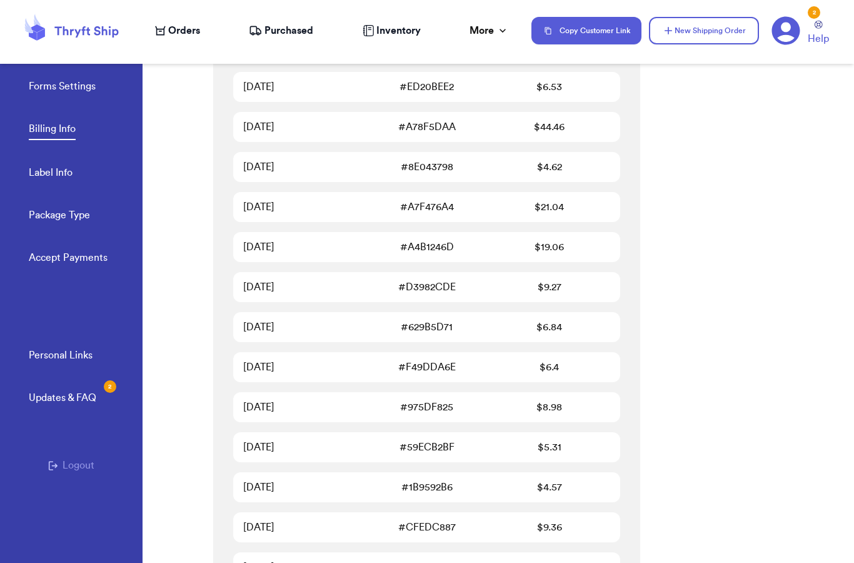
scroll to position [2321, 0]
click at [56, 182] on link "Label Info" at bounding box center [51, 174] width 44 height 18
select select "FL"
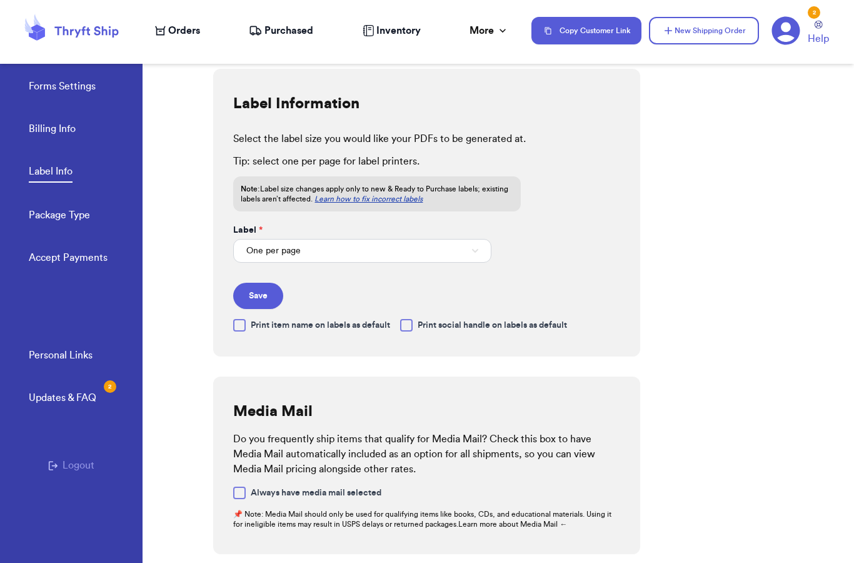
click at [82, 250] on link "Accept Payments" at bounding box center [68, 259] width 79 height 18
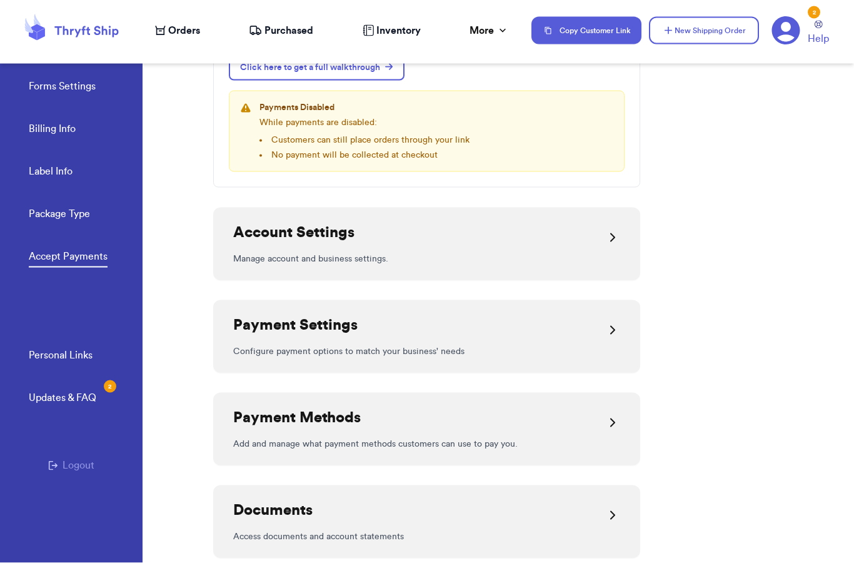
scroll to position [50, 0]
click at [614, 508] on icon at bounding box center [612, 515] width 15 height 15
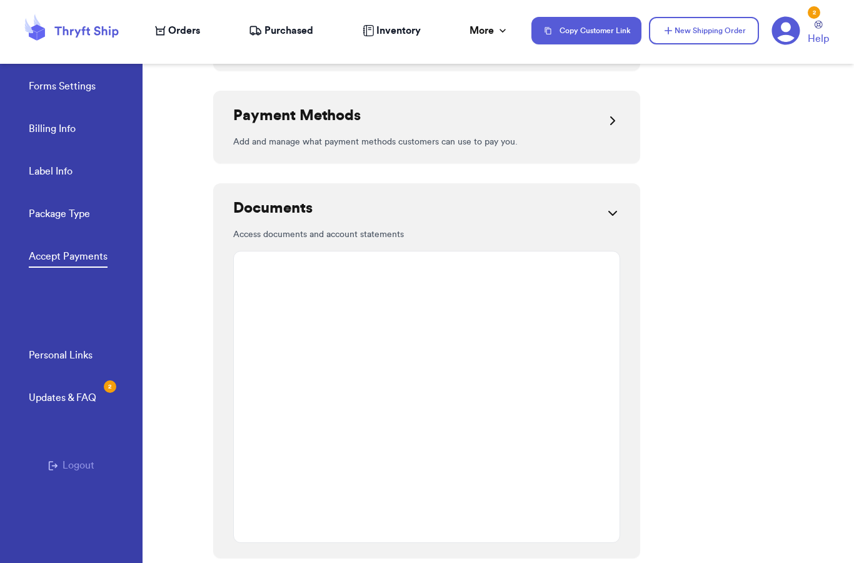
scroll to position [0, 0]
click at [46, 133] on link "Billing Info" at bounding box center [52, 130] width 47 height 18
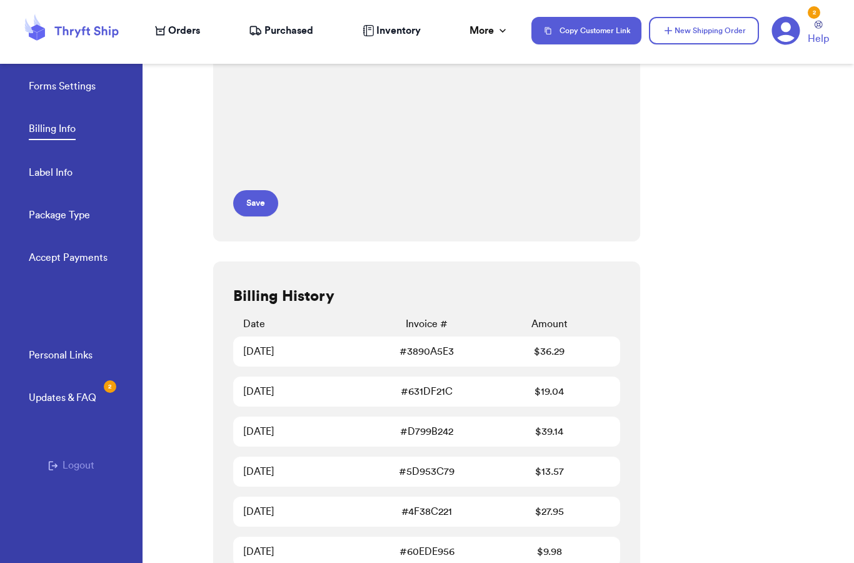
scroll to position [297, 0]
click at [482, 343] on div "# 3890A5E3" at bounding box center [427, 350] width 123 height 15
click at [275, 343] on div "[DATE]" at bounding box center [304, 350] width 123 height 15
click at [392, 343] on div "# 3890A5E3" at bounding box center [427, 350] width 123 height 15
click at [472, 343] on div "# 3890A5E3" at bounding box center [427, 350] width 123 height 15
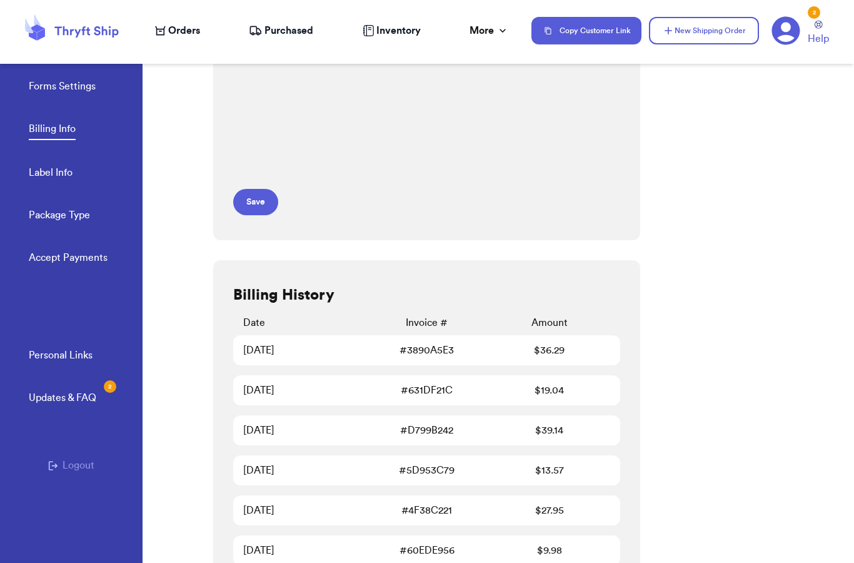
click at [569, 343] on div "$ 36.29" at bounding box center [549, 350] width 123 height 15
click at [386, 343] on div "# 3890A5E3" at bounding box center [427, 350] width 123 height 15
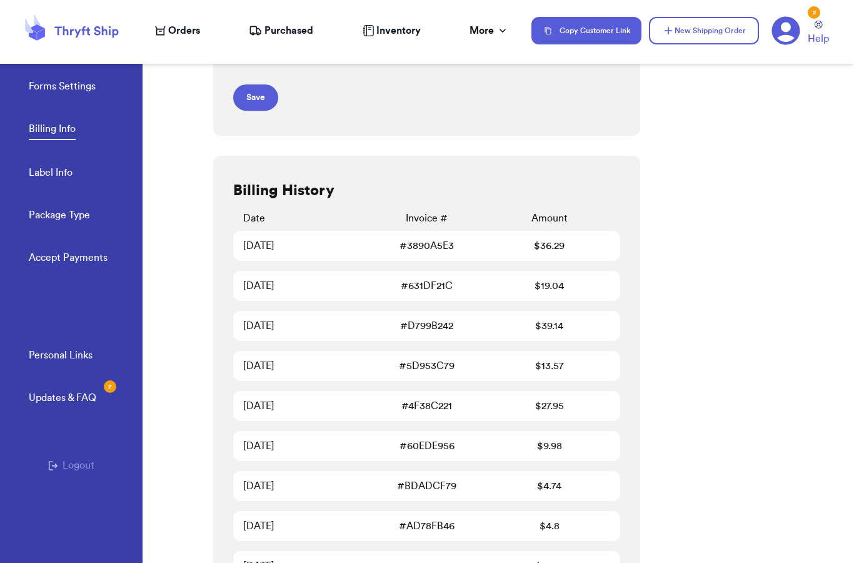
scroll to position [402, 0]
click at [436, 238] on link "# 3890A5E3" at bounding box center [427, 245] width 54 height 15
click at [440, 238] on link "# 3890A5E3" at bounding box center [427, 245] width 54 height 15
click at [436, 238] on link "# 3890A5E3" at bounding box center [427, 245] width 54 height 15
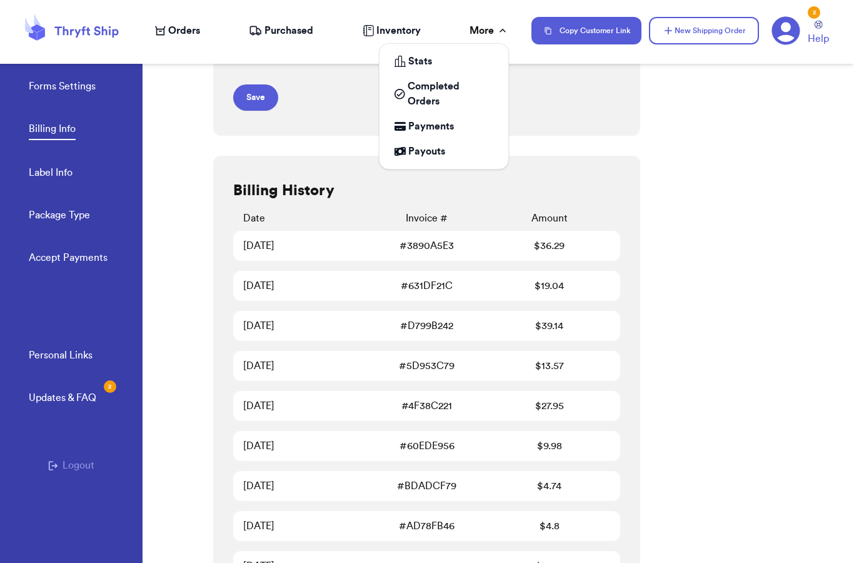
click at [501, 38] on div "More" at bounding box center [489, 30] width 39 height 15
click at [497, 30] on icon at bounding box center [503, 30] width 13 height 13
click at [480, 29] on div "More" at bounding box center [489, 30] width 39 height 15
click at [507, 29] on icon at bounding box center [503, 30] width 13 height 13
click at [498, 28] on icon at bounding box center [503, 30] width 13 height 13
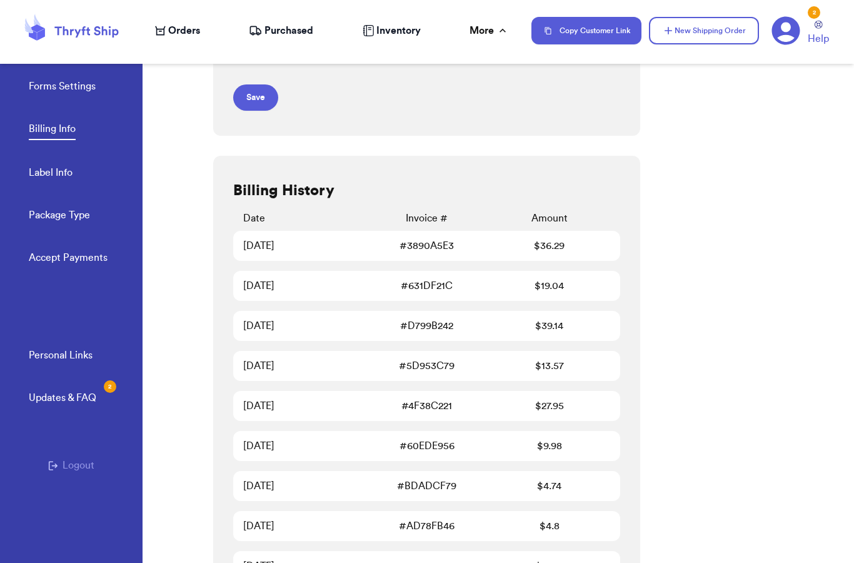
click at [785, 40] on icon at bounding box center [786, 30] width 29 height 29
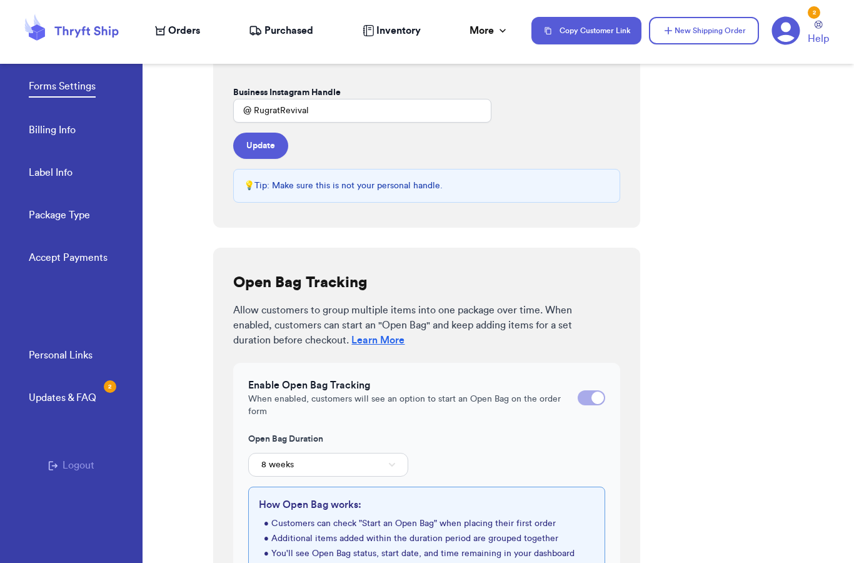
click at [47, 131] on link "Billing Info" at bounding box center [52, 132] width 47 height 18
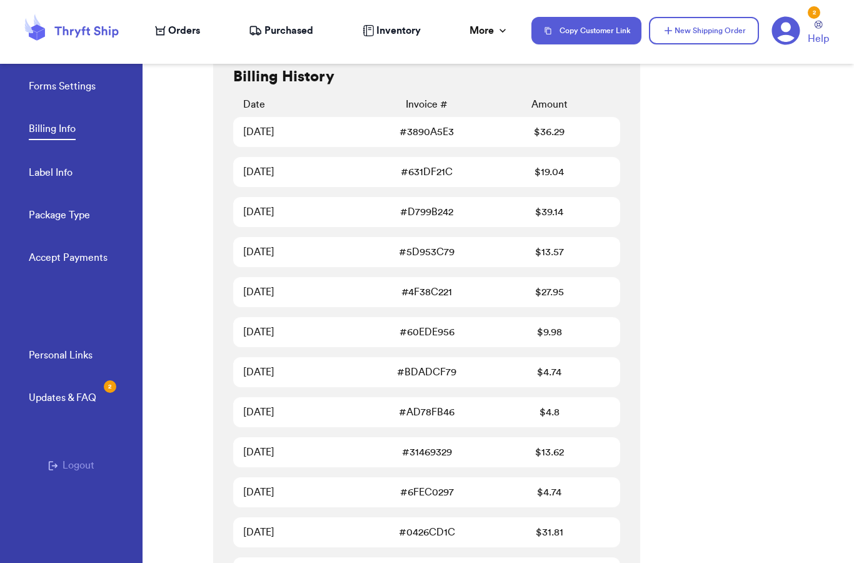
scroll to position [577, 0]
